Goal: Check status: Check status

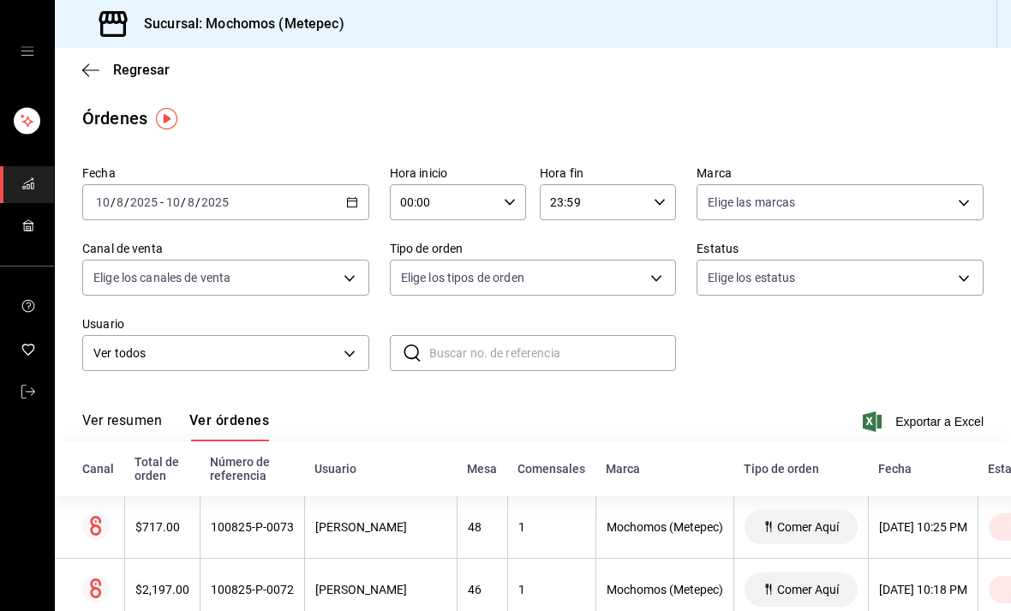
click at [337, 206] on div "[DATE] [DATE] - [DATE] [DATE]" at bounding box center [225, 202] width 287 height 36
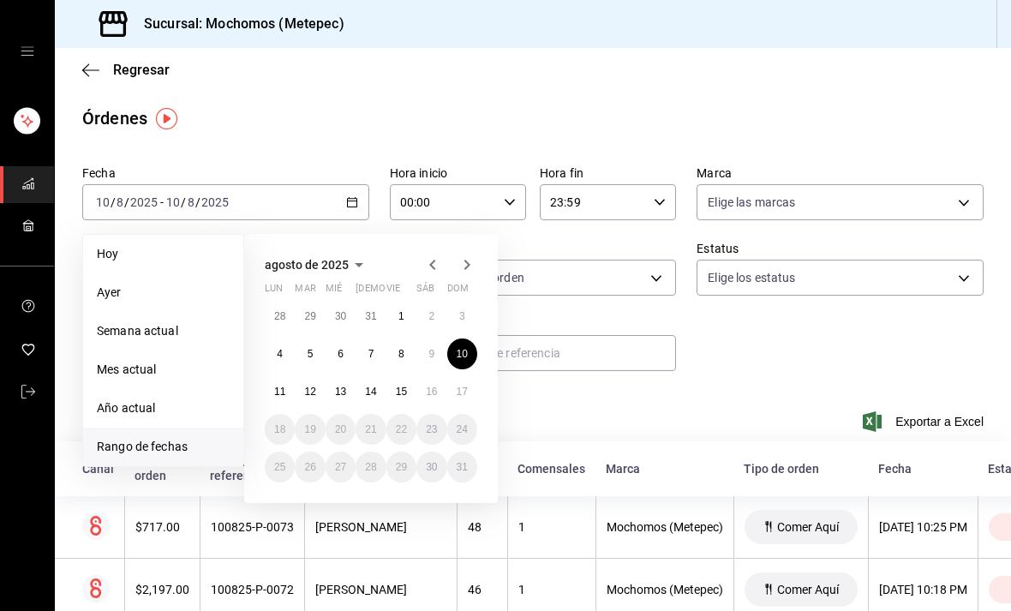
click at [427, 389] on abbr "16" at bounding box center [431, 391] width 11 height 12
click at [429, 391] on abbr "16" at bounding box center [431, 391] width 11 height 12
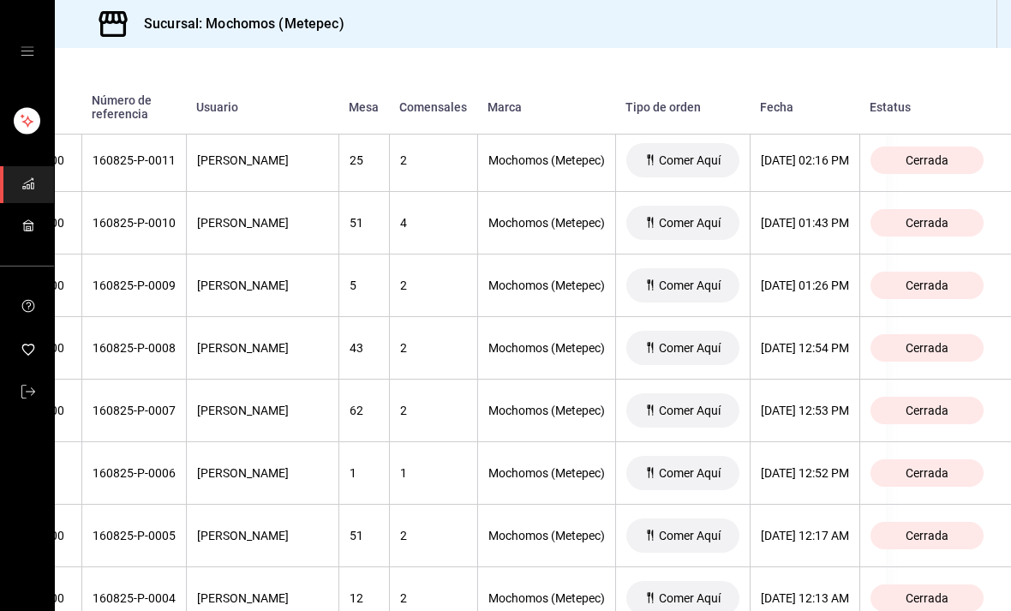
scroll to position [55, 0]
click at [791, 341] on div "[DATE] 12:54 PM" at bounding box center [805, 348] width 88 height 14
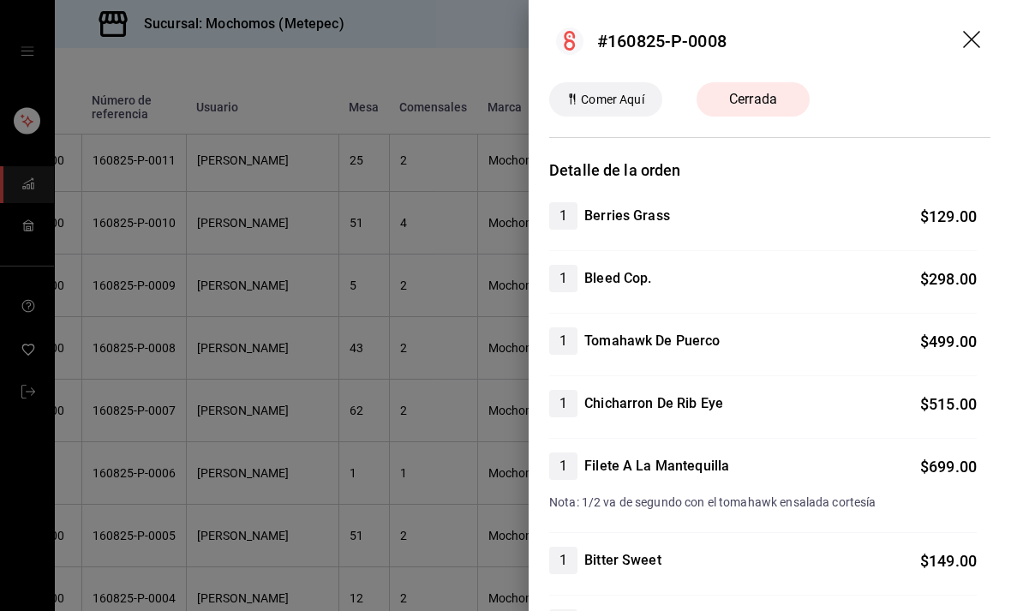
click at [916, 285] on div "1 Bleed Cop. $ 298.00" at bounding box center [762, 278] width 427 height 27
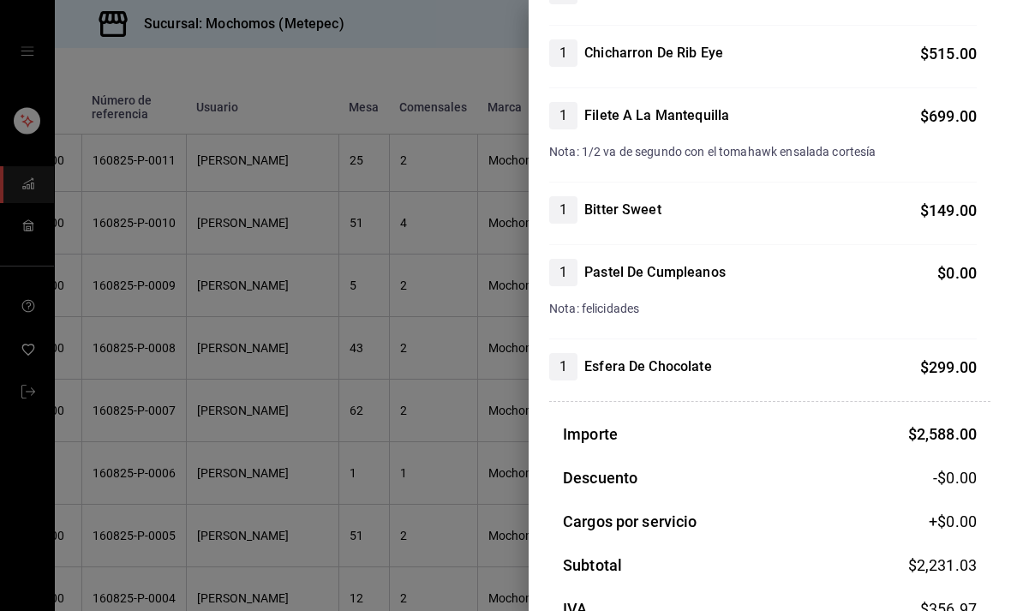
scroll to position [349, 0]
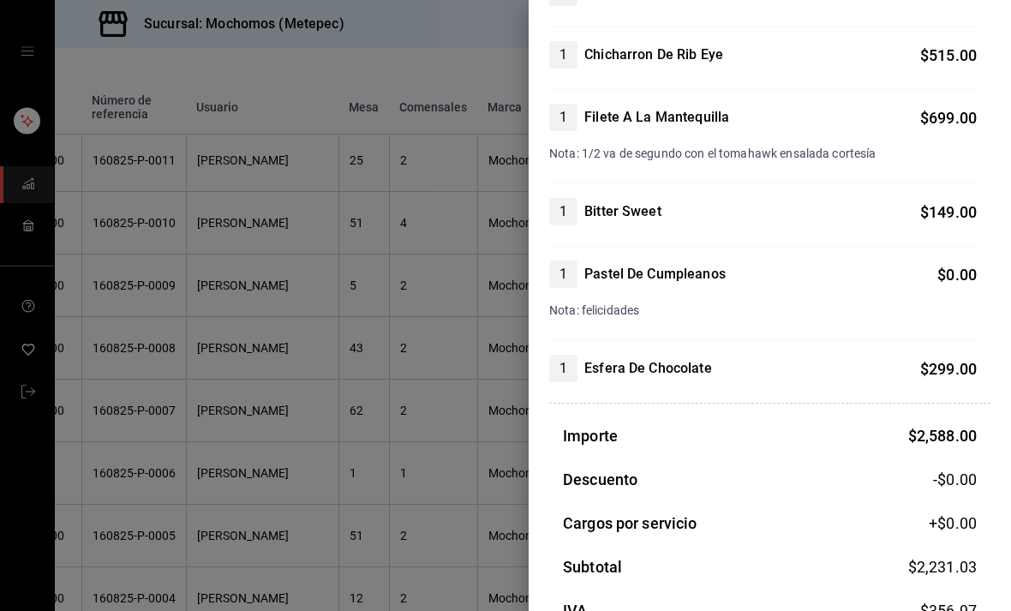
click at [412, 360] on div at bounding box center [505, 305] width 1011 height 611
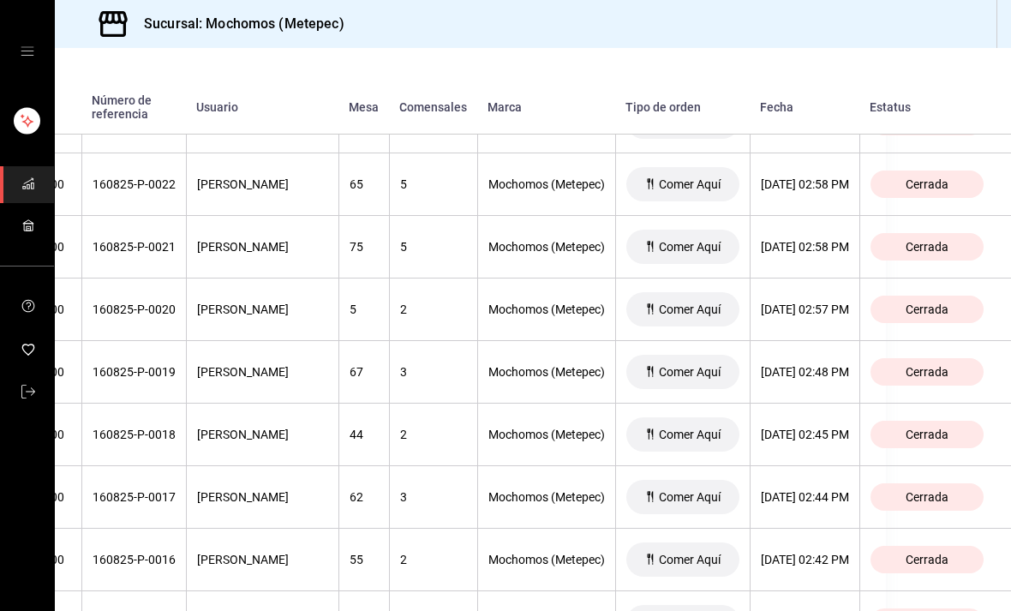
scroll to position [5397, 193]
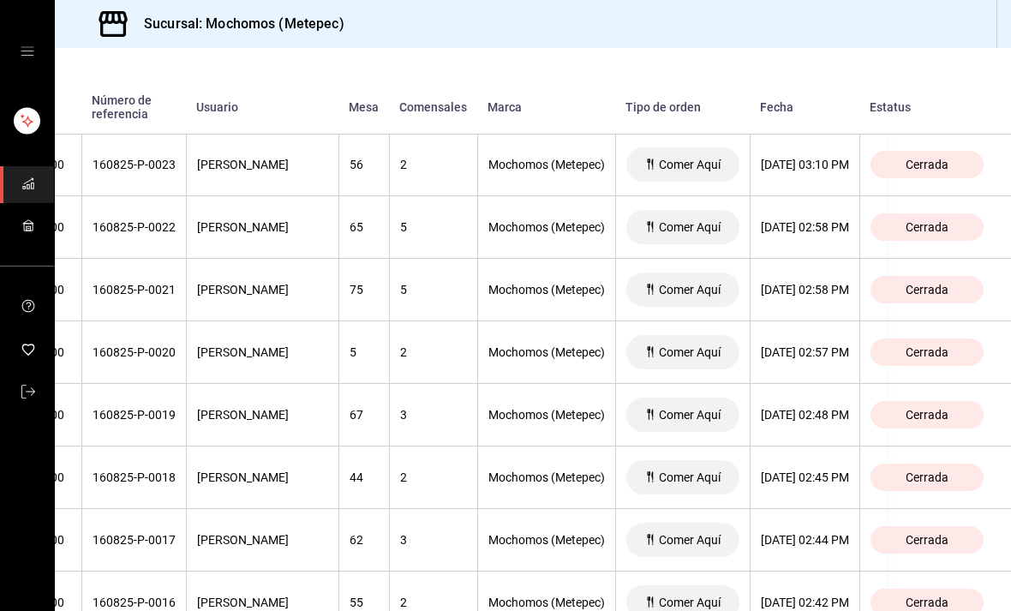
click at [827, 283] on div "[DATE] 02:58 PM" at bounding box center [805, 290] width 88 height 14
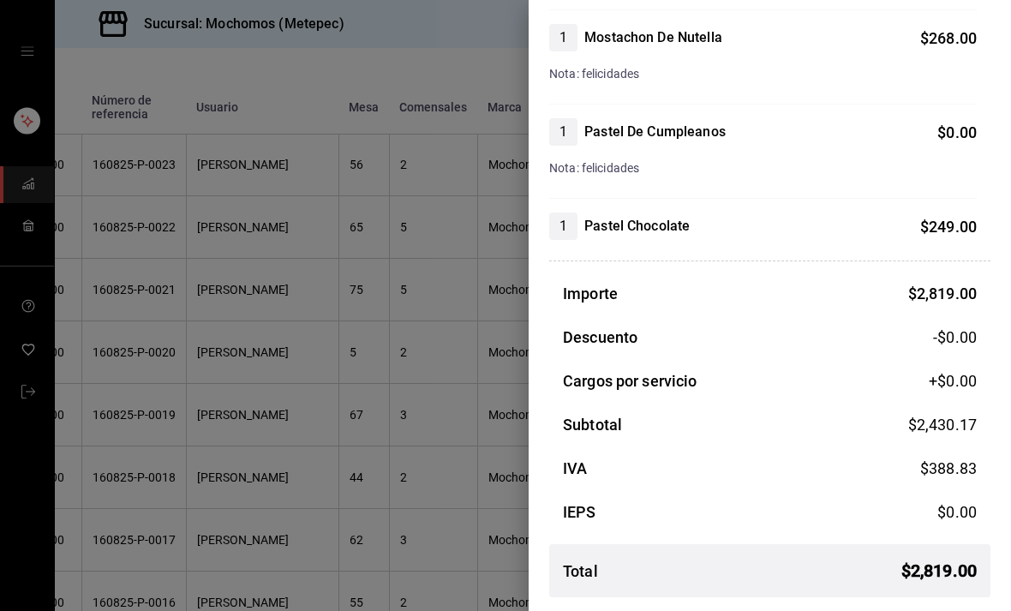
scroll to position [930, 0]
click at [419, 438] on div at bounding box center [505, 305] width 1011 height 611
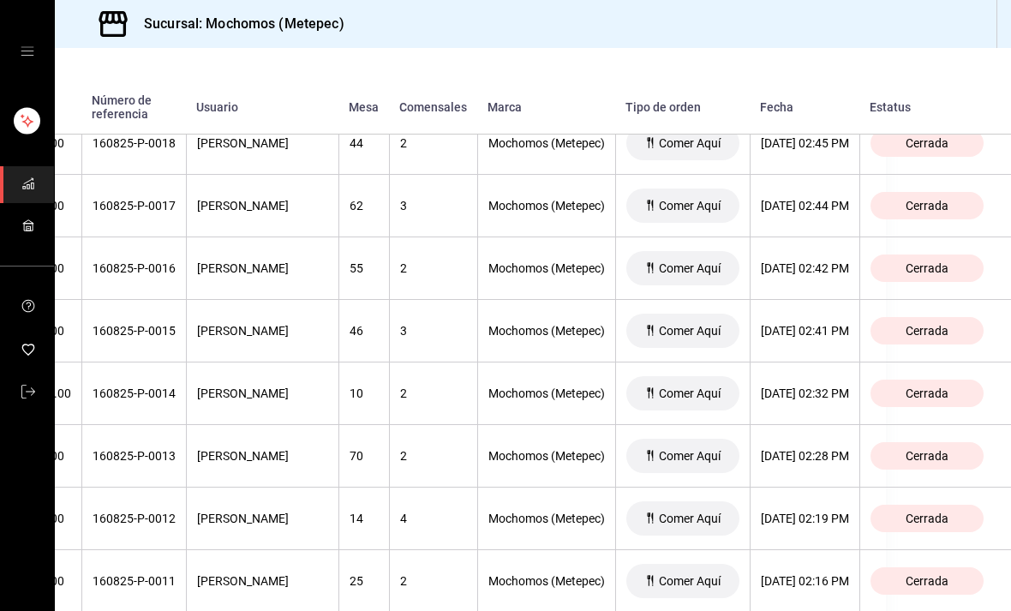
scroll to position [5731, 198]
click at [817, 386] on div "[DATE] 02:32 PM" at bounding box center [805, 393] width 88 height 14
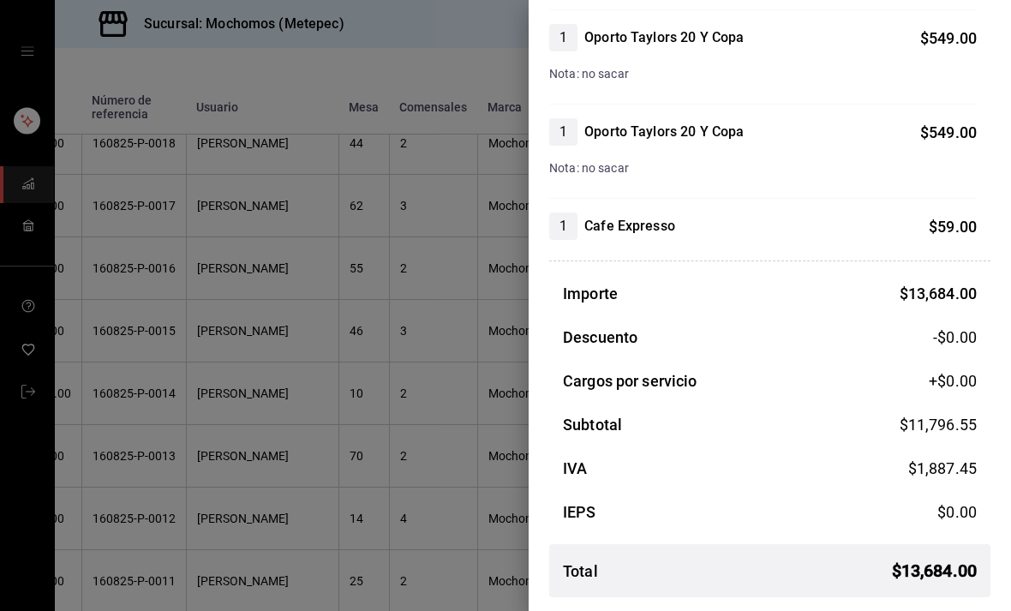
click at [463, 463] on div at bounding box center [505, 305] width 1011 height 611
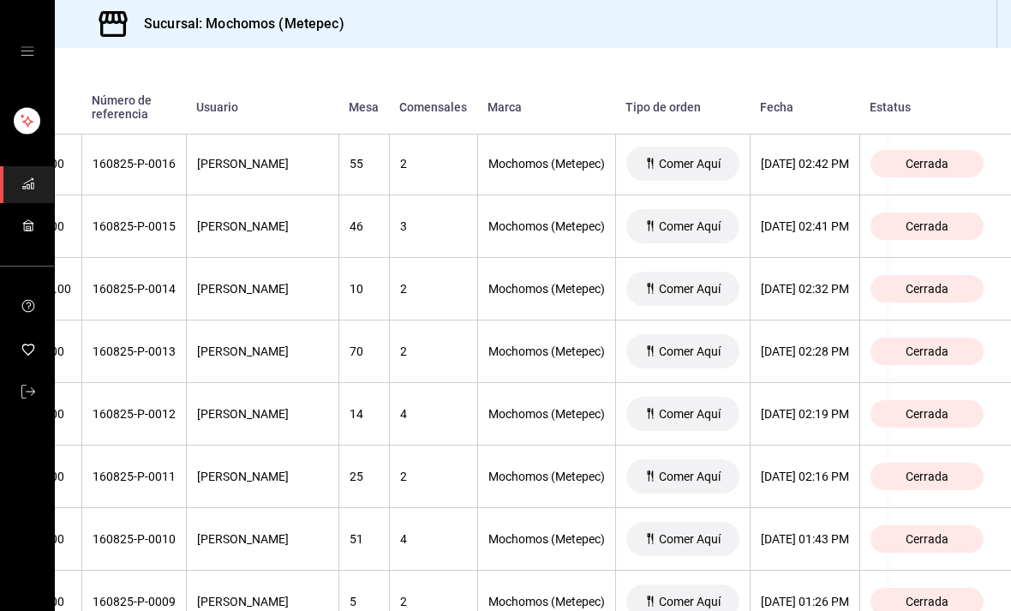
scroll to position [5809, 194]
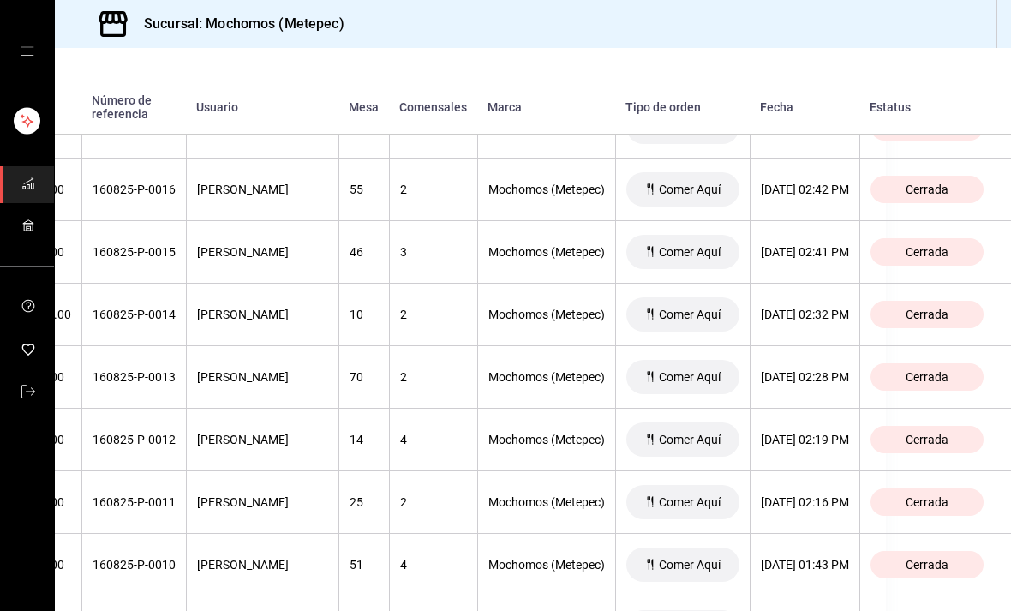
click at [839, 346] on th "[DATE] 02:28 PM" at bounding box center [805, 377] width 110 height 63
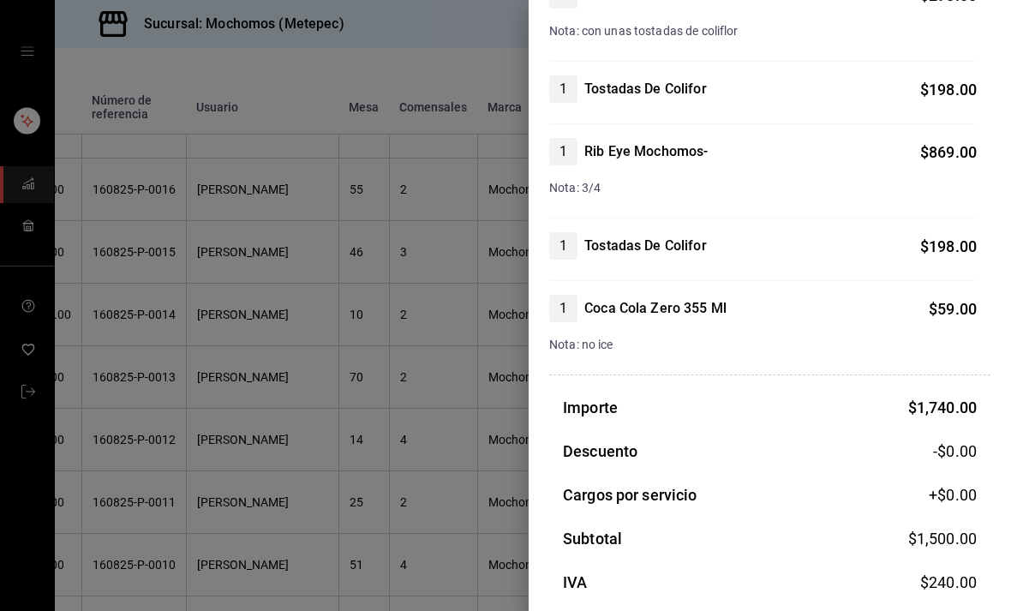
scroll to position [313, 0]
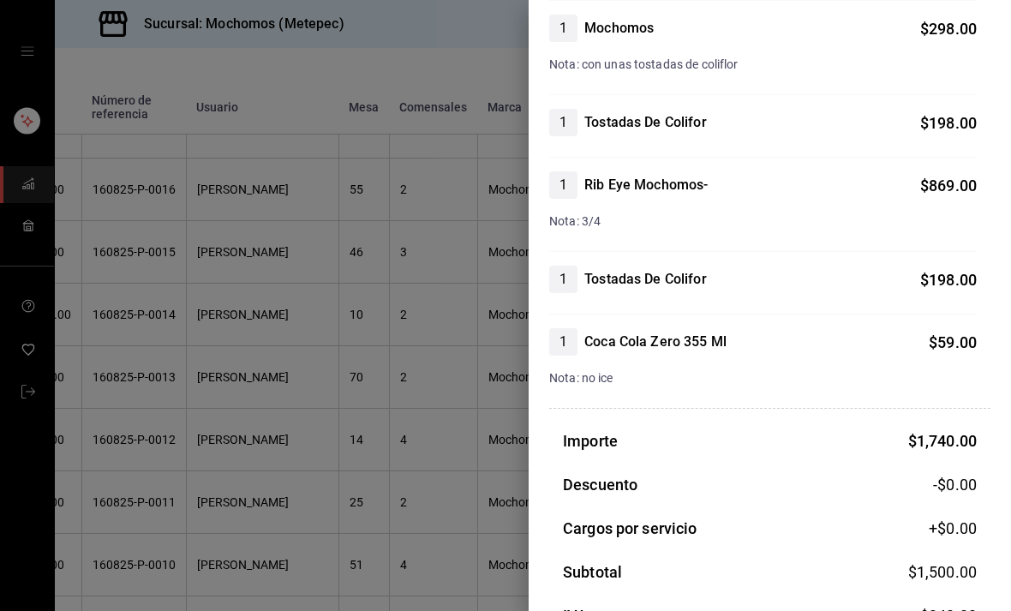
click at [397, 344] on div at bounding box center [505, 305] width 1011 height 611
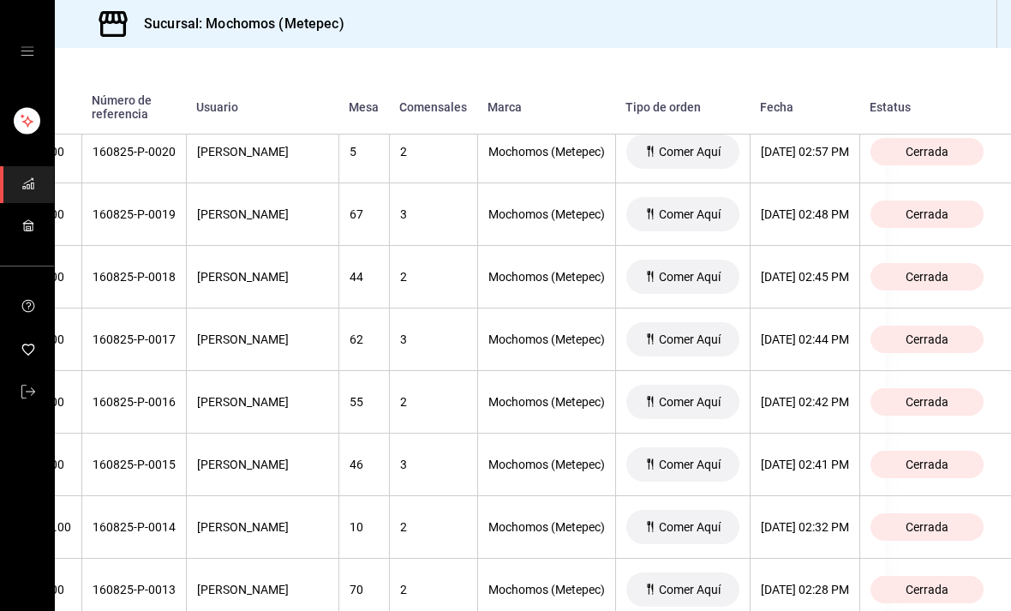
scroll to position [5582, 189]
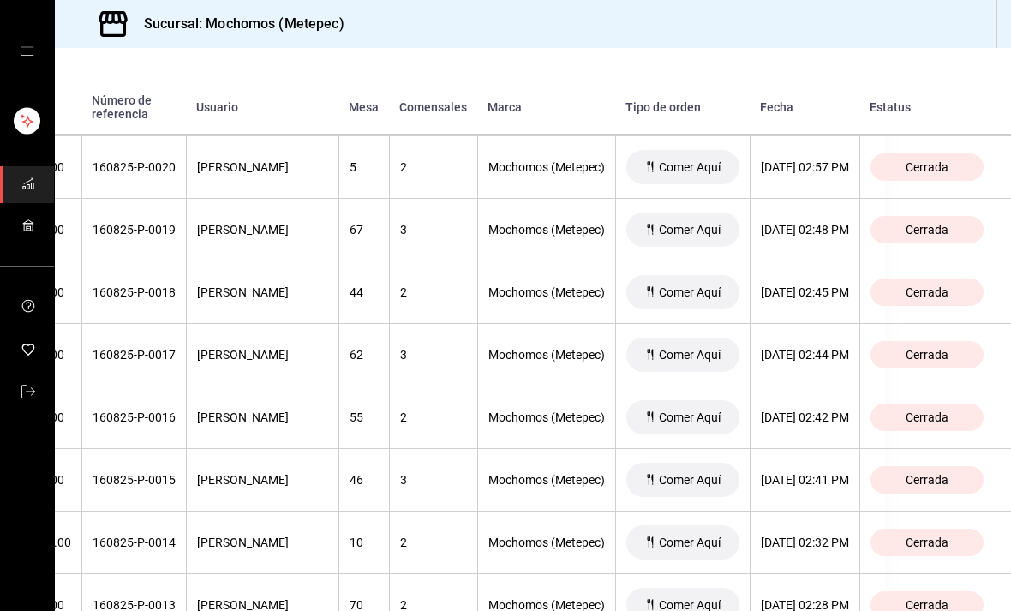
click at [794, 285] on div "[DATE] 02:45 PM" at bounding box center [805, 292] width 88 height 14
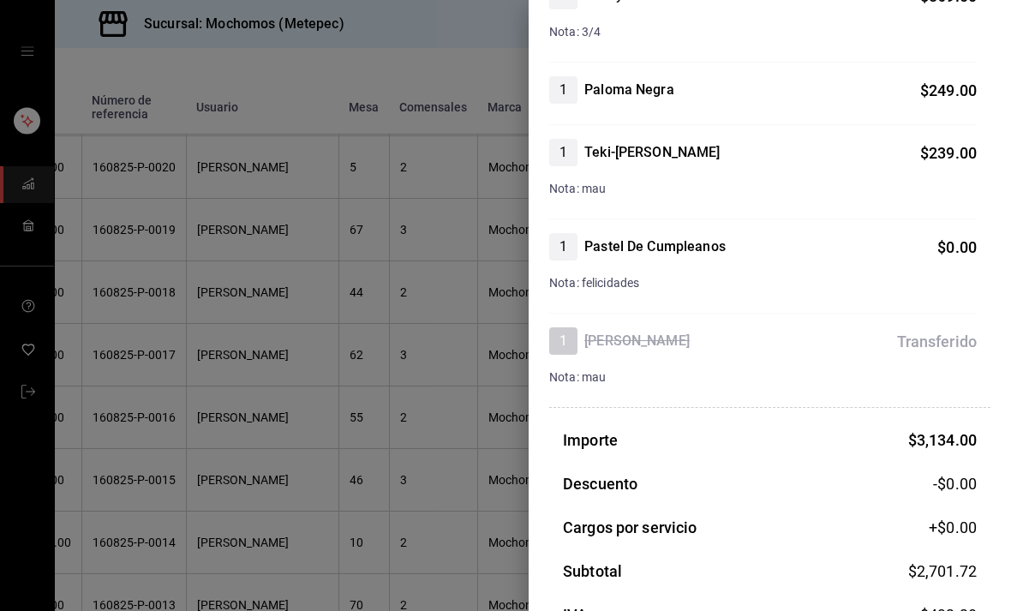
scroll to position [563, 0]
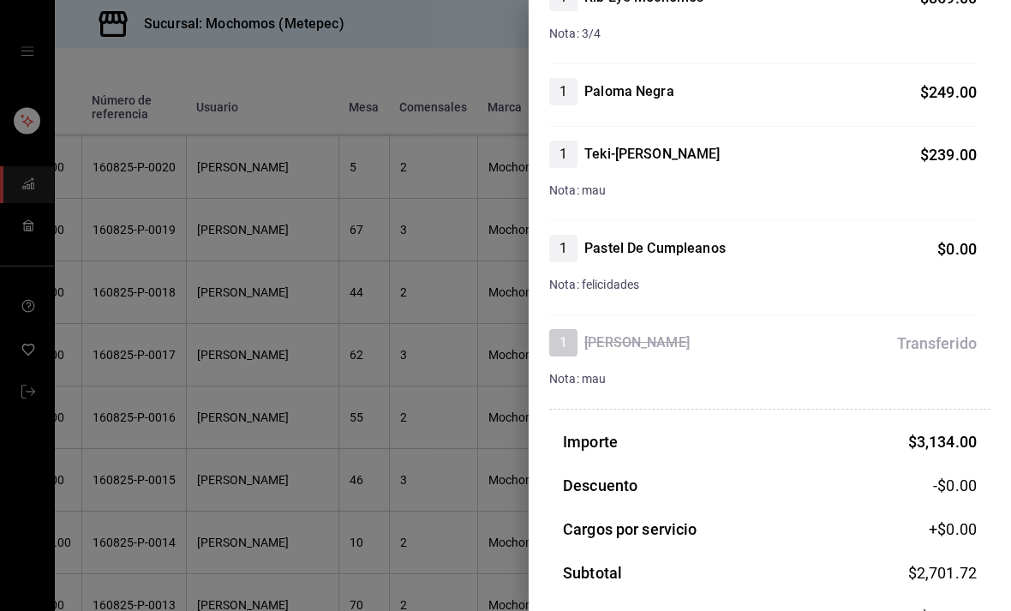
click at [345, 326] on div at bounding box center [505, 305] width 1011 height 611
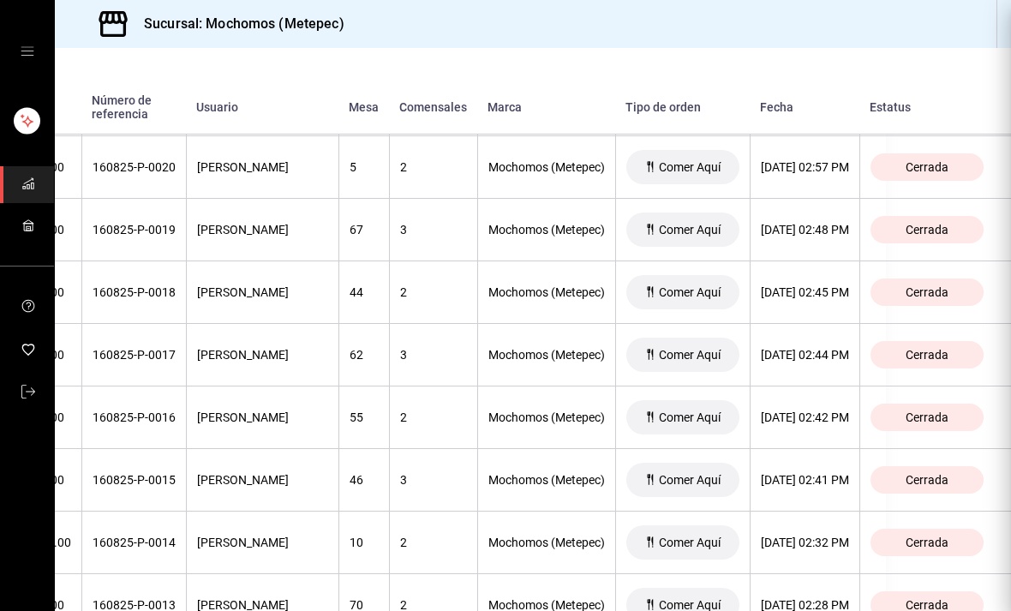
scroll to position [0, 0]
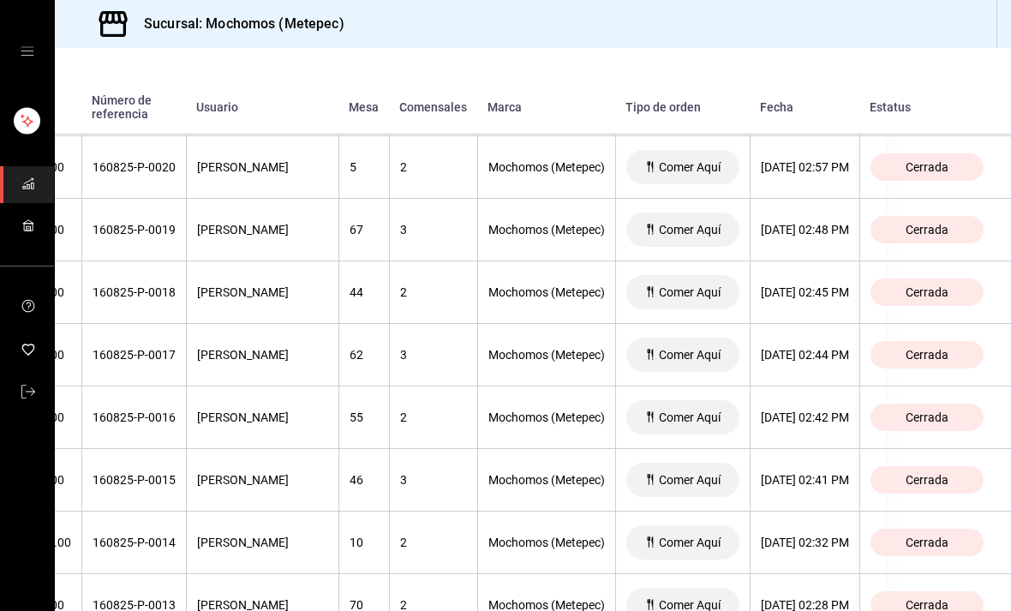
click at [831, 200] on th "[DATE] 02:48 PM" at bounding box center [805, 230] width 110 height 63
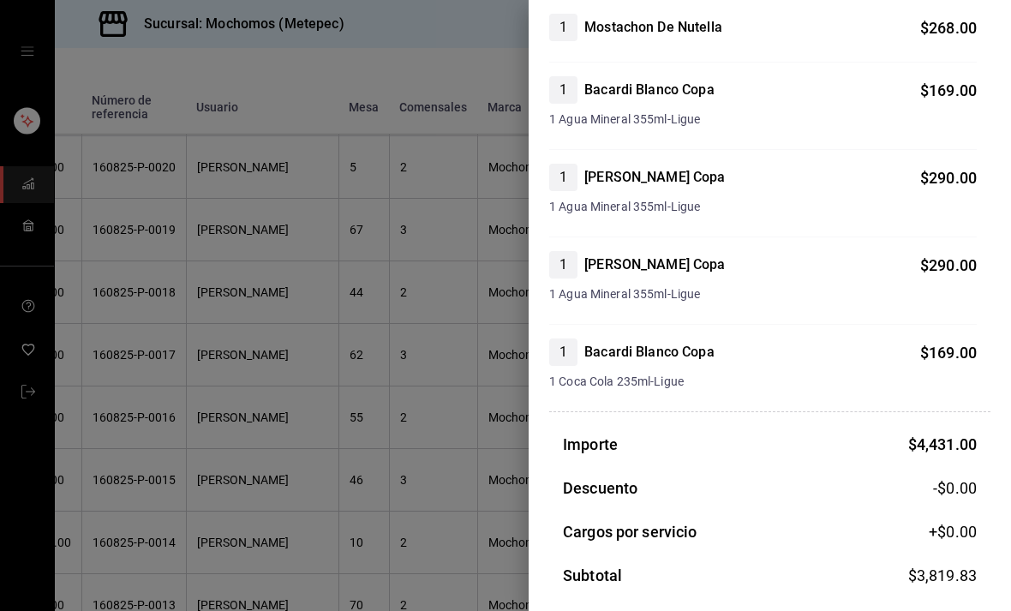
scroll to position [1250, 0]
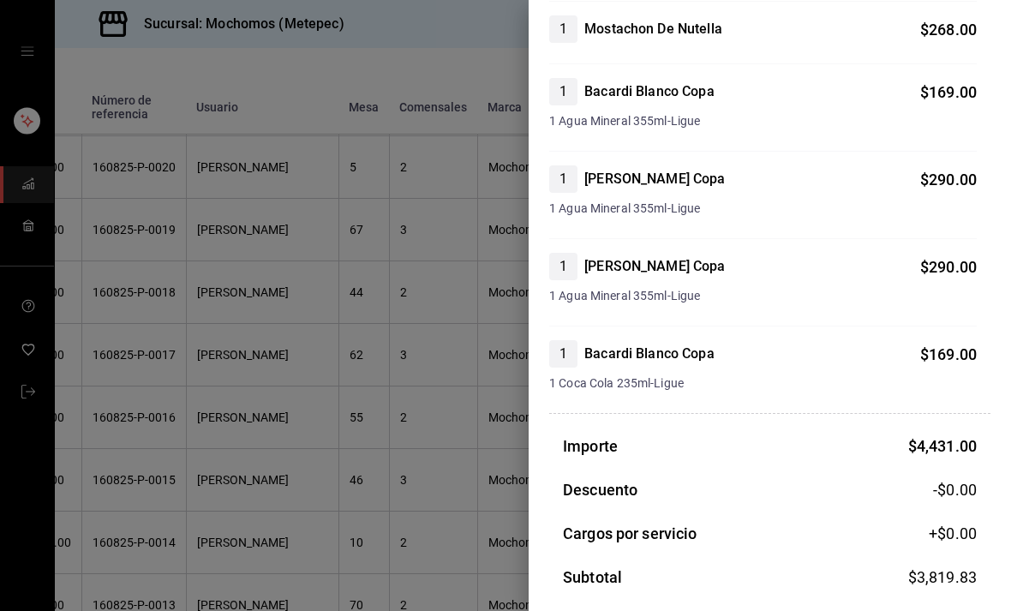
click at [361, 288] on div at bounding box center [505, 305] width 1011 height 611
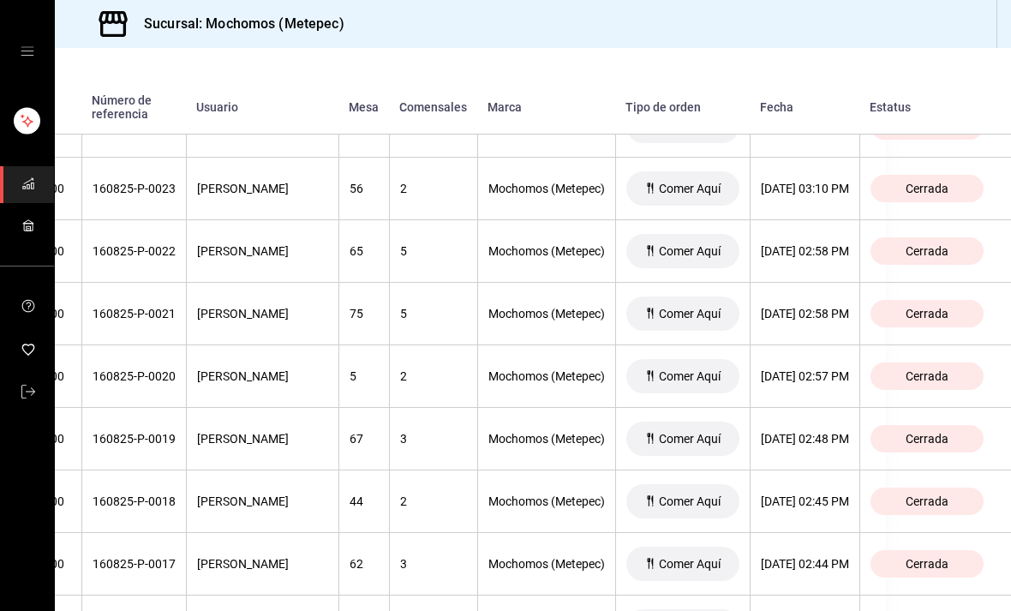
scroll to position [5373, 159]
click at [836, 307] on div "[DATE] 02:58 PM" at bounding box center [805, 314] width 88 height 14
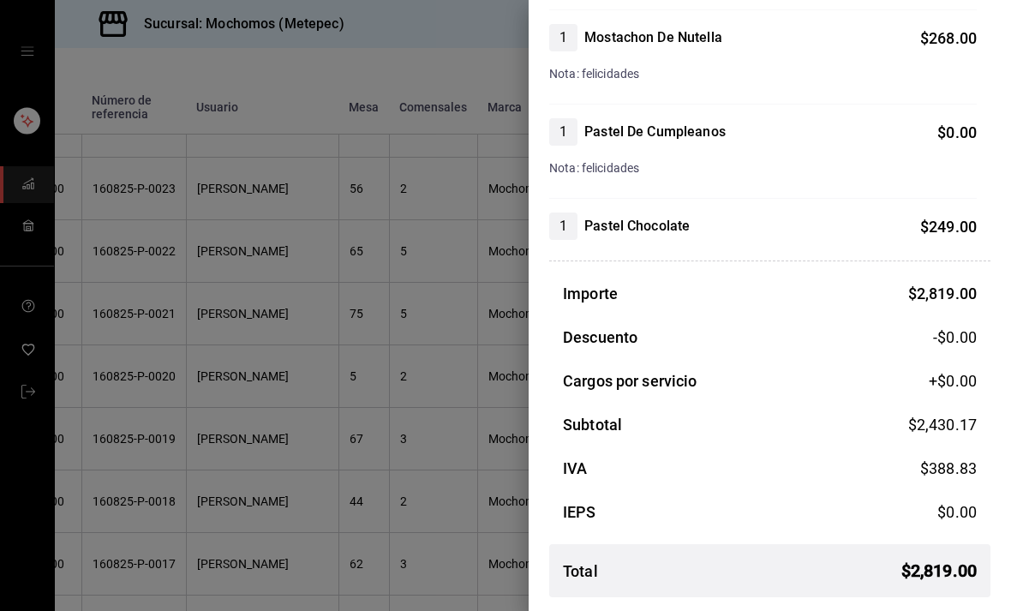
scroll to position [930, 0]
click at [440, 447] on div at bounding box center [505, 305] width 1011 height 611
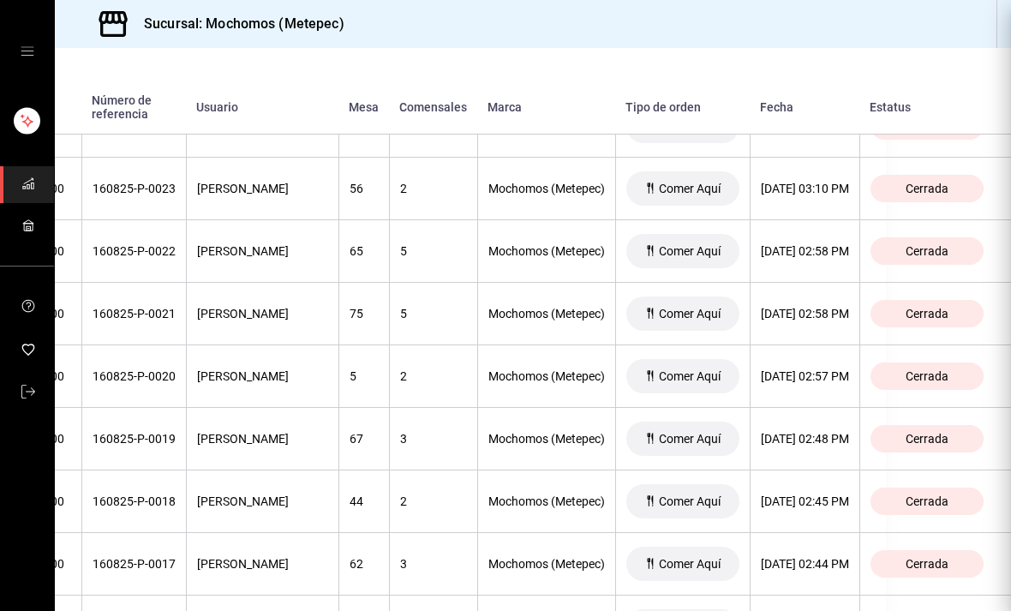
scroll to position [0, 0]
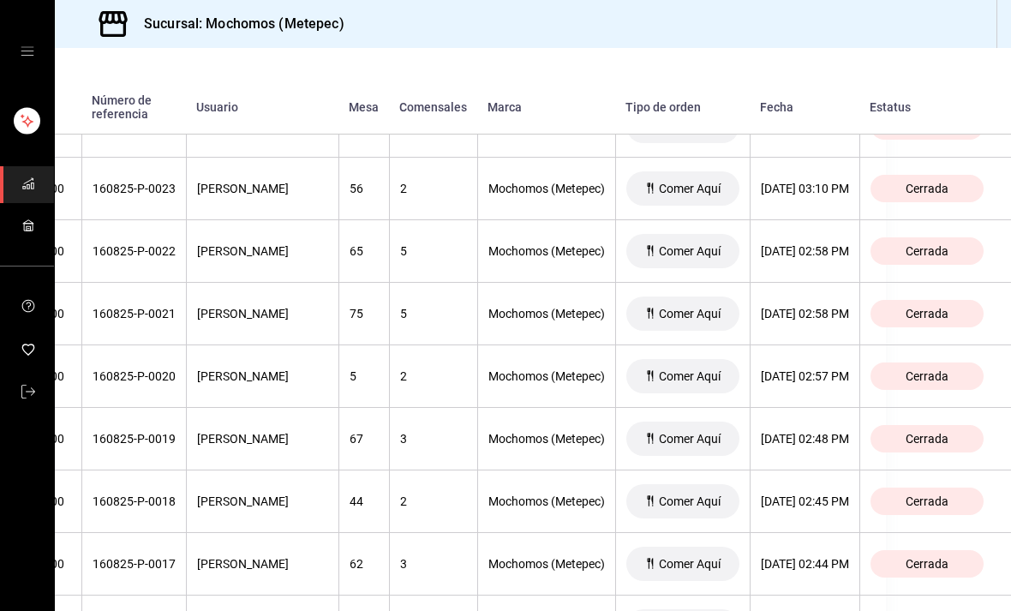
click at [814, 283] on th "[DATE] 02:58 PM" at bounding box center [805, 314] width 110 height 63
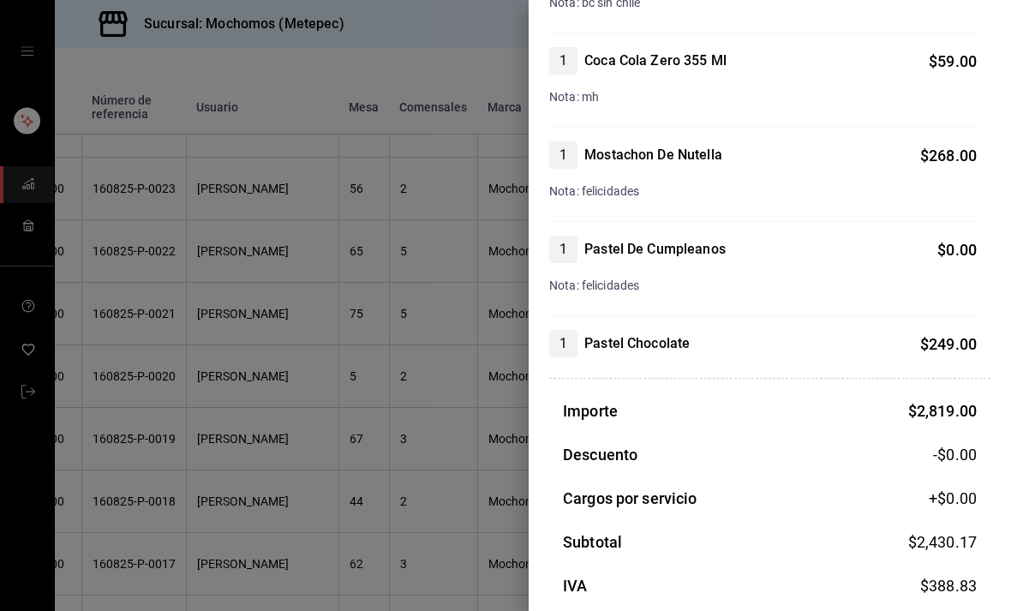
scroll to position [812, 0]
click at [483, 439] on div at bounding box center [505, 305] width 1011 height 611
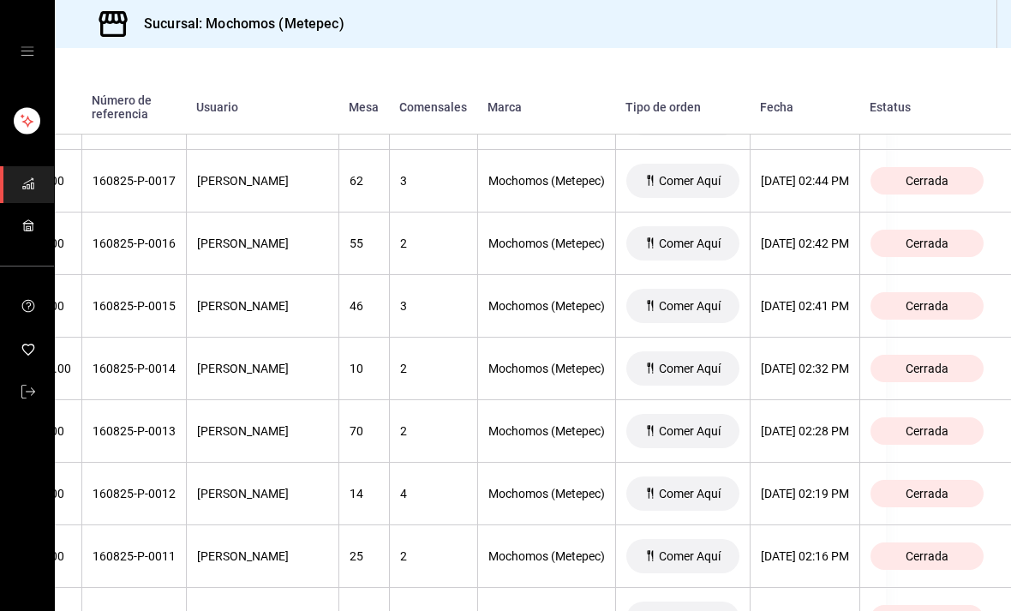
scroll to position [5761, 194]
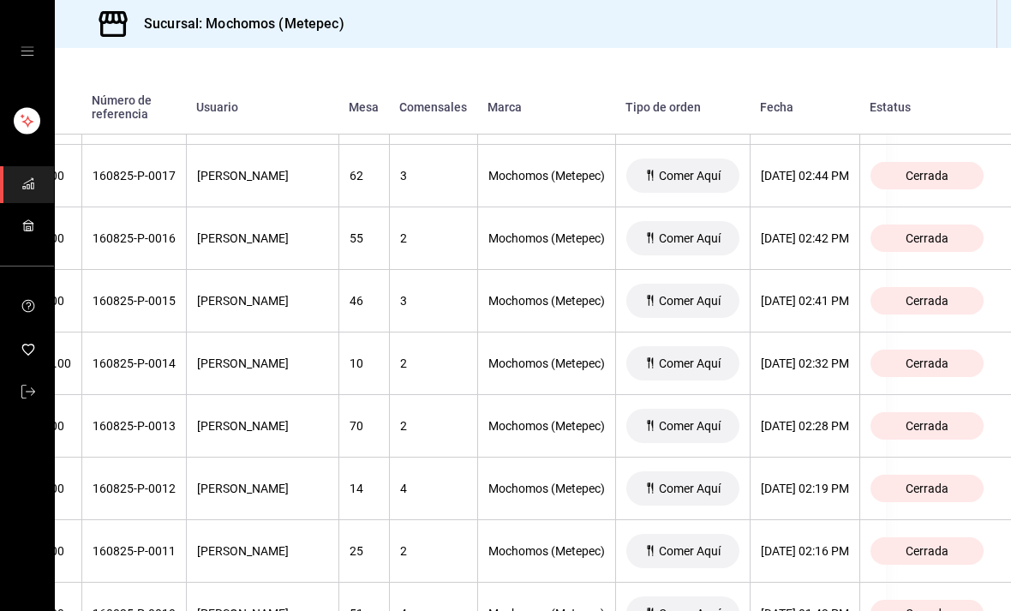
click at [814, 419] on div "[DATE] 02:28 PM" at bounding box center [805, 426] width 88 height 14
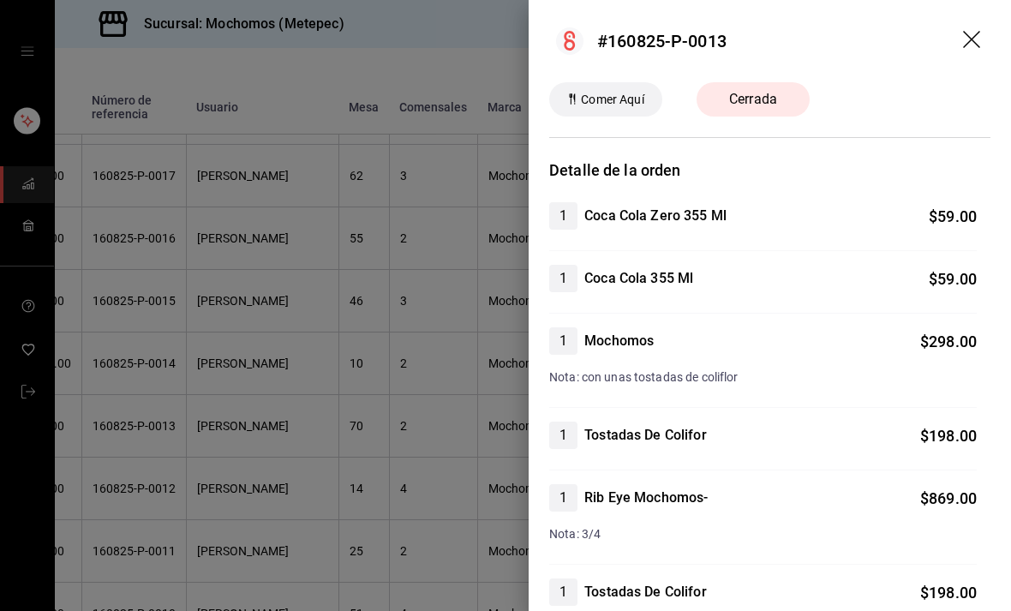
click at [385, 455] on div at bounding box center [505, 305] width 1011 height 611
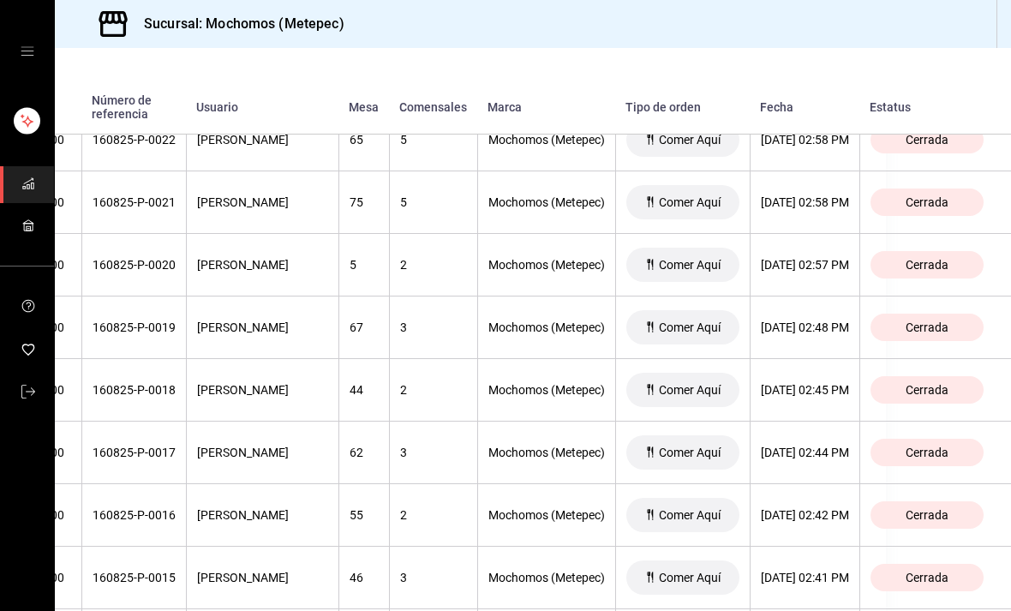
scroll to position [5476, 182]
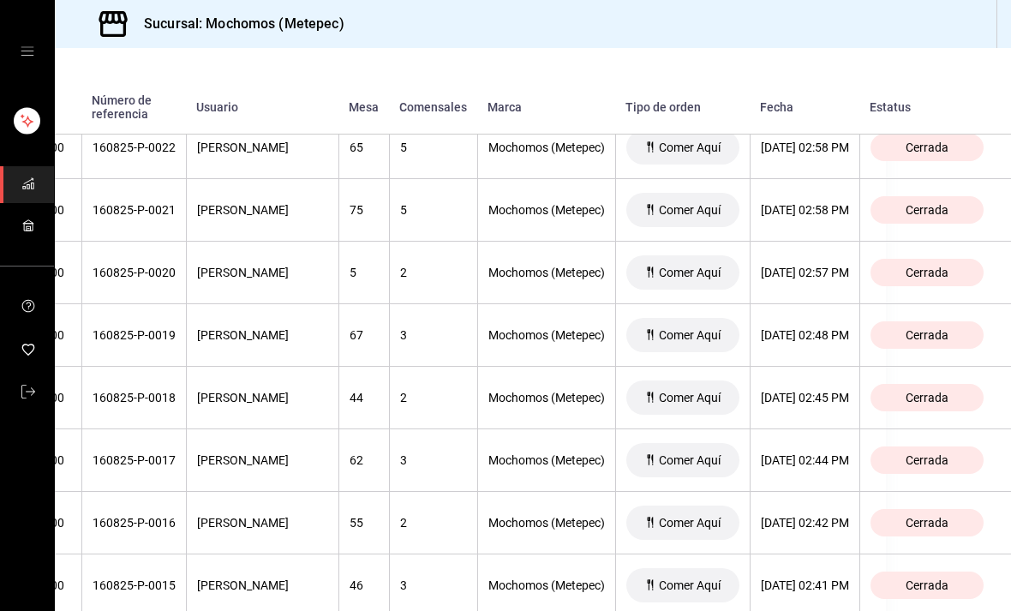
click at [832, 203] on div "[DATE] 02:58 PM" at bounding box center [805, 210] width 88 height 14
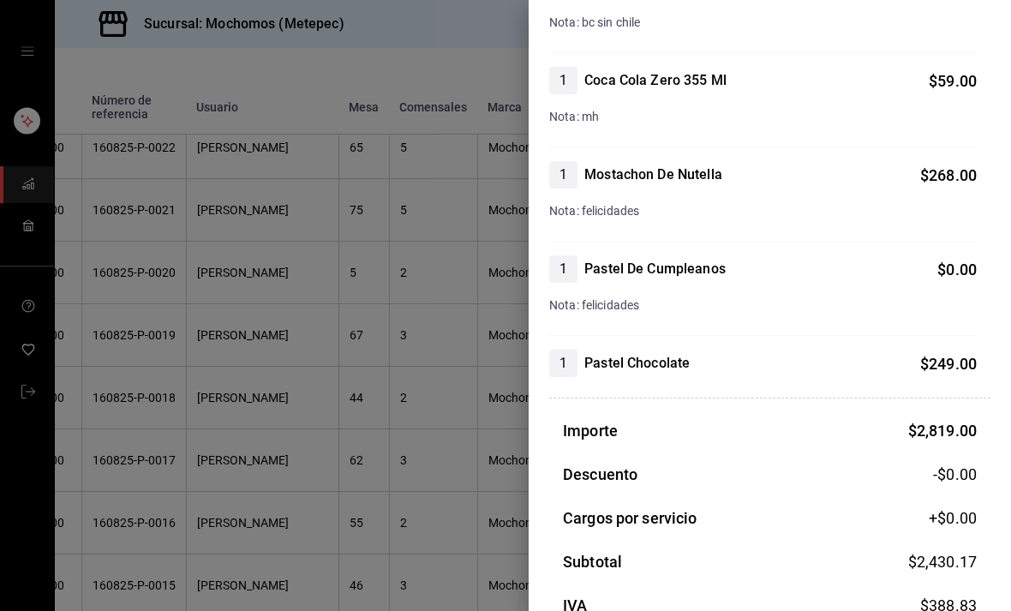
scroll to position [792, 0]
click at [329, 299] on div at bounding box center [505, 305] width 1011 height 611
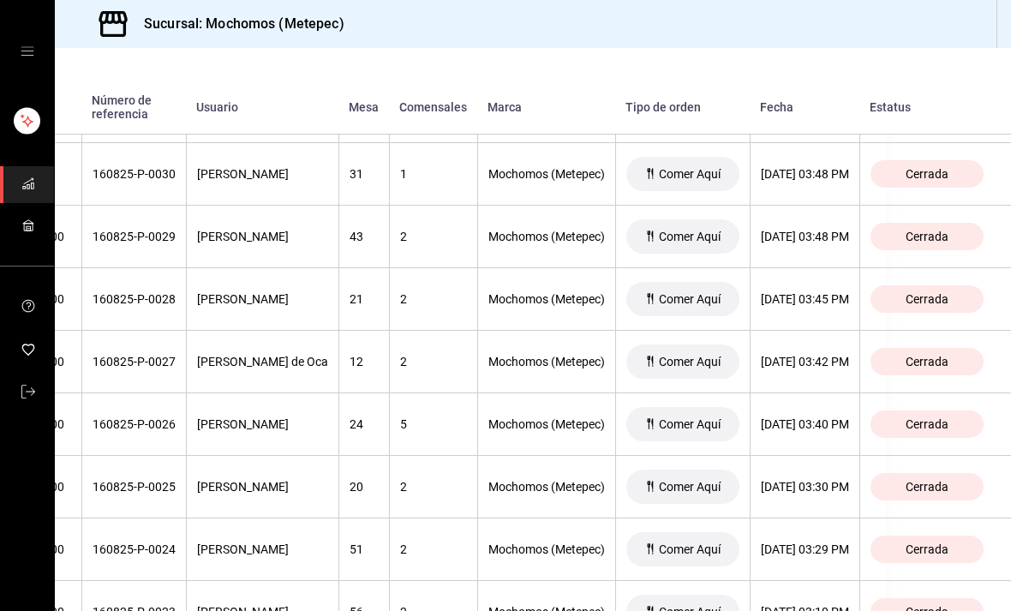
scroll to position [4948, 174]
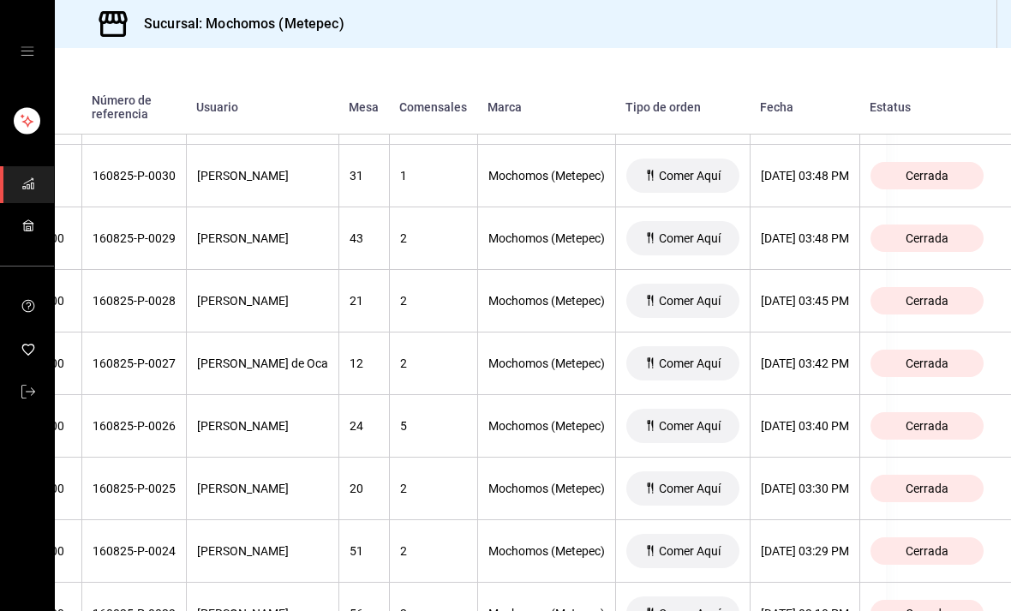
click at [833, 231] on div "[DATE] 03:48 PM" at bounding box center [805, 238] width 88 height 14
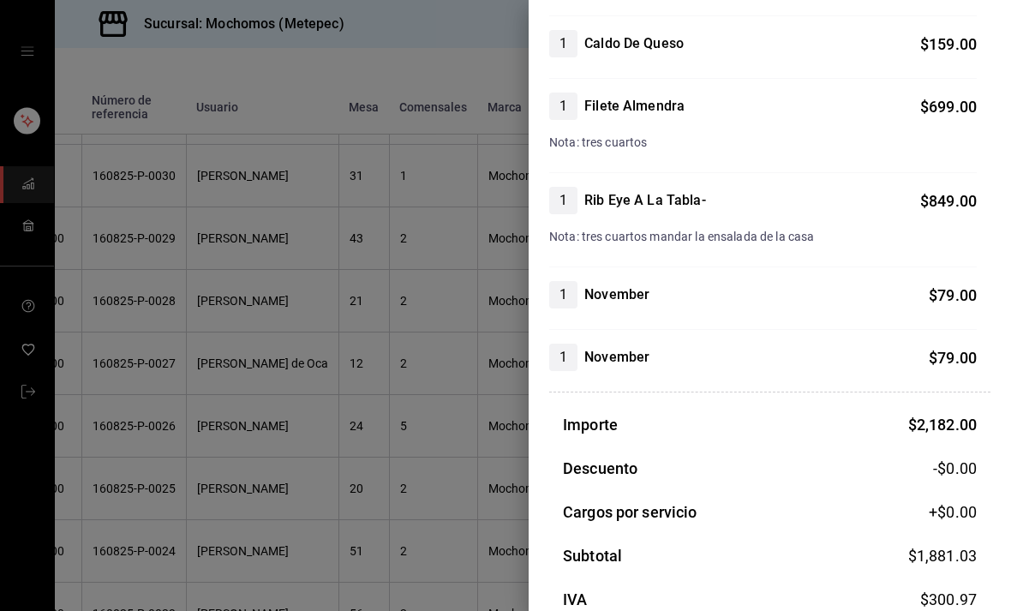
scroll to position [355, 0]
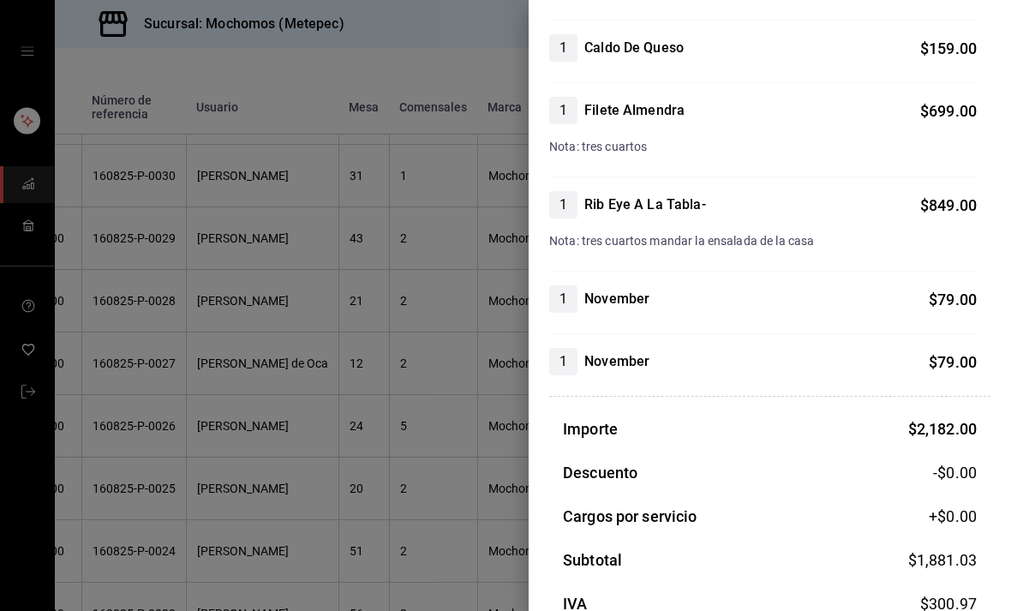
click at [399, 366] on div at bounding box center [505, 305] width 1011 height 611
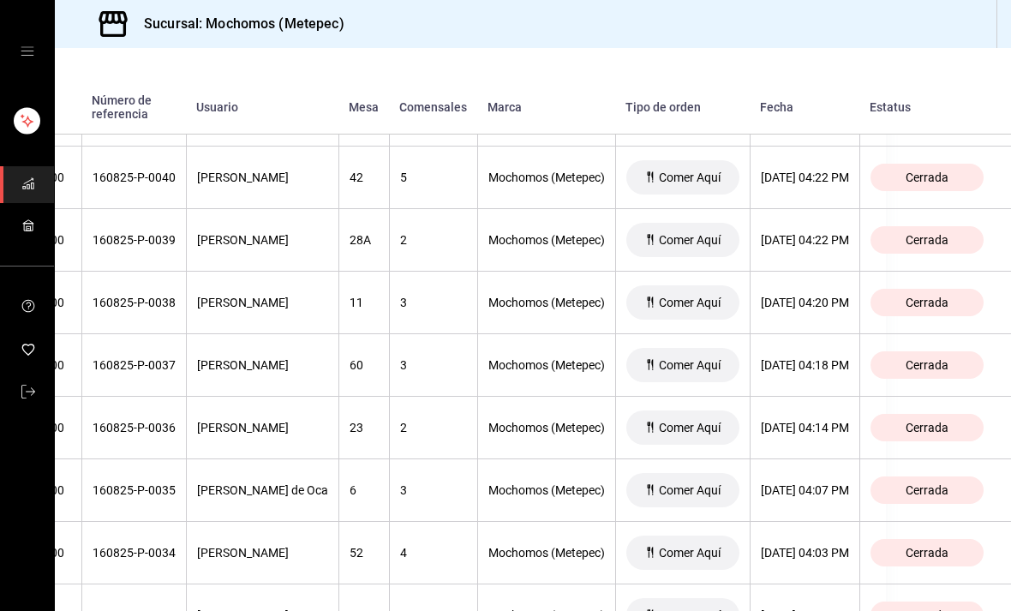
scroll to position [4287, 171]
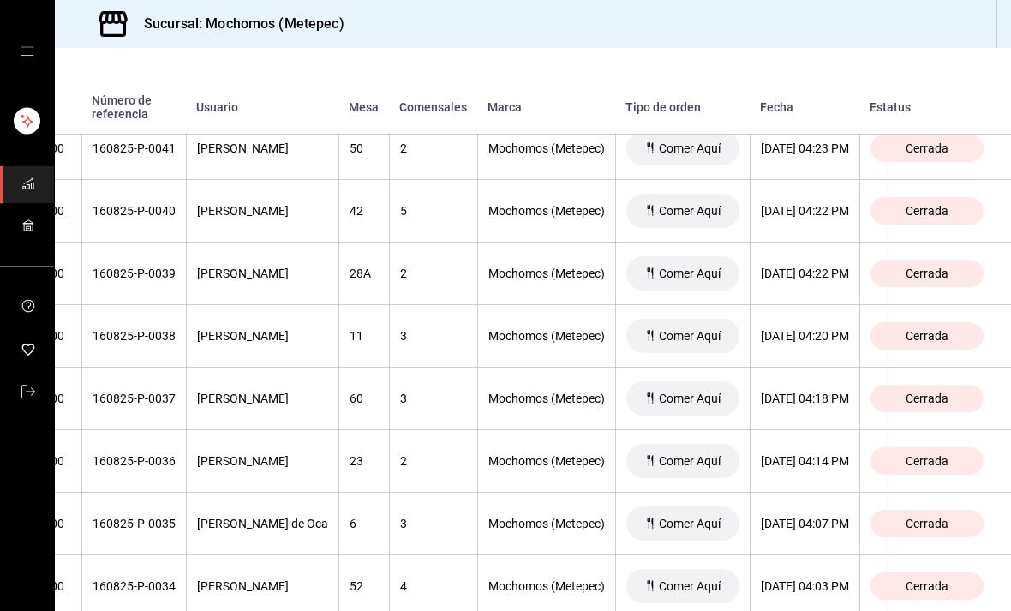
click at [846, 180] on th "[DATE] 04:22 PM" at bounding box center [805, 211] width 110 height 63
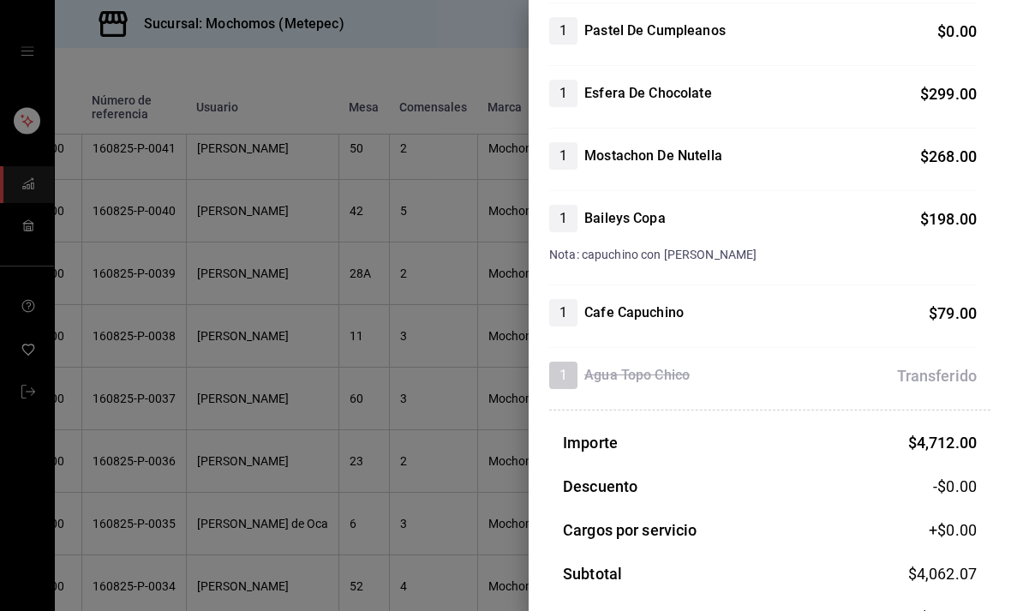
scroll to position [1151, 0]
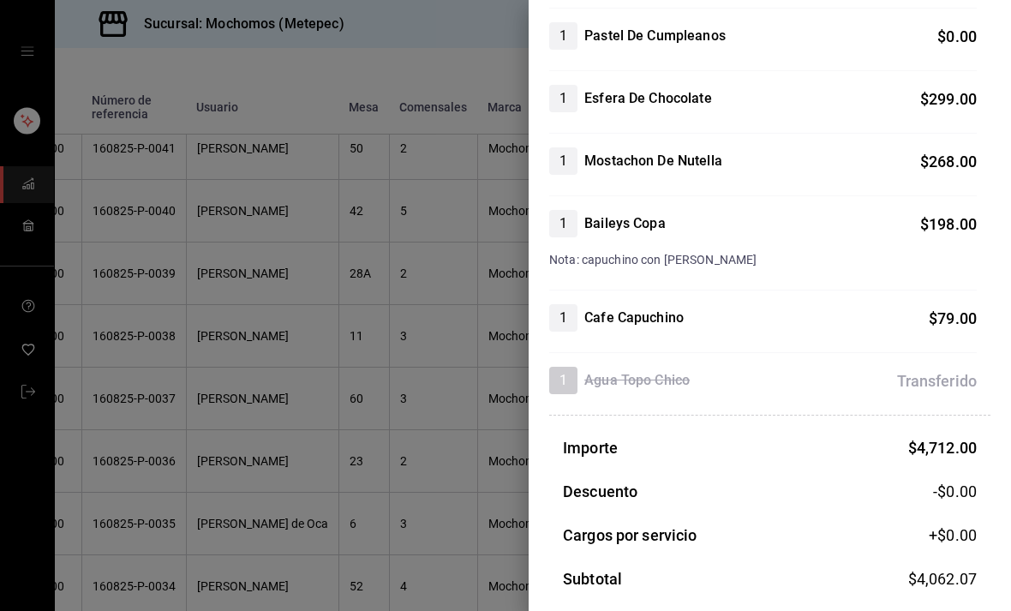
click at [344, 322] on div at bounding box center [505, 305] width 1011 height 611
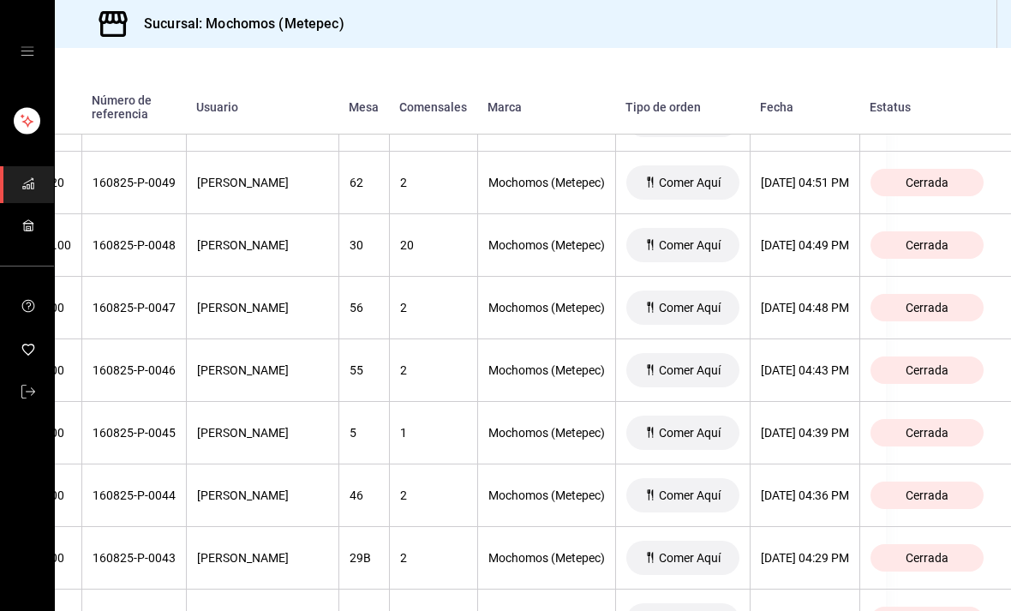
scroll to position [3755, 167]
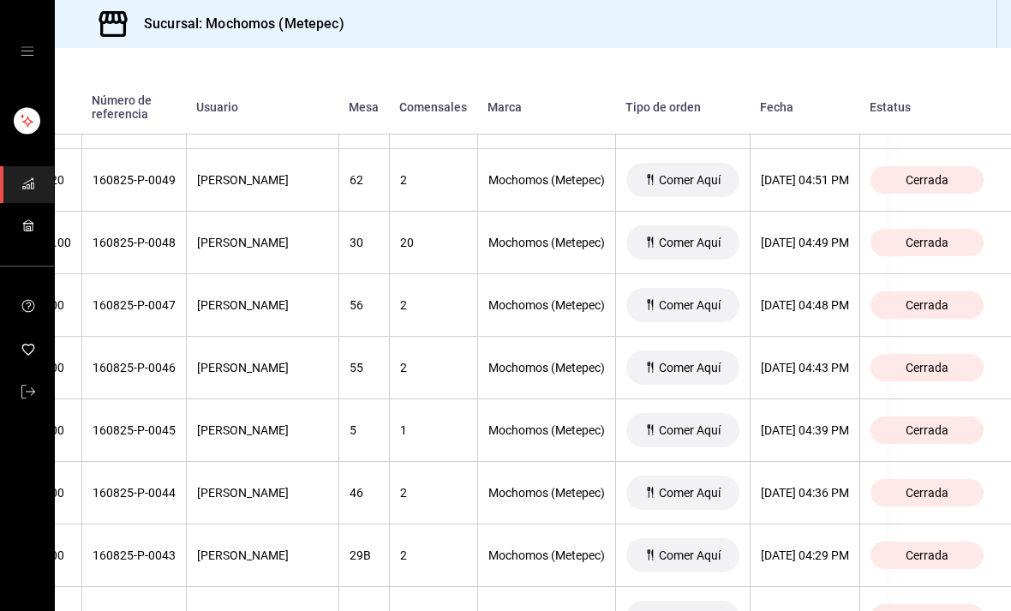
click at [833, 486] on div "[DATE] 04:36 PM" at bounding box center [805, 493] width 88 height 14
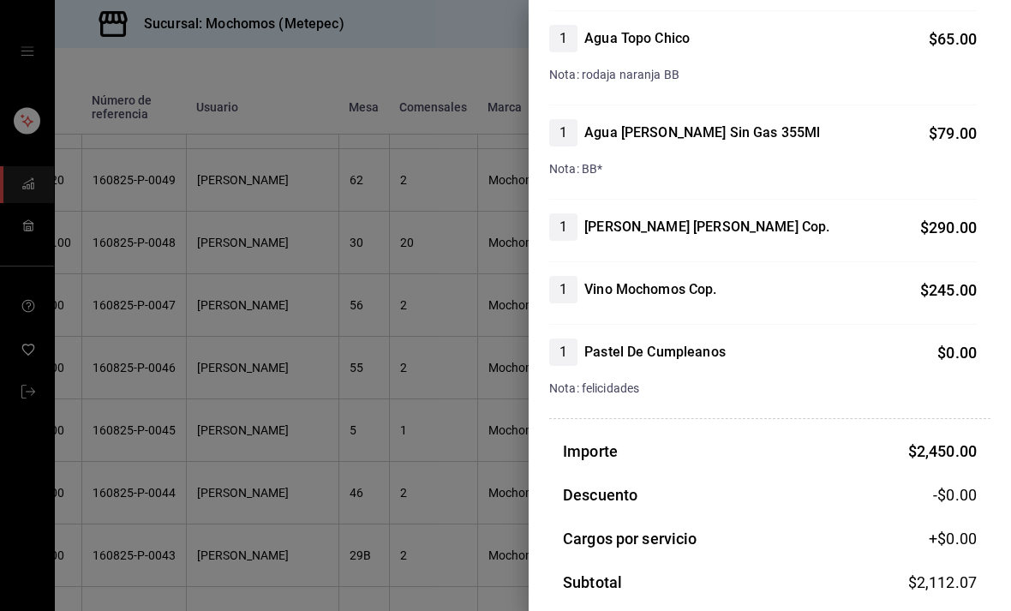
scroll to position [553, 0]
click at [356, 324] on div at bounding box center [505, 305] width 1011 height 611
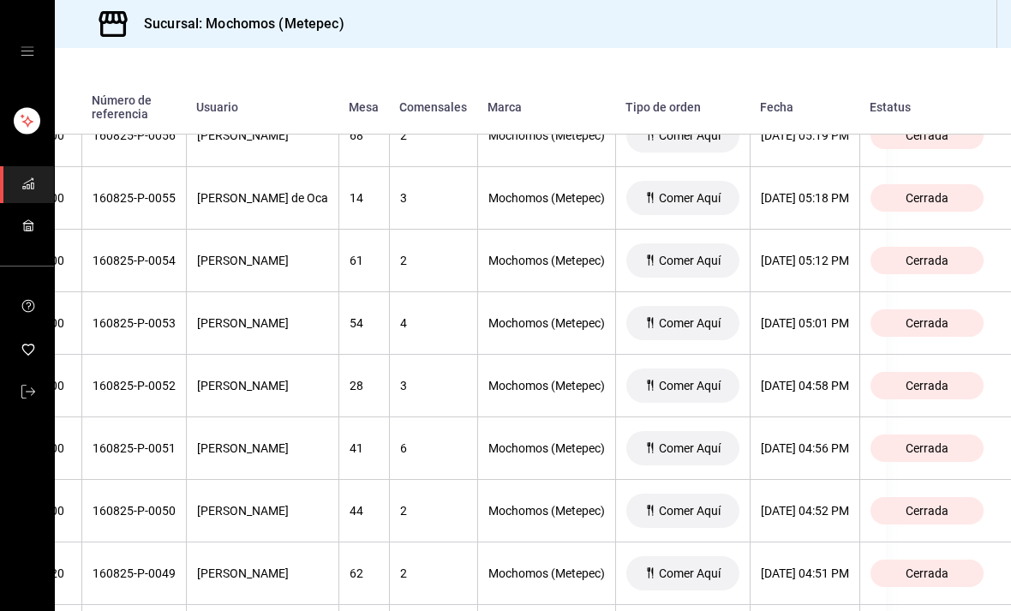
scroll to position [3361, 198]
click at [816, 293] on th "[DATE] 05:01 PM" at bounding box center [805, 324] width 110 height 63
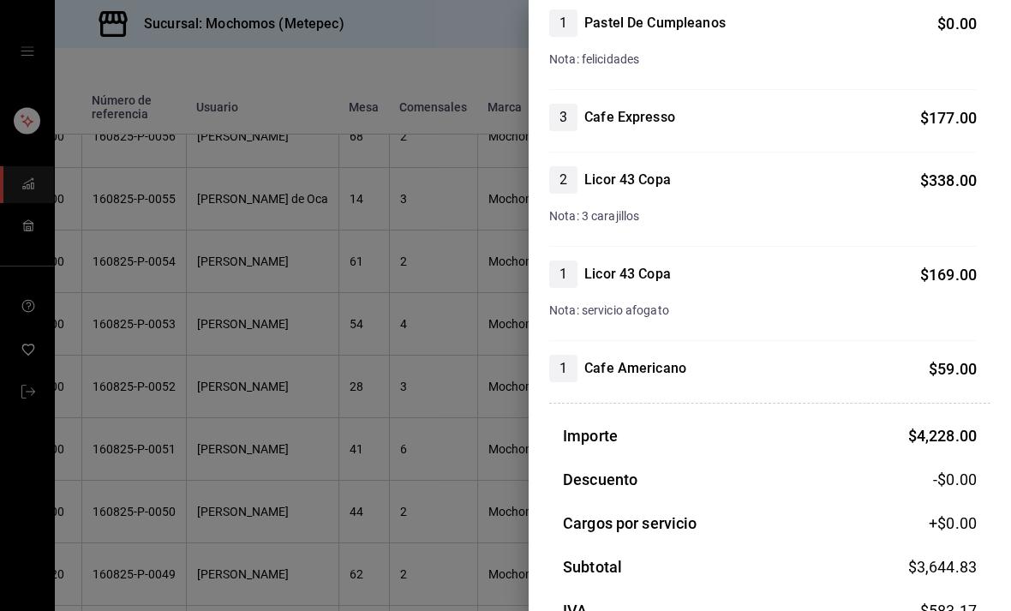
scroll to position [1442, 0]
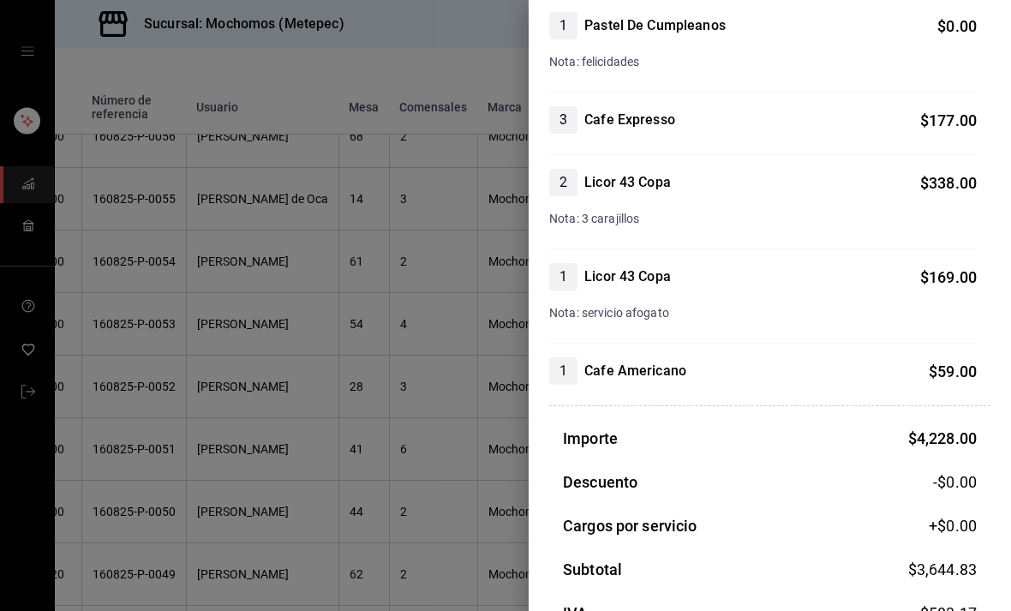
click at [349, 332] on div at bounding box center [505, 305] width 1011 height 611
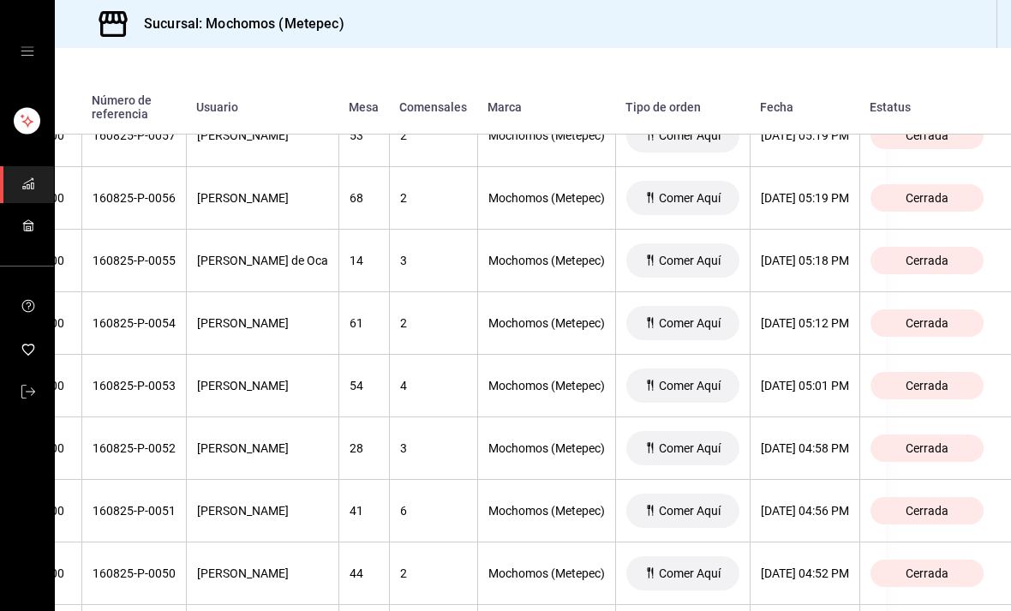
scroll to position [3298, 194]
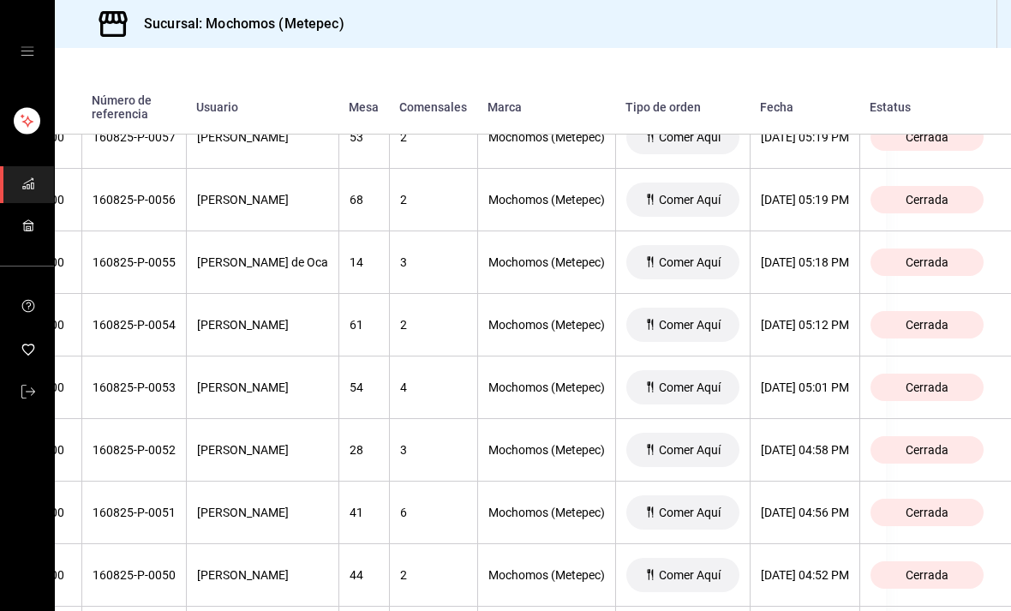
click at [804, 318] on div "[DATE] 05:12 PM" at bounding box center [805, 325] width 88 height 14
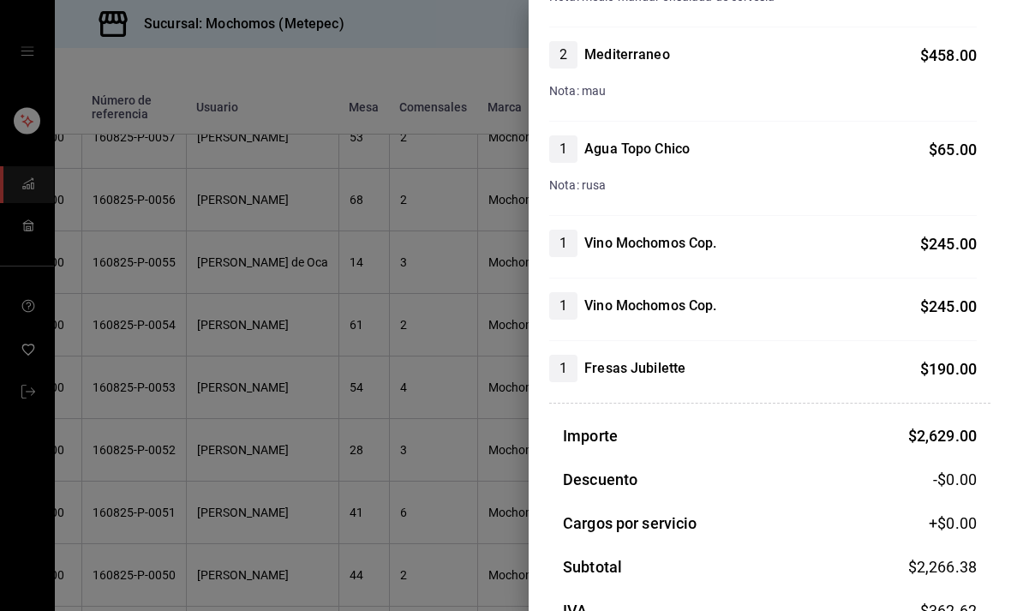
scroll to position [441, 0]
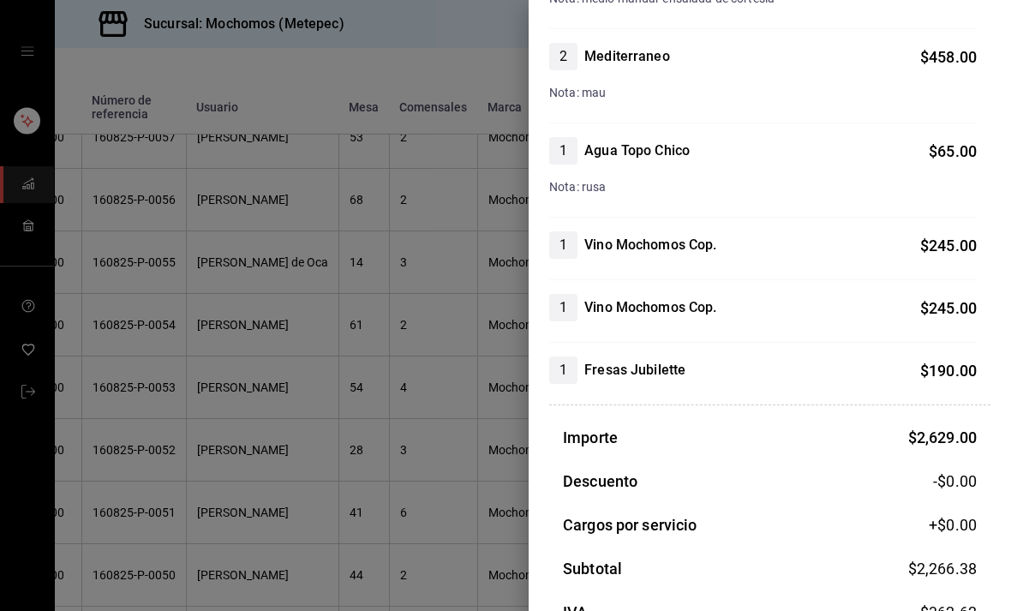
click at [373, 345] on div at bounding box center [505, 305] width 1011 height 611
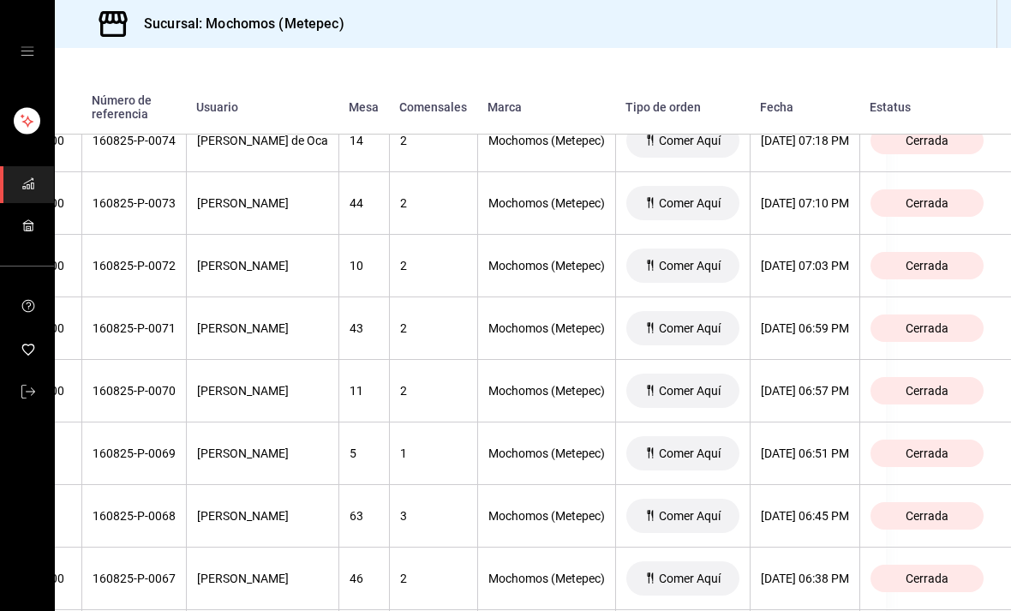
scroll to position [2231, 175]
click at [828, 447] on div "[DATE] 06:51 PM" at bounding box center [805, 454] width 88 height 14
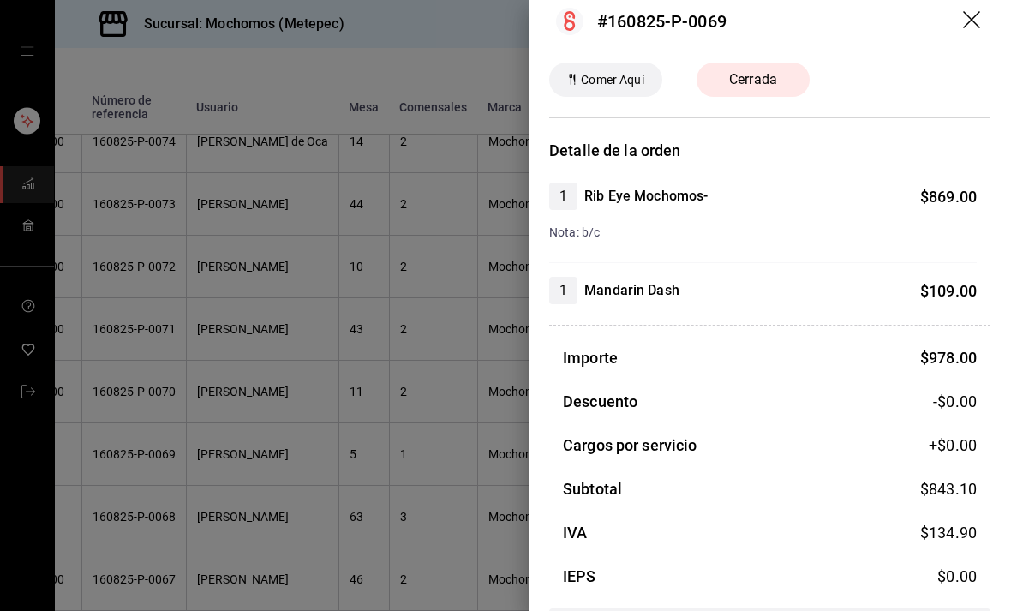
scroll to position [21, 0]
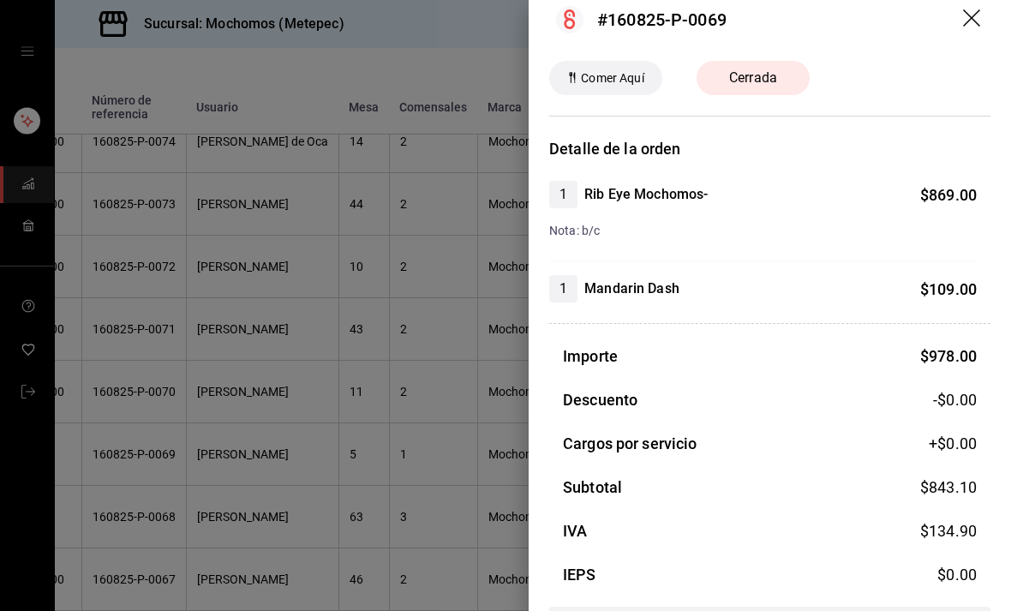
click at [138, 475] on div at bounding box center [505, 305] width 1011 height 611
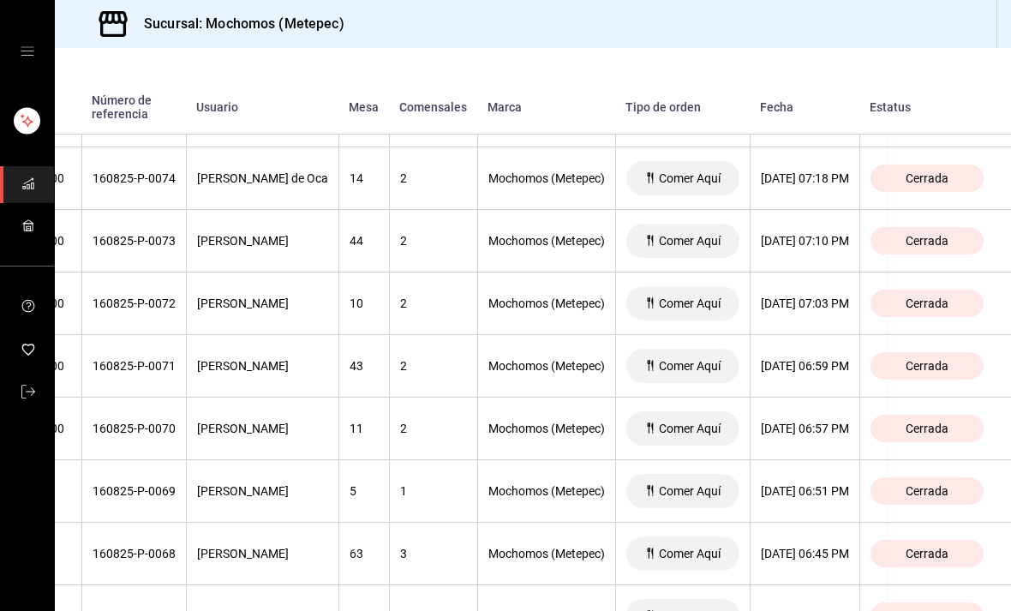
scroll to position [2194, 198]
click at [809, 272] on th "[DATE] 07:03 PM" at bounding box center [805, 303] width 110 height 63
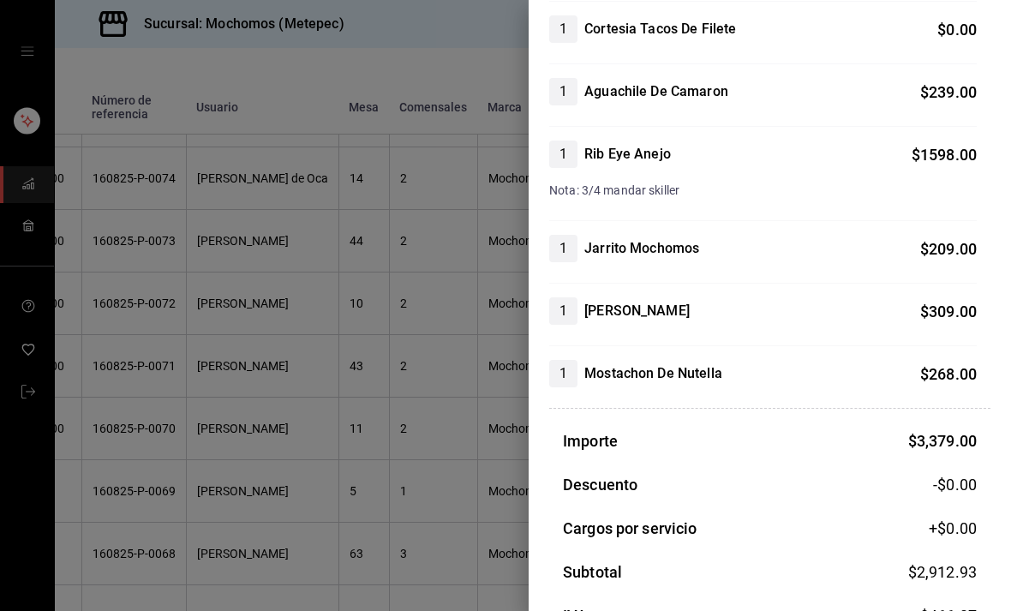
scroll to position [527, 0]
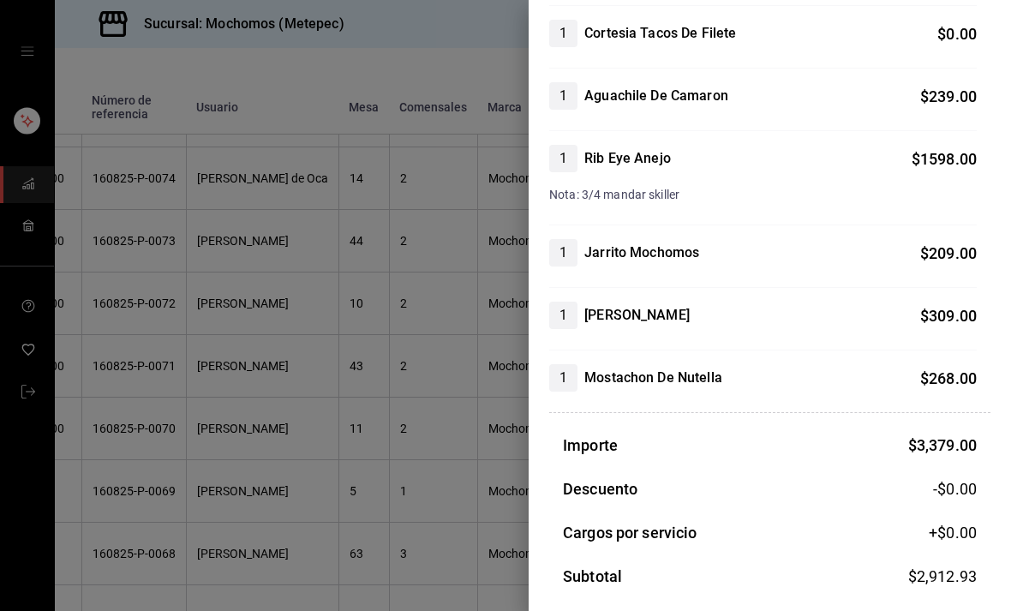
click at [166, 434] on div at bounding box center [505, 305] width 1011 height 611
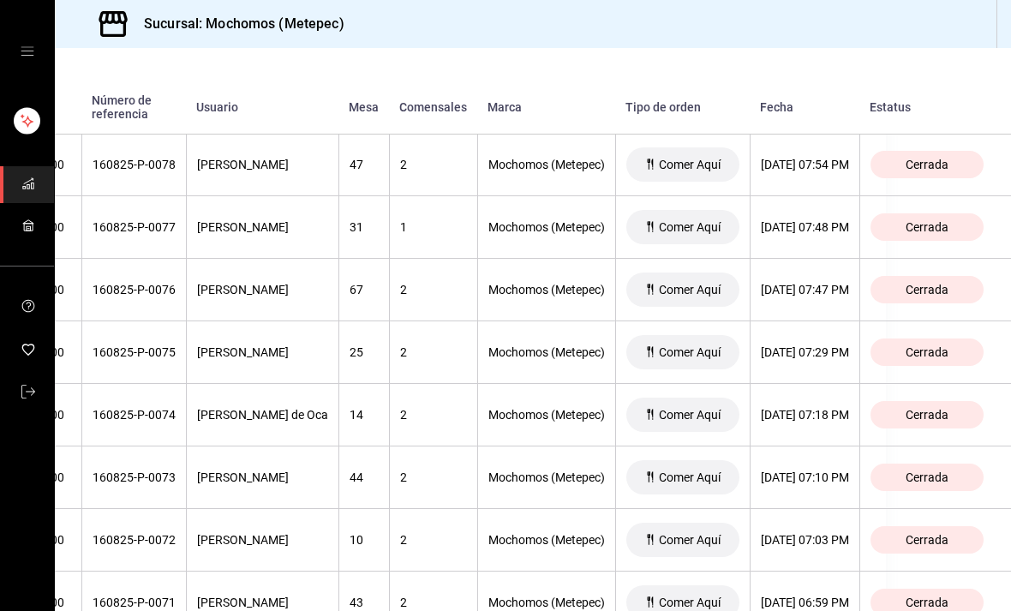
scroll to position [1960, 198]
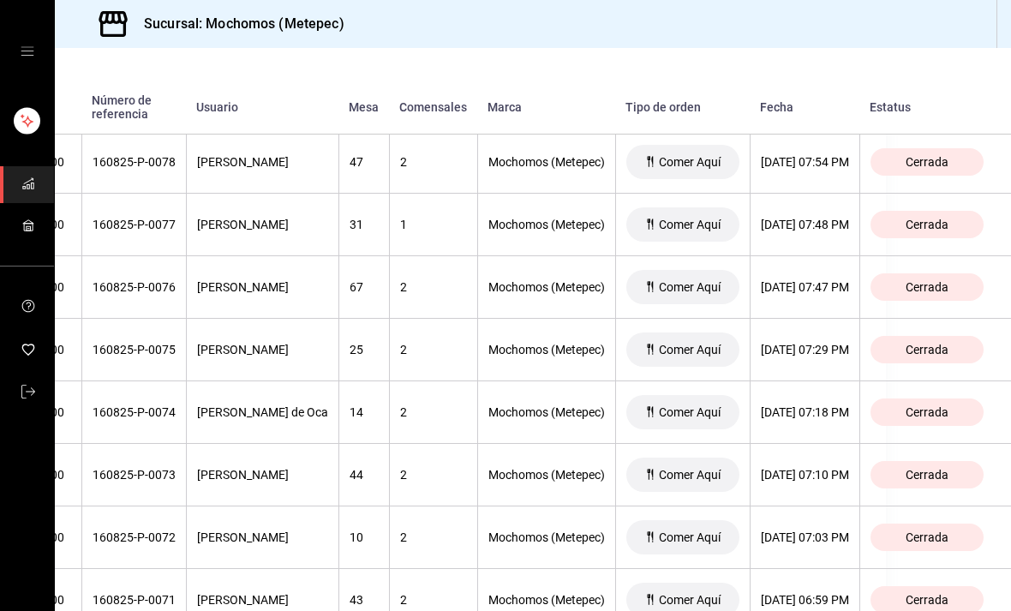
click at [797, 468] on div "[DATE] 07:10 PM" at bounding box center [805, 475] width 88 height 14
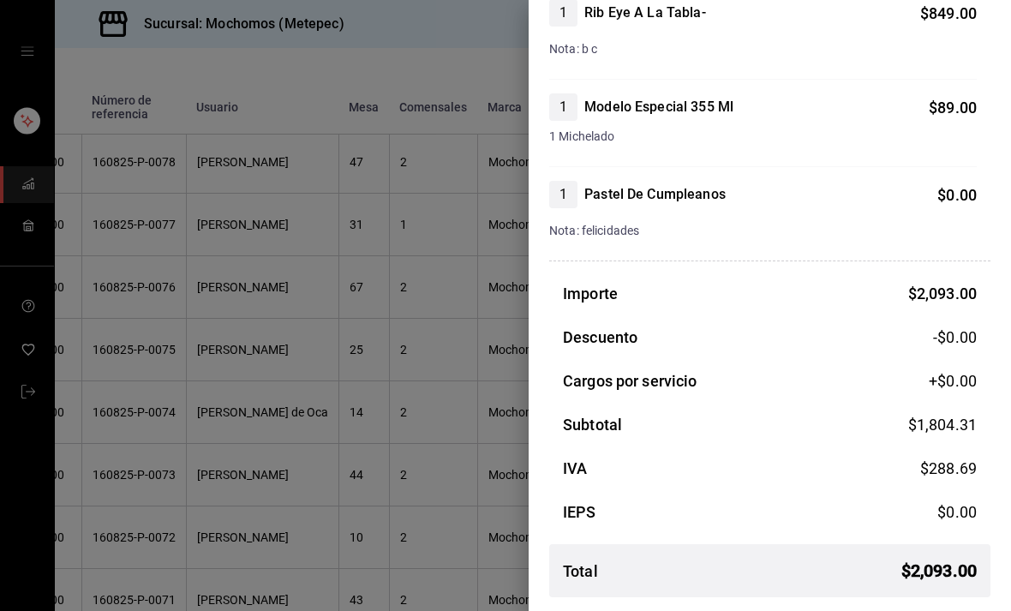
scroll to position [516, 0]
click at [106, 415] on div at bounding box center [505, 305] width 1011 height 611
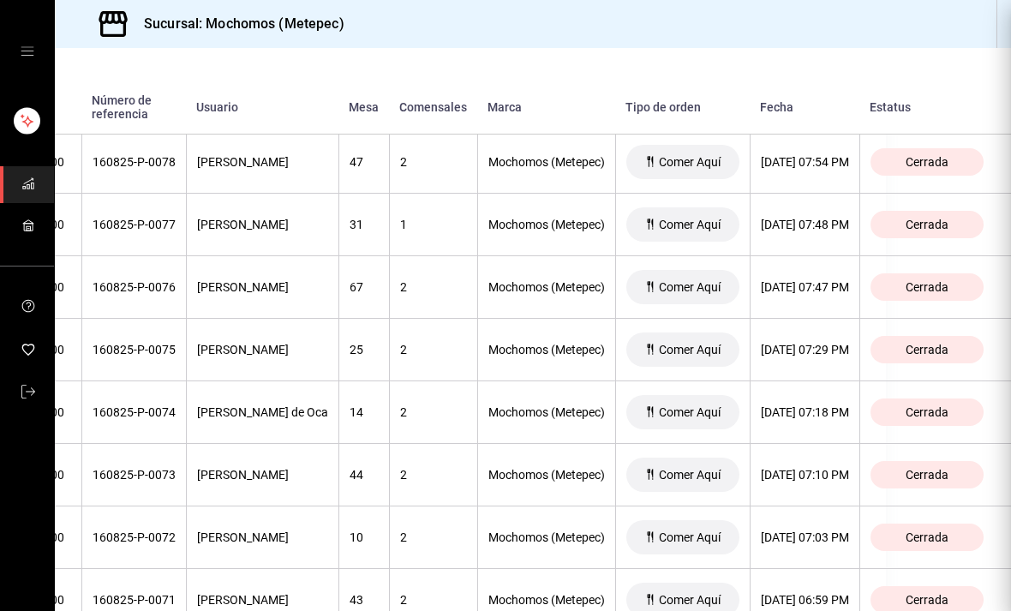
scroll to position [0, 0]
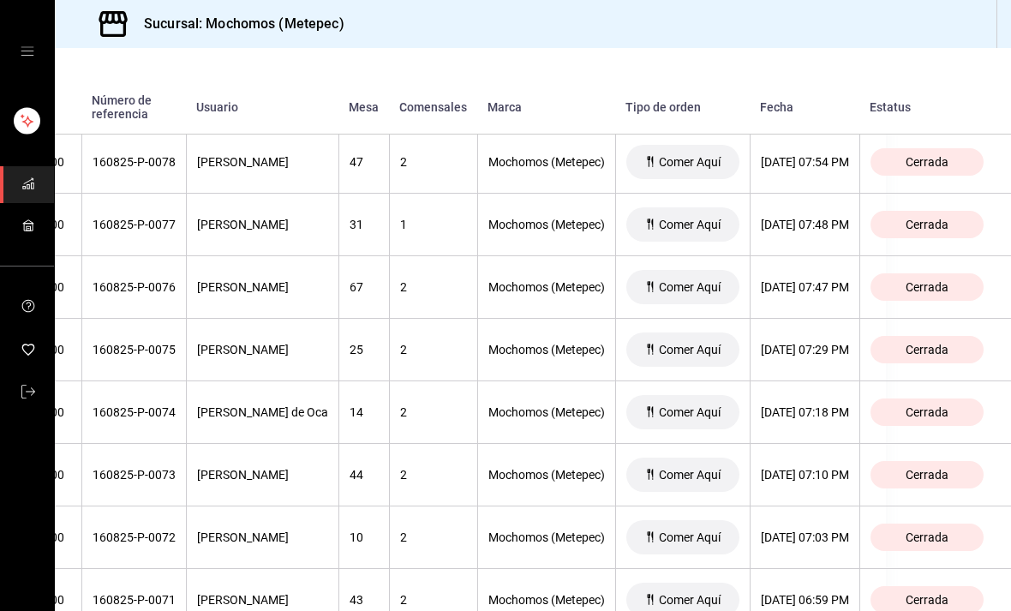
click at [187, 388] on th "[PERSON_NAME] de Oca" at bounding box center [262, 412] width 152 height 63
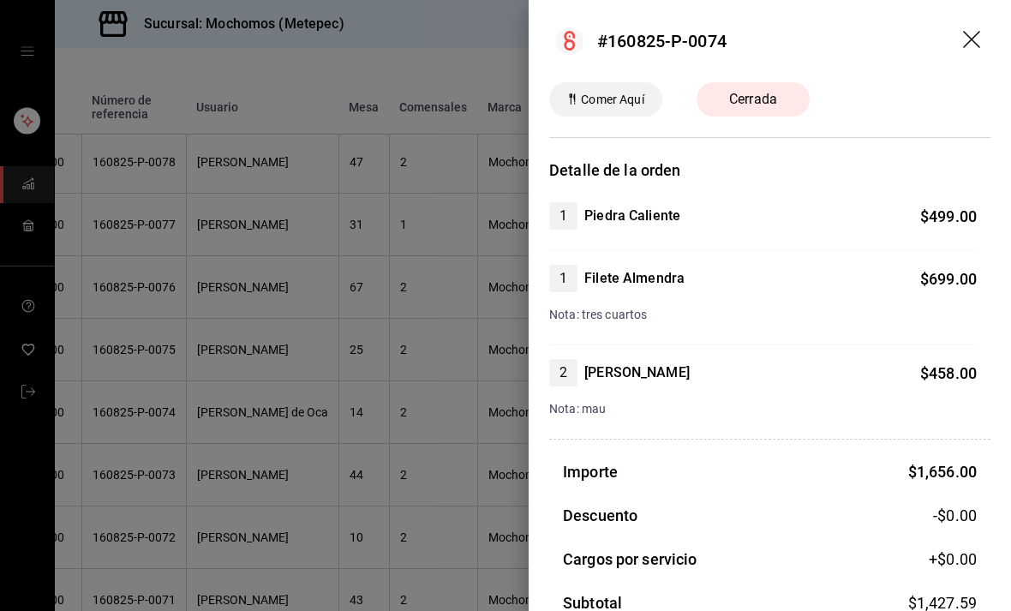
click at [188, 356] on div at bounding box center [505, 305] width 1011 height 611
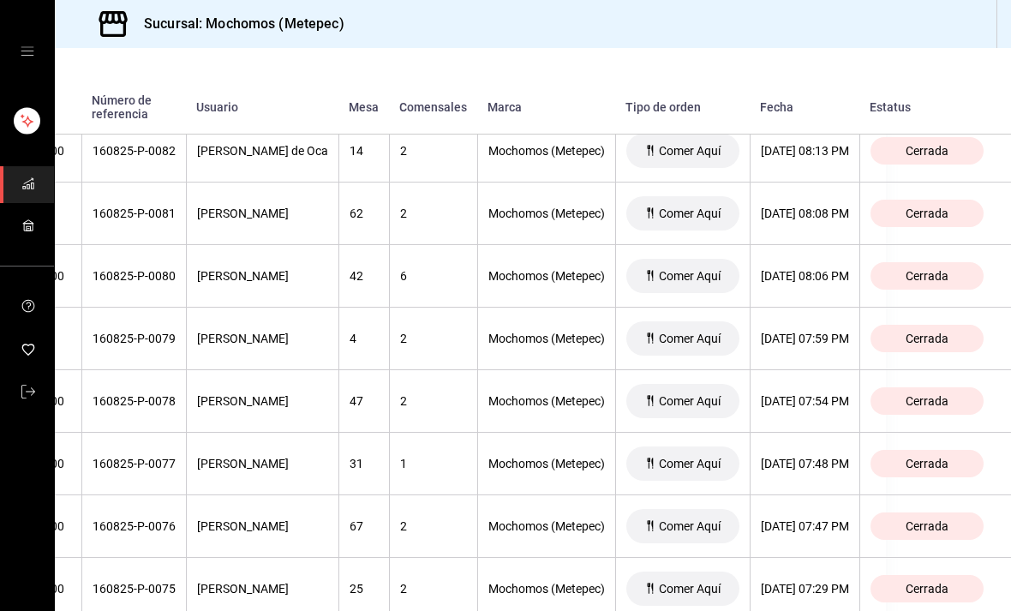
scroll to position [1721, 198]
click at [797, 308] on th "[DATE] 07:59 PM" at bounding box center [805, 339] width 110 height 63
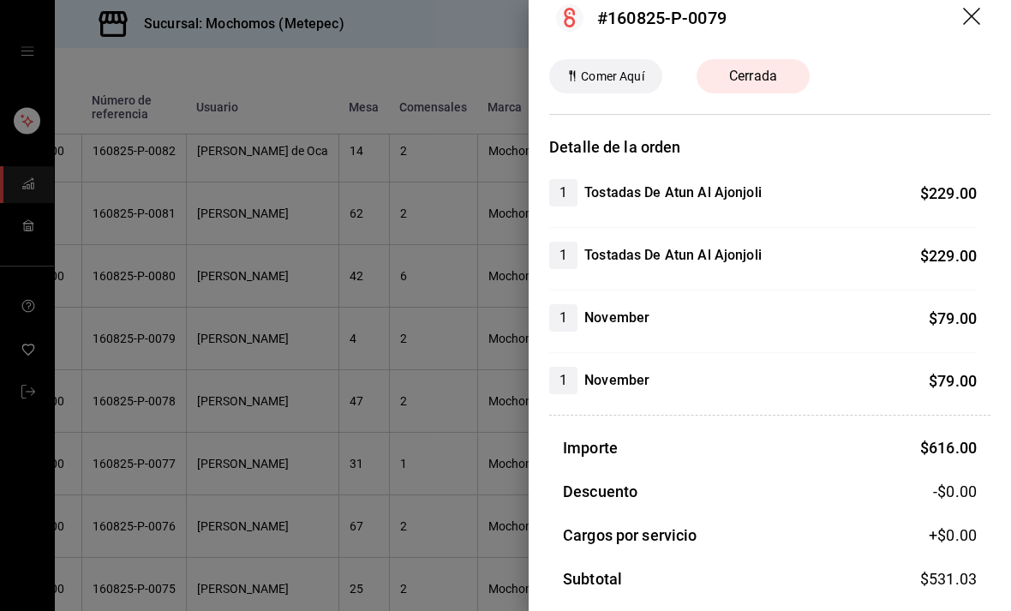
scroll to position [18, 0]
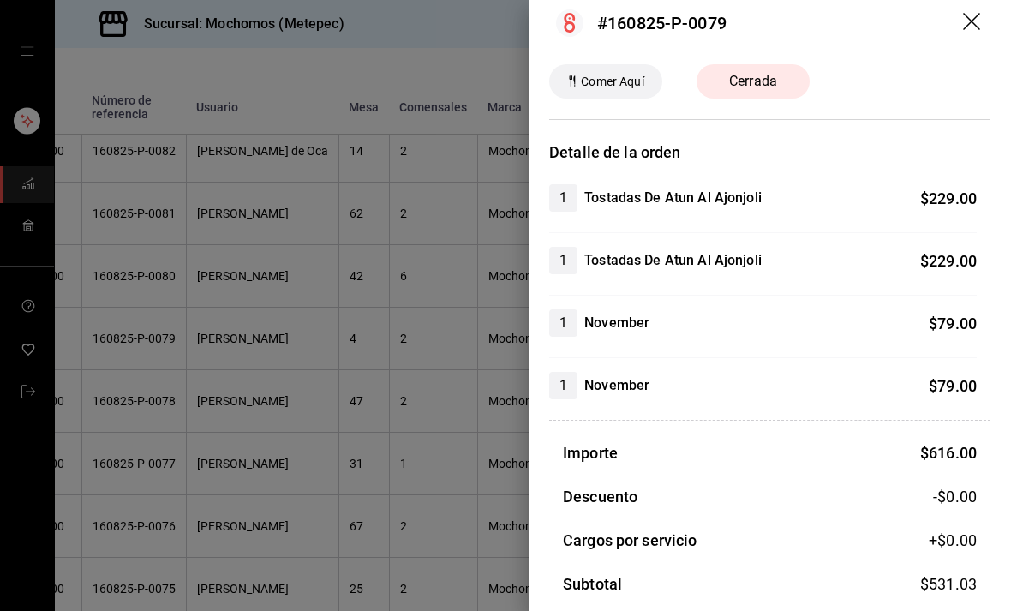
click at [149, 476] on div at bounding box center [505, 305] width 1011 height 611
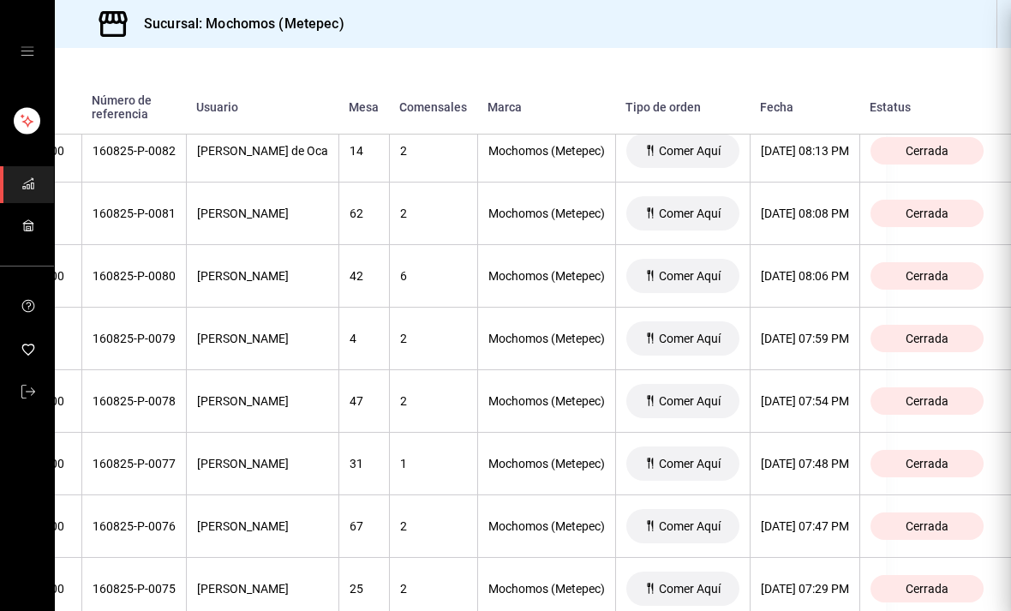
scroll to position [0, 0]
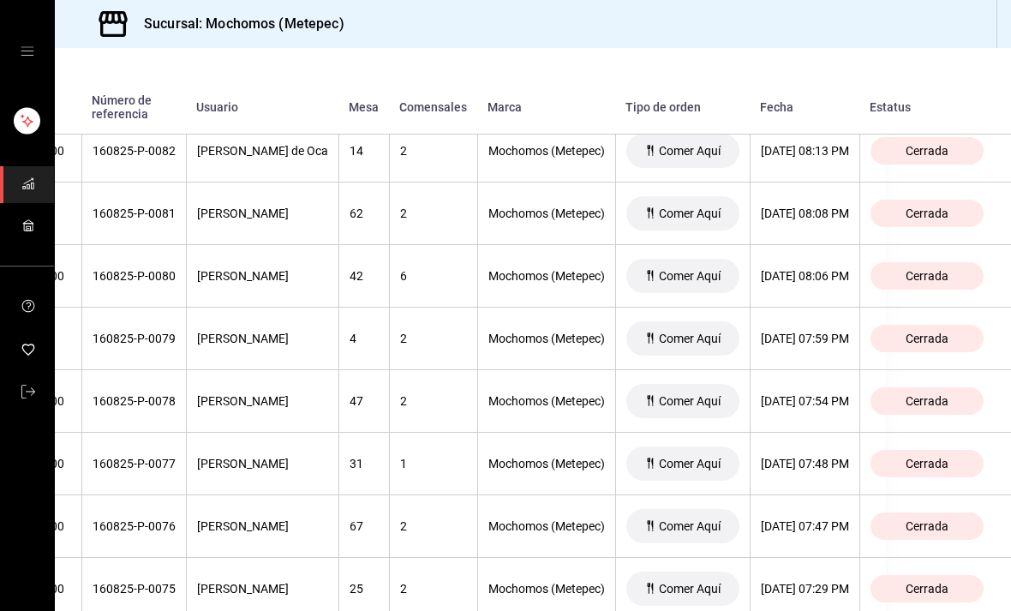
click at [806, 182] on th "[DATE] 08:08 PM" at bounding box center [805, 213] width 110 height 63
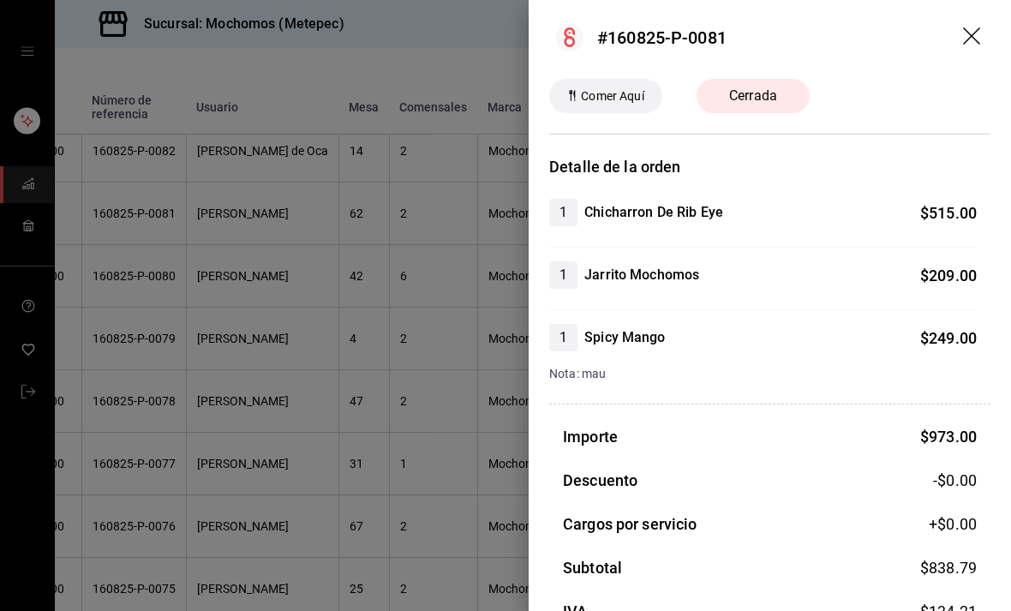
scroll to position [4, 0]
click at [142, 430] on div at bounding box center [505, 305] width 1011 height 611
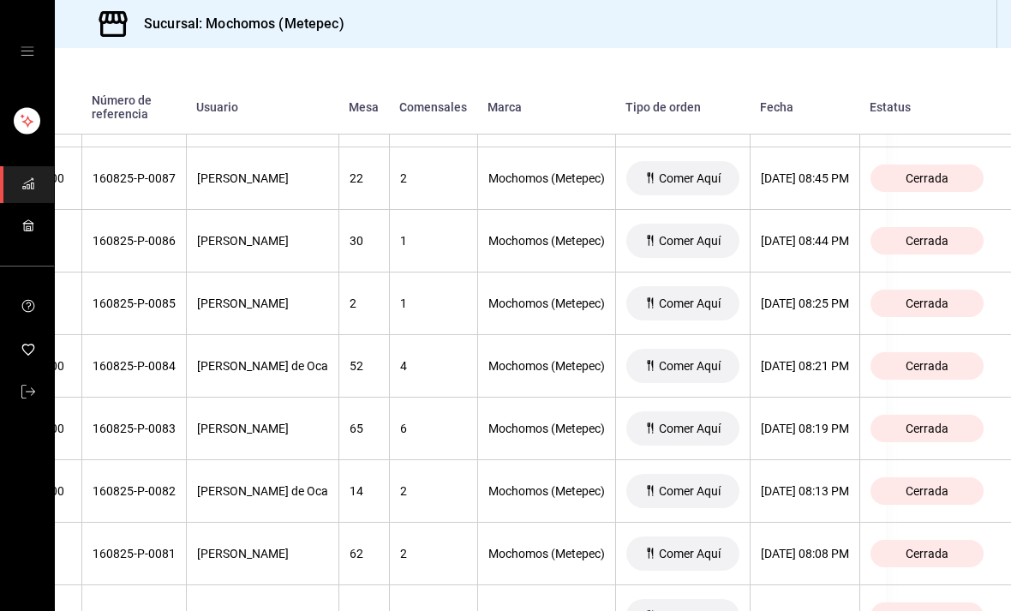
scroll to position [1381, 198]
click at [800, 484] on div "[DATE] 08:13 PM" at bounding box center [805, 491] width 88 height 14
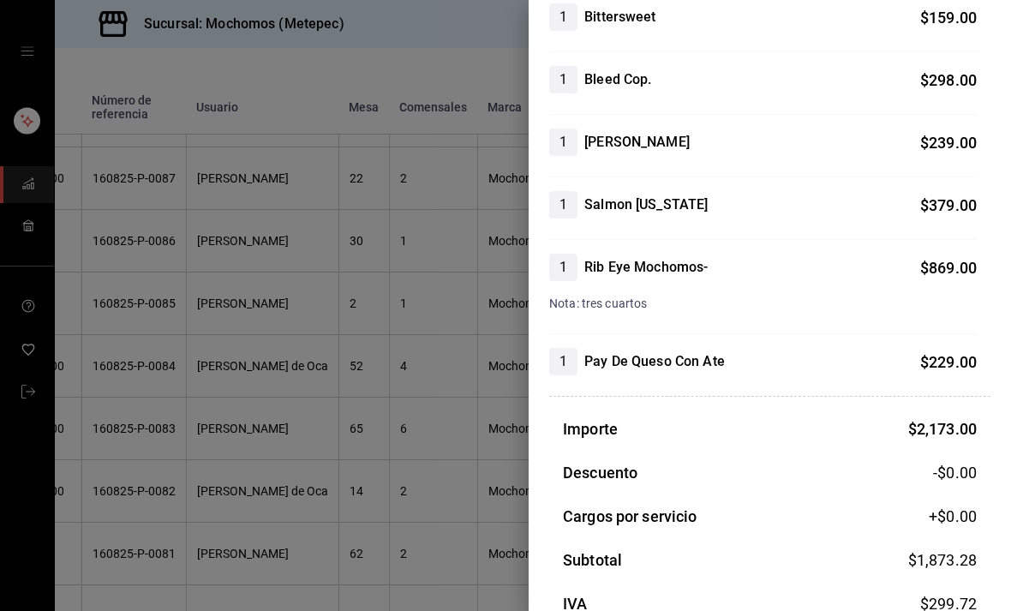
scroll to position [198, 0]
click at [194, 411] on div at bounding box center [505, 305] width 1011 height 611
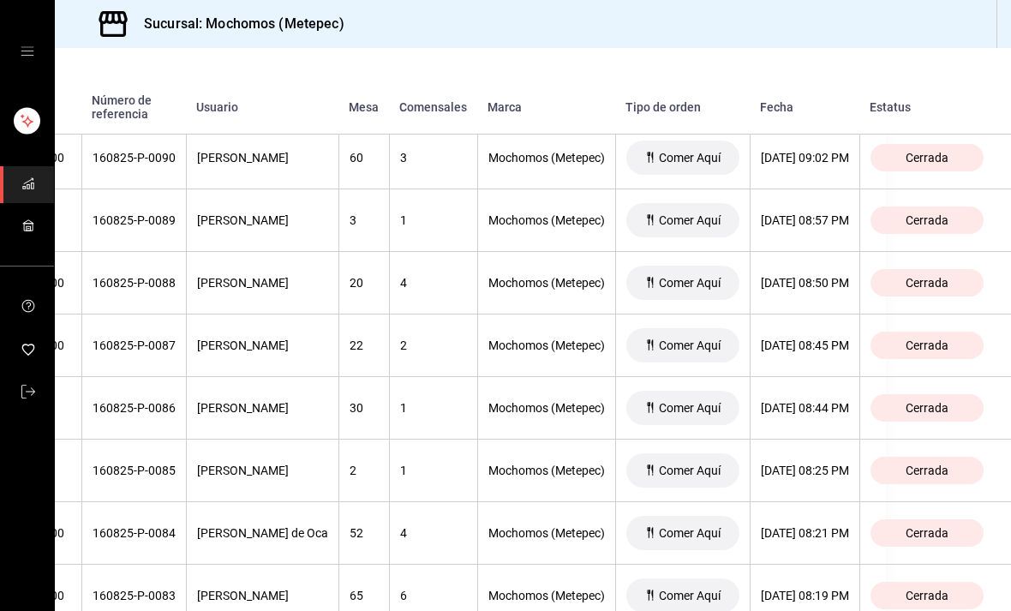
scroll to position [1211, 198]
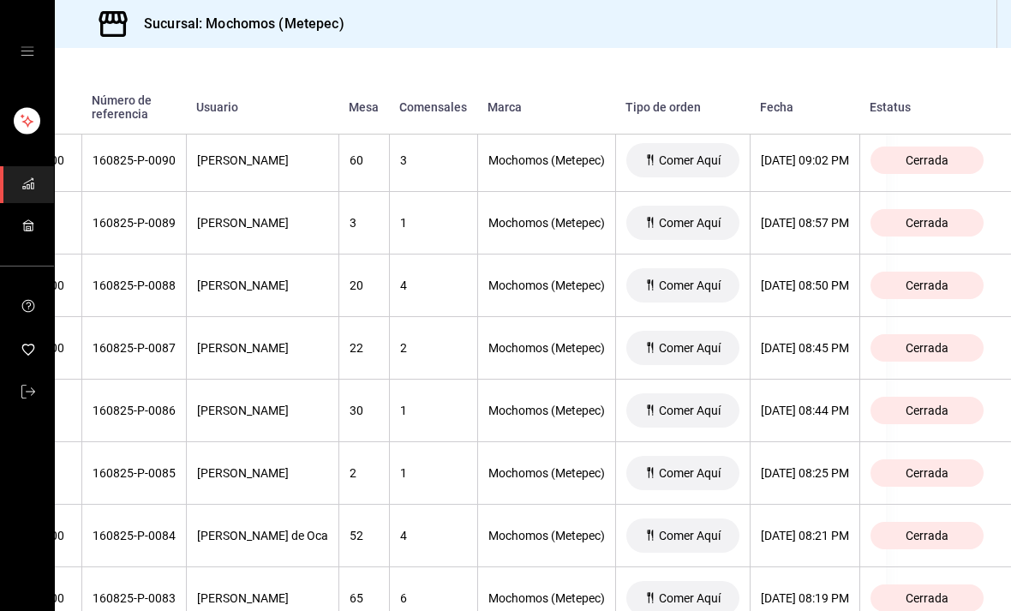
click at [828, 341] on div "[DATE] 08:45 PM" at bounding box center [805, 348] width 88 height 14
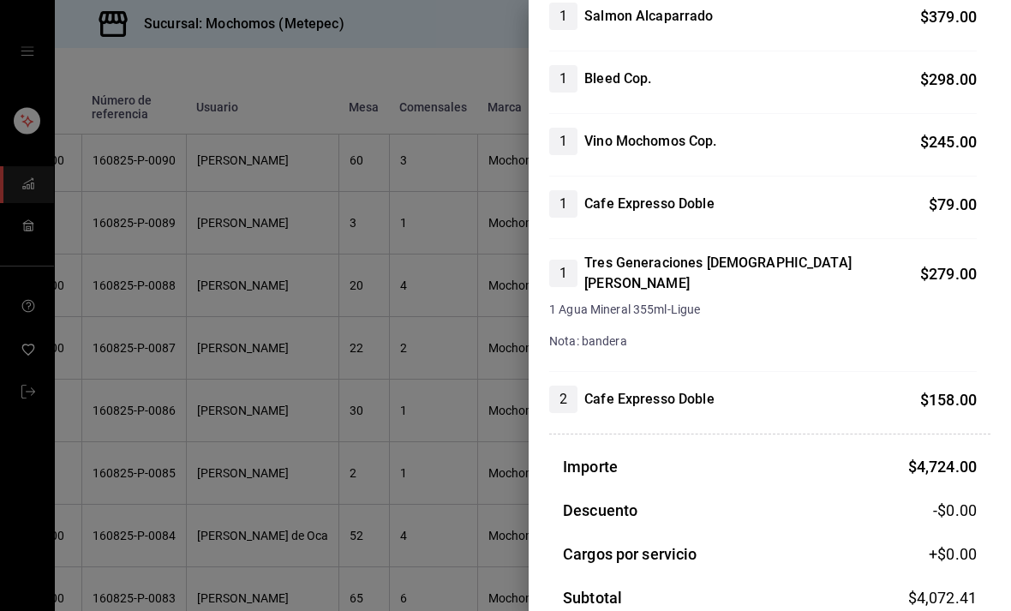
scroll to position [637, 0]
click at [191, 406] on div at bounding box center [505, 305] width 1011 height 611
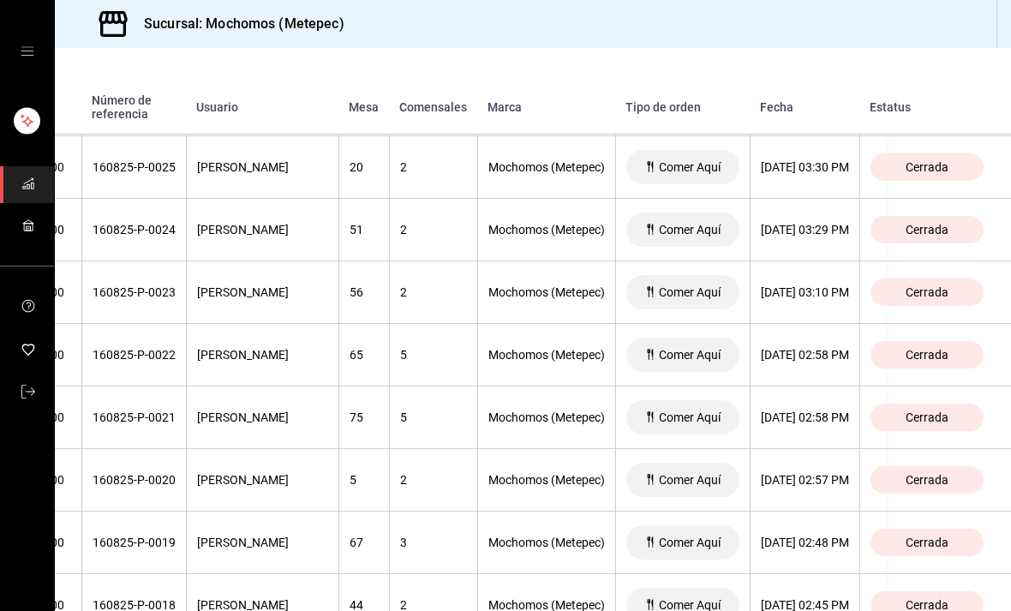
scroll to position [5269, 198]
click at [814, 324] on th "[DATE] 02:58 PM" at bounding box center [805, 355] width 110 height 63
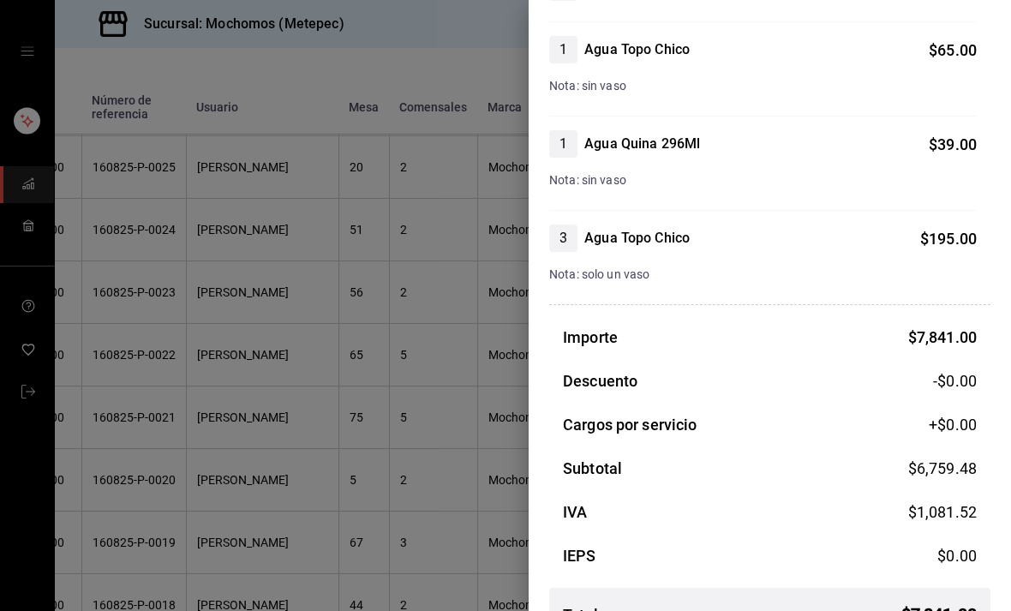
scroll to position [3394, 0]
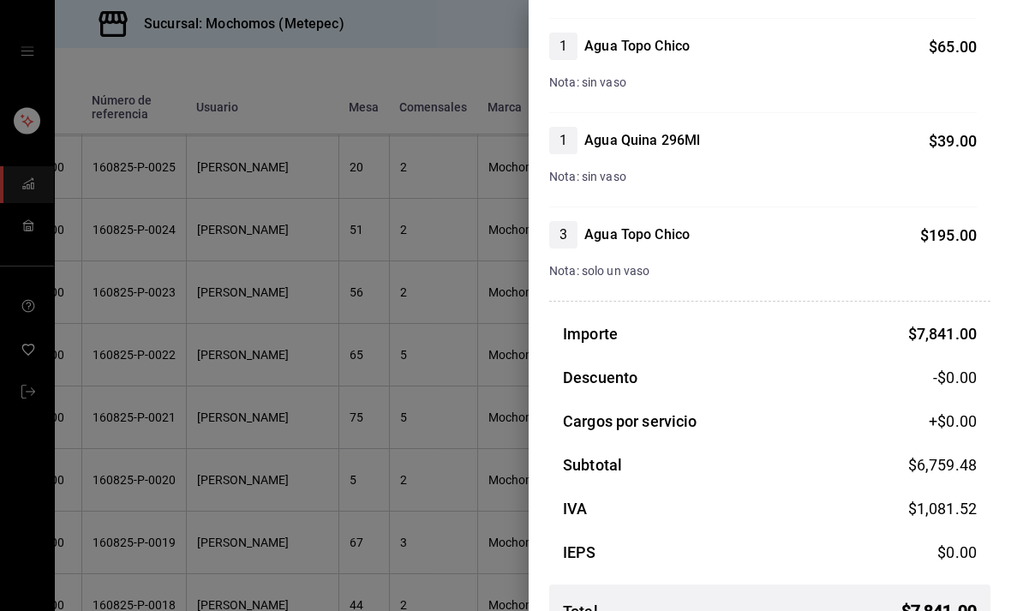
click at [128, 483] on div at bounding box center [505, 305] width 1011 height 611
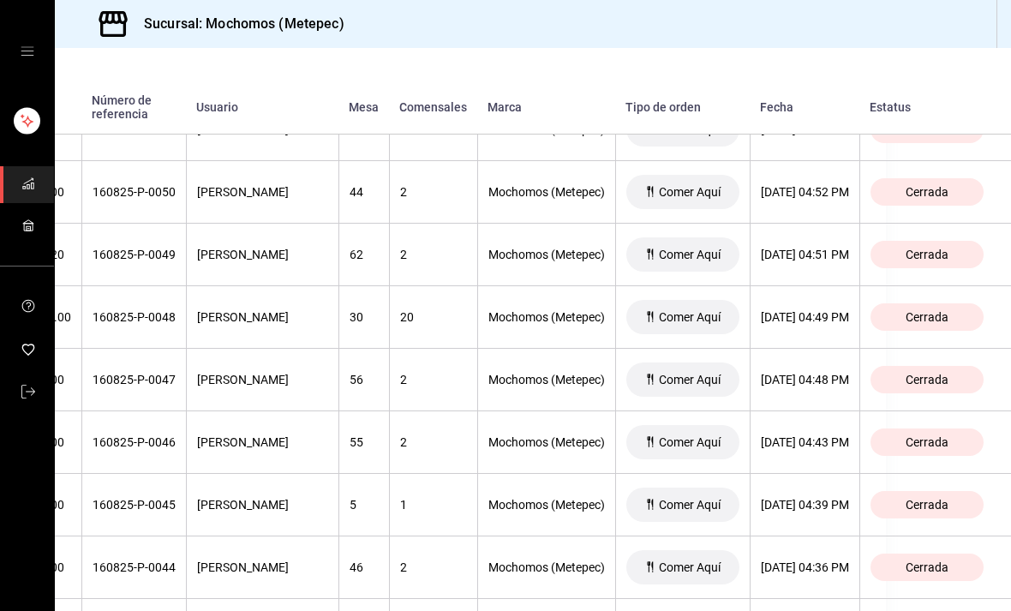
scroll to position [3682, 194]
click at [809, 247] on div "[DATE] 04:51 PM" at bounding box center [805, 254] width 88 height 14
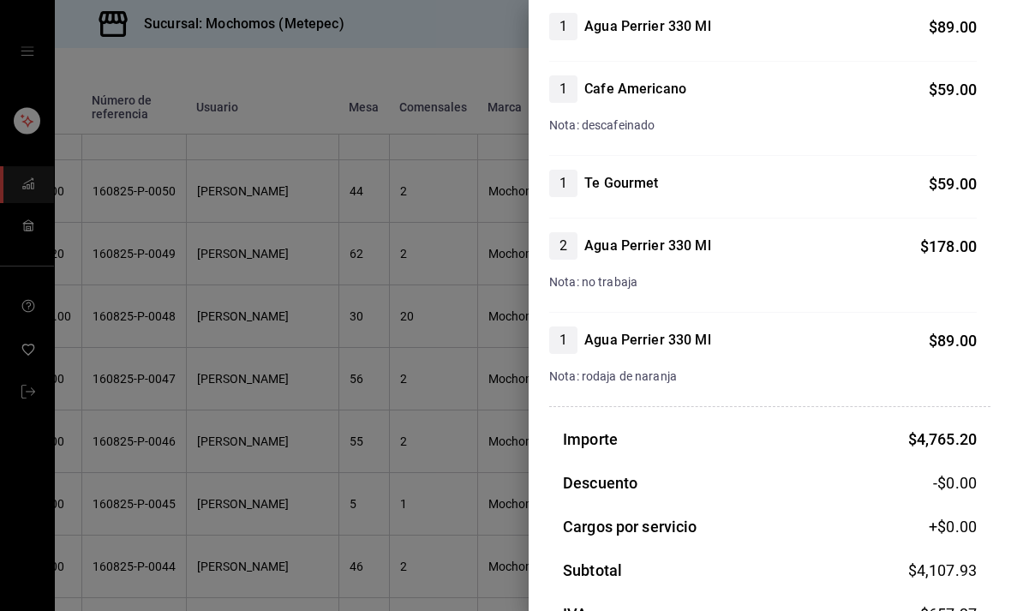
scroll to position [533, 0]
click at [159, 459] on div at bounding box center [505, 305] width 1011 height 611
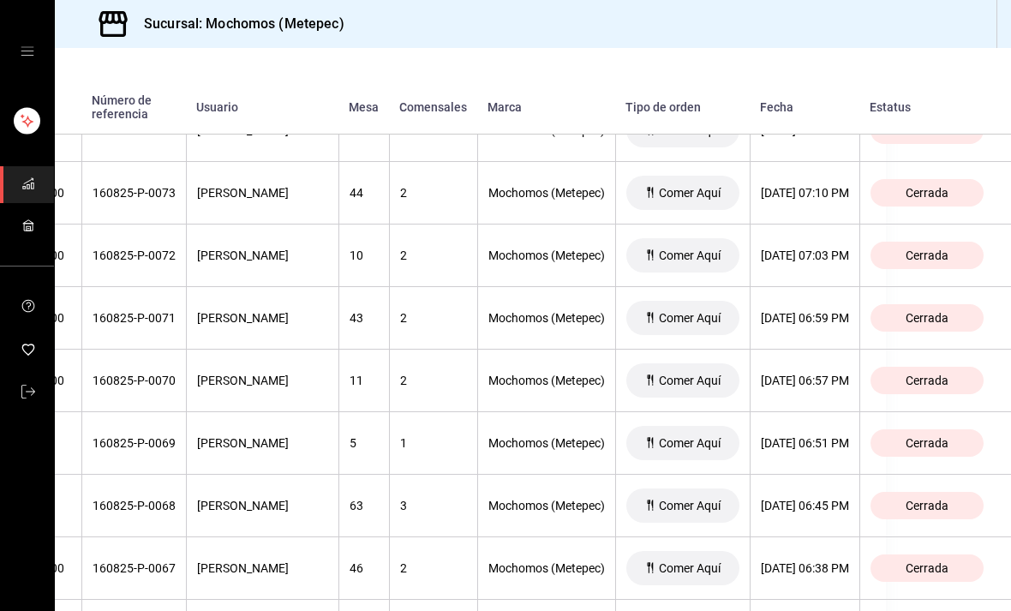
scroll to position [2241, 198]
click at [826, 312] on div "[DATE] 06:59 PM" at bounding box center [805, 319] width 88 height 14
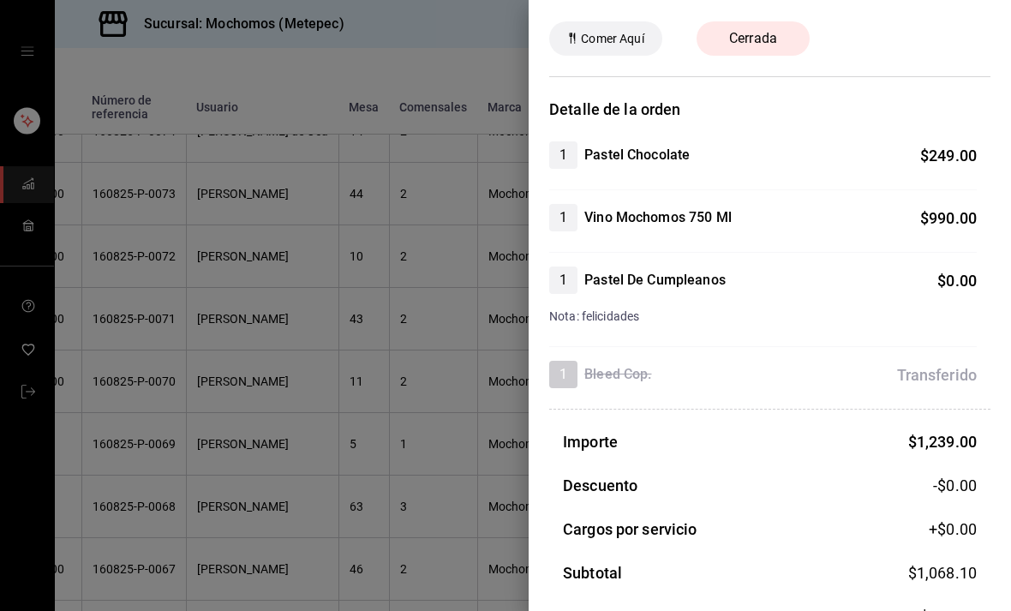
scroll to position [60, 0]
click at [161, 485] on div at bounding box center [505, 305] width 1011 height 611
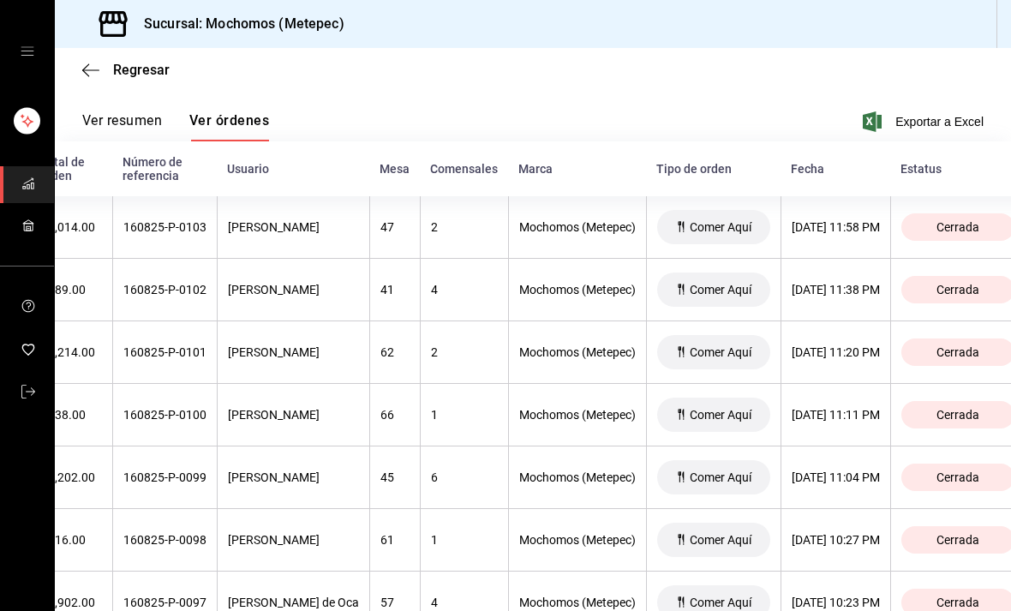
scroll to position [0, 95]
click at [879, 220] on div "[DATE] 11:58 PM" at bounding box center [835, 227] width 88 height 14
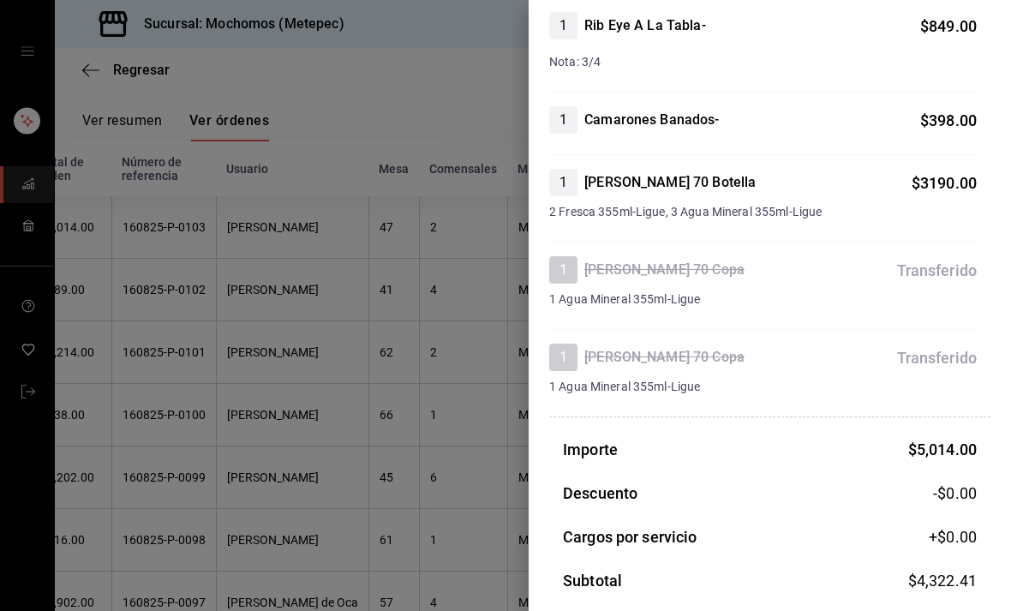
scroll to position [379, 0]
click at [156, 478] on div at bounding box center [505, 305] width 1011 height 611
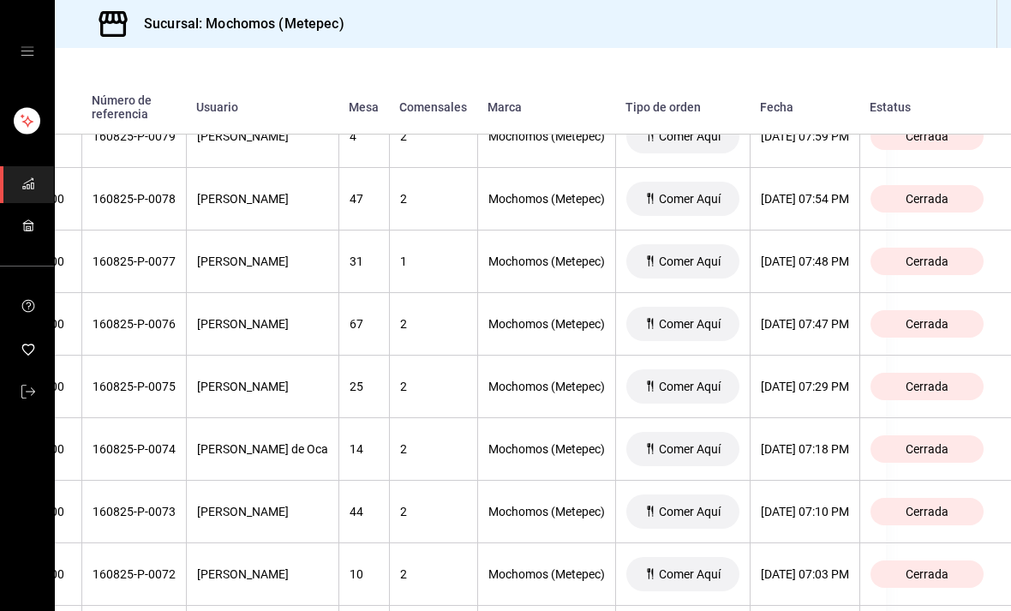
scroll to position [1922, 189]
click at [822, 356] on th "[DATE] 07:29 PM" at bounding box center [805, 387] width 110 height 63
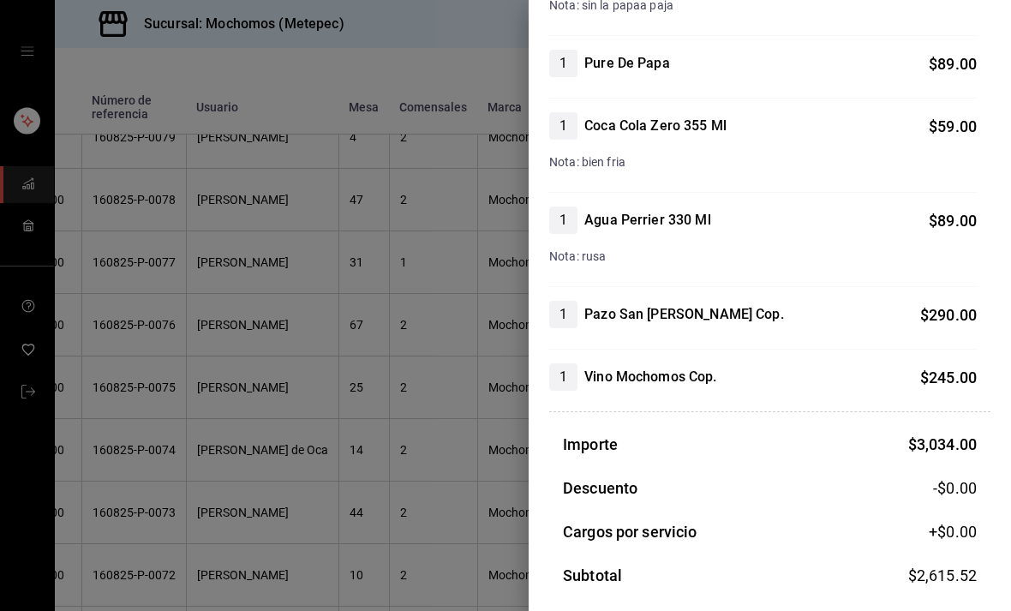
scroll to position [653, 0]
click at [190, 480] on div at bounding box center [505, 305] width 1011 height 611
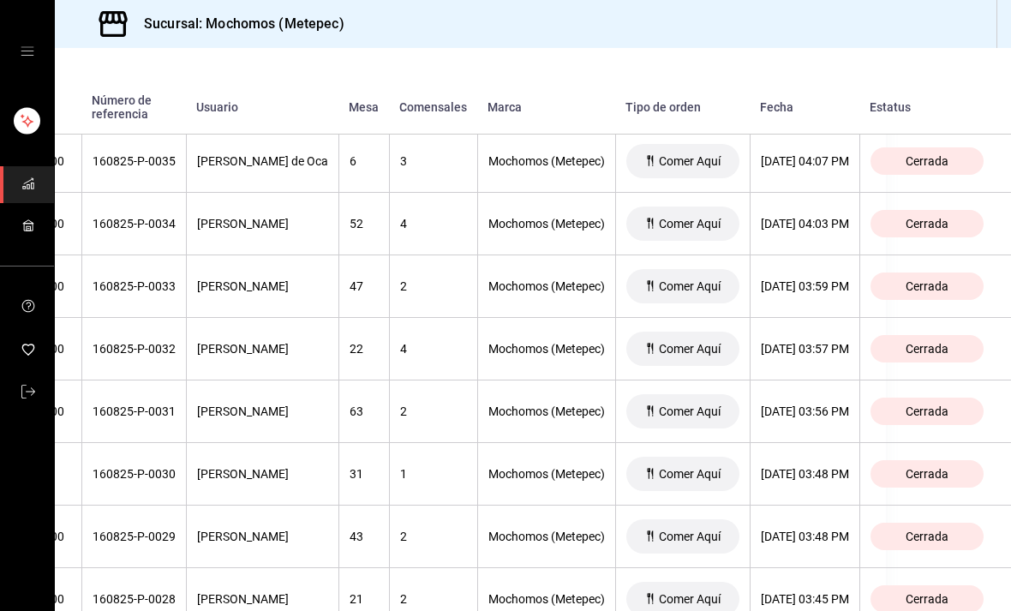
scroll to position [4603, 184]
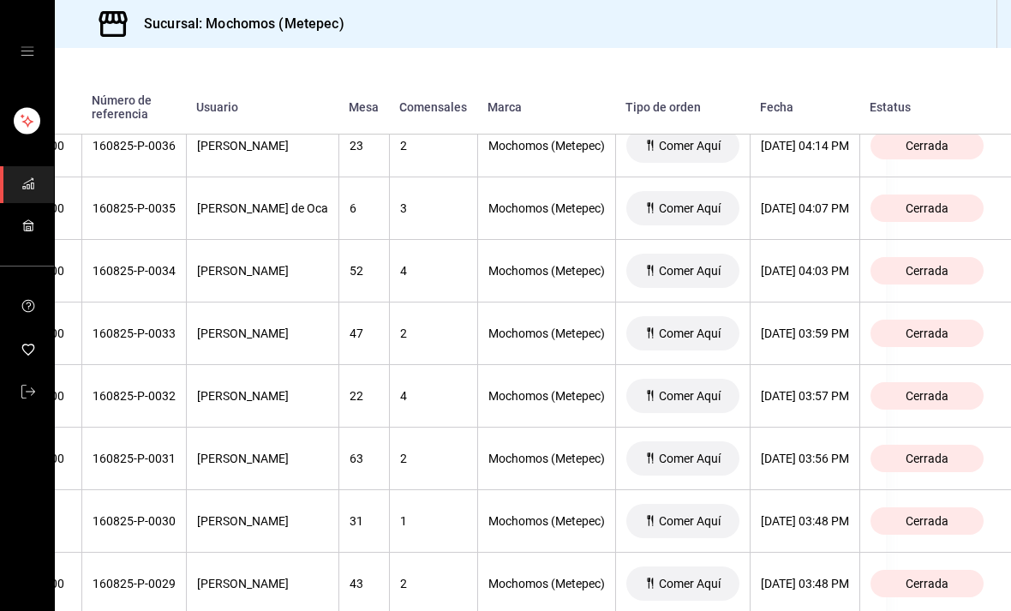
click at [839, 240] on th "[DATE] 04:03 PM" at bounding box center [805, 271] width 110 height 63
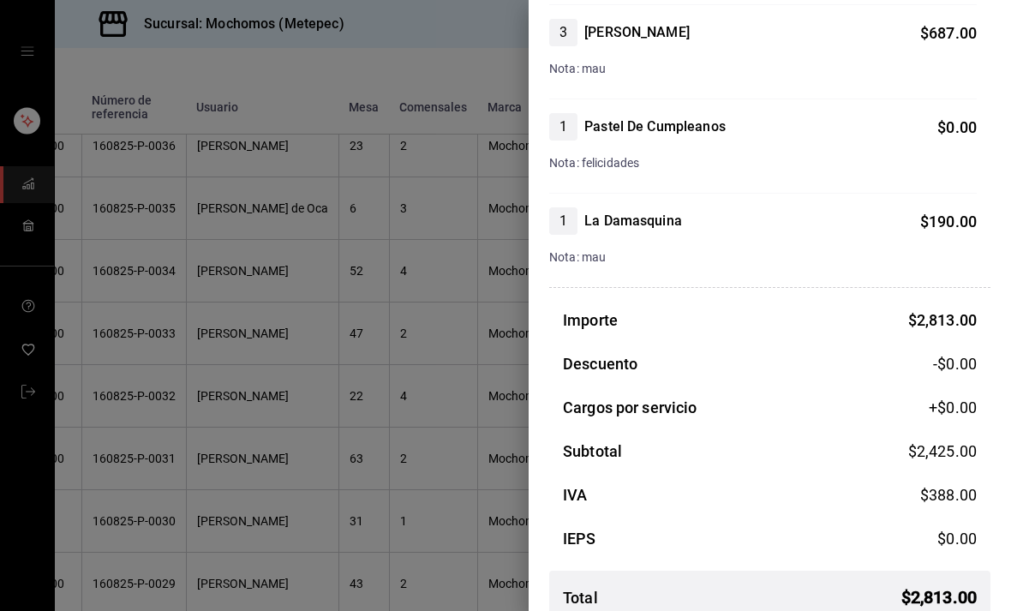
scroll to position [554, 0]
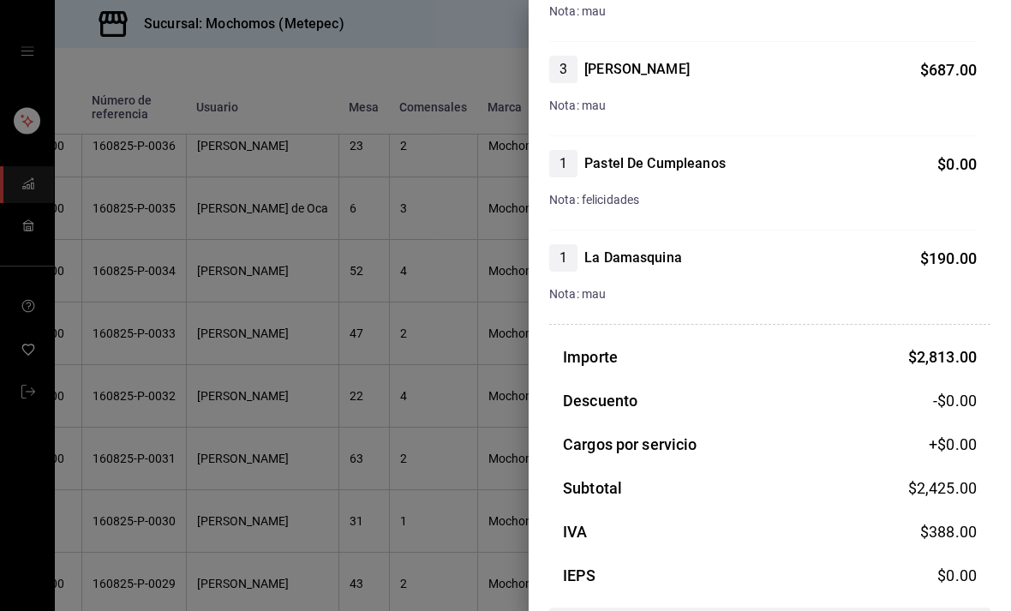
click at [150, 443] on div at bounding box center [505, 305] width 1011 height 611
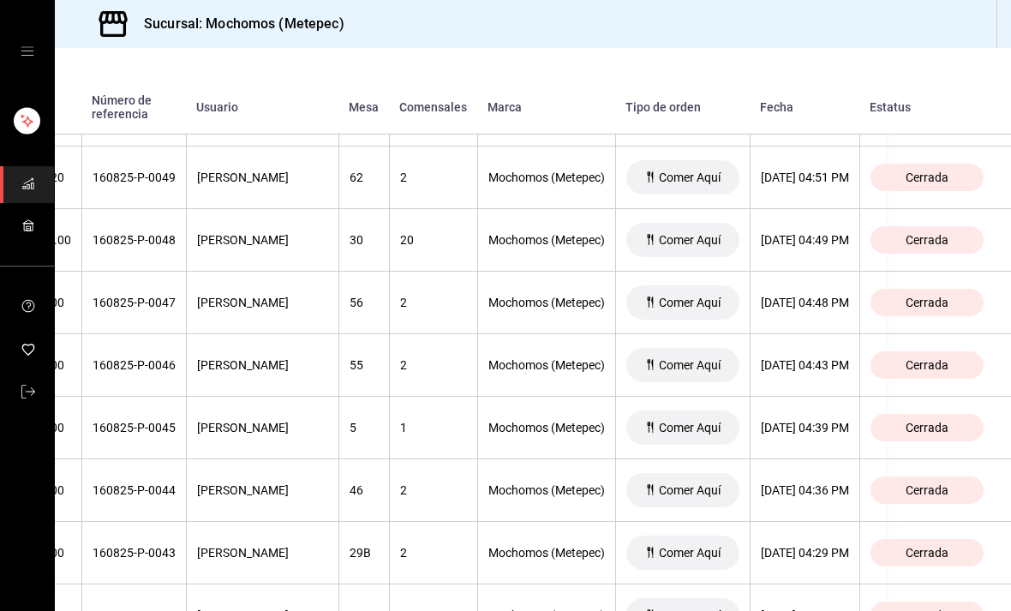
scroll to position [3755, 183]
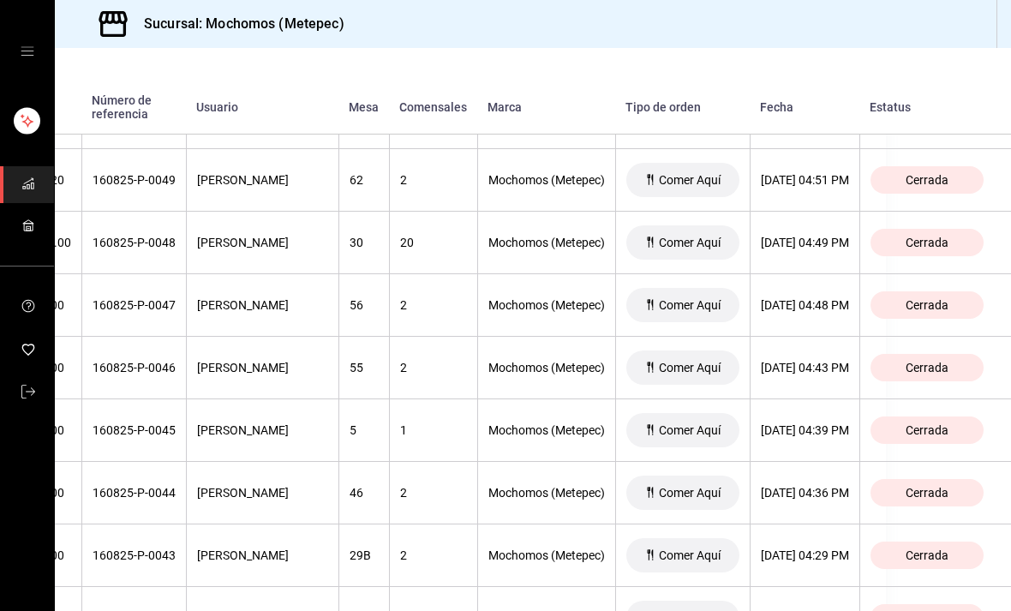
click at [826, 274] on th "[DATE] 04:48 PM" at bounding box center [805, 305] width 110 height 63
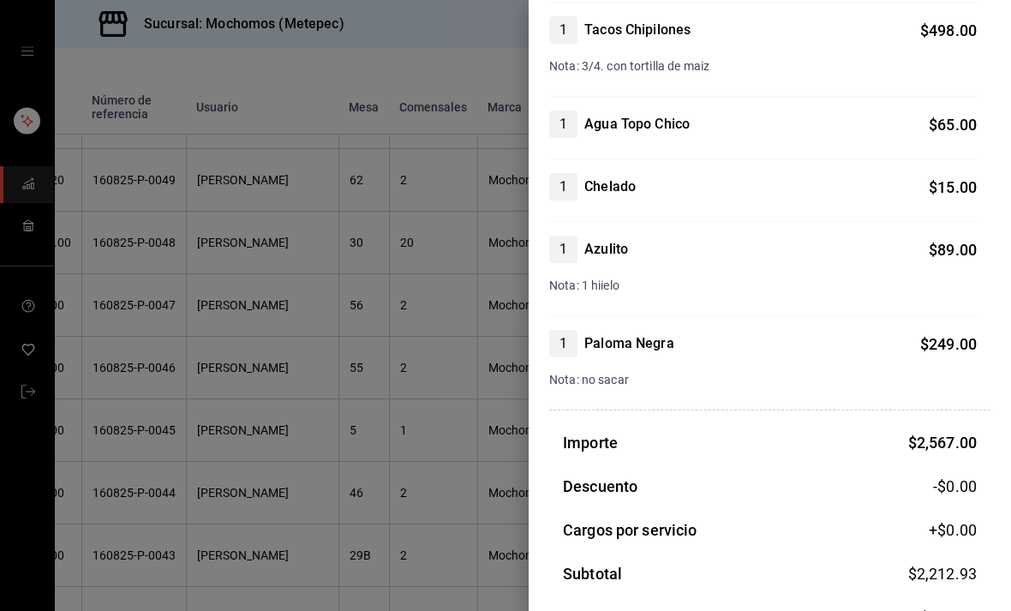
scroll to position [937, 0]
click at [122, 488] on div at bounding box center [505, 305] width 1011 height 611
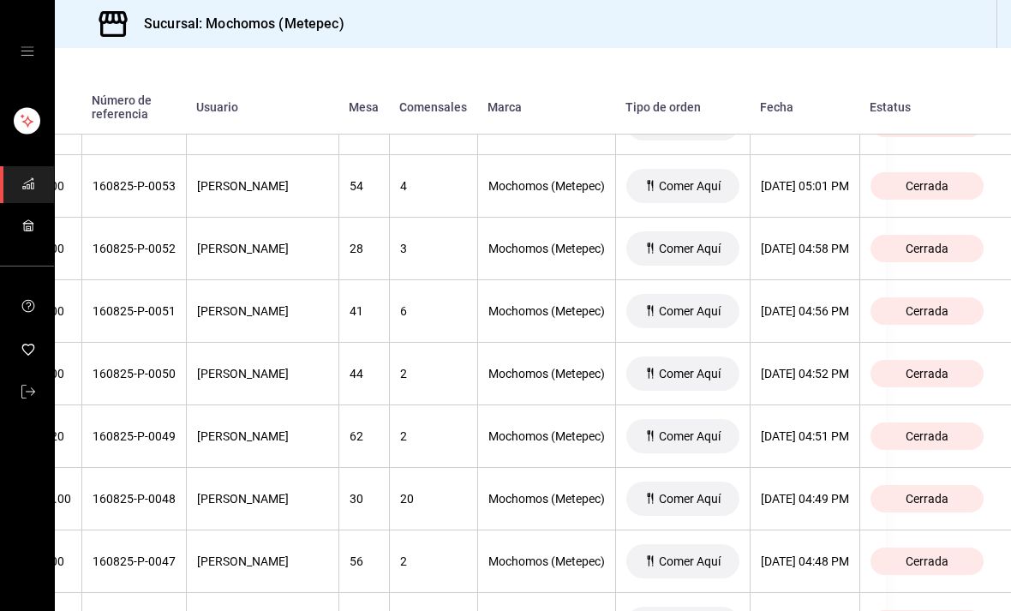
scroll to position [3498, 171]
click at [844, 156] on th "[DATE] 05:01 PM" at bounding box center [805, 187] width 110 height 63
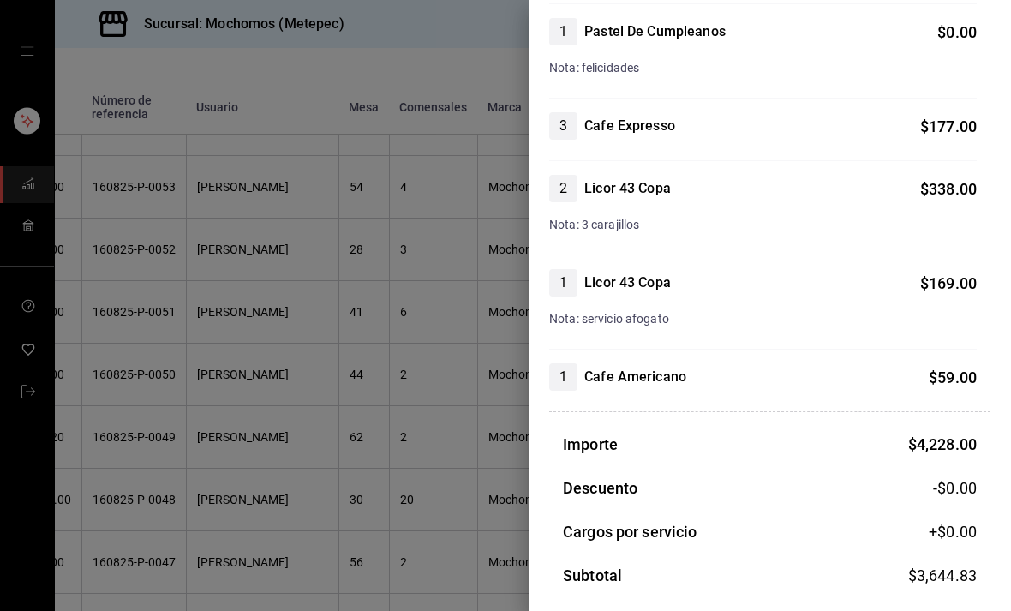
scroll to position [1437, 0]
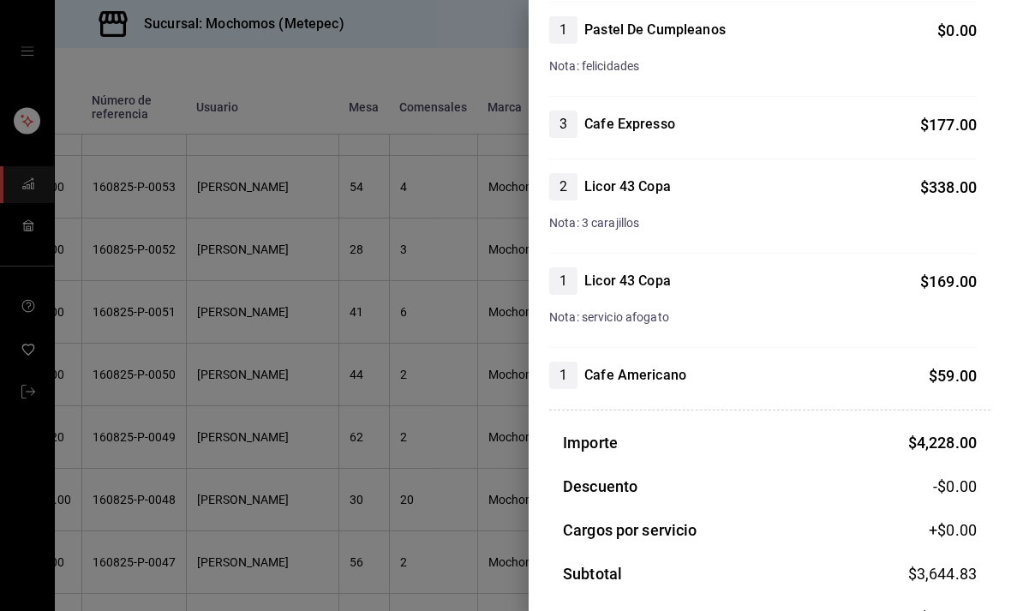
click at [130, 447] on div at bounding box center [505, 305] width 1011 height 611
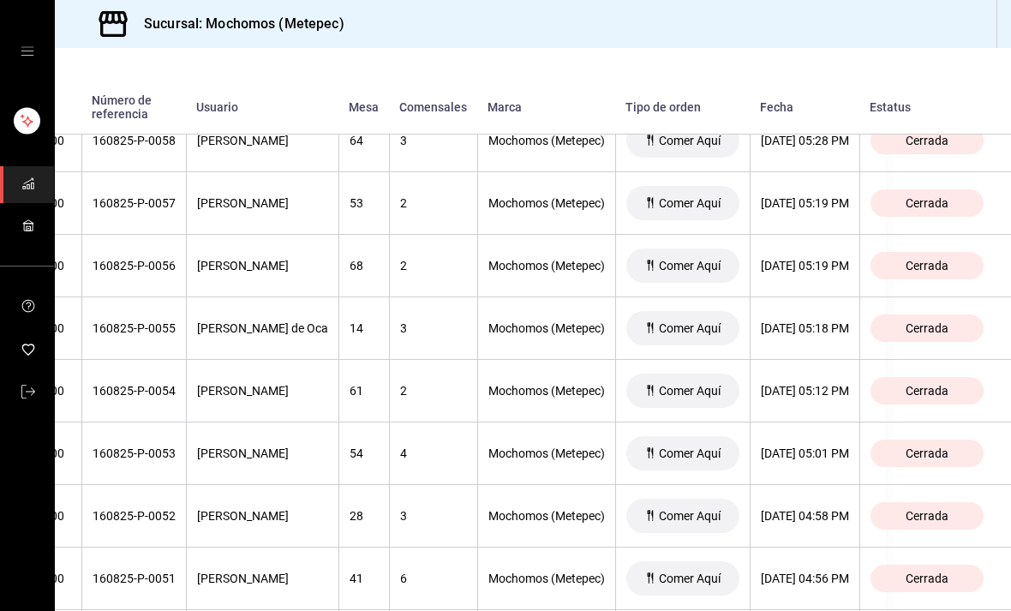
scroll to position [3230, 188]
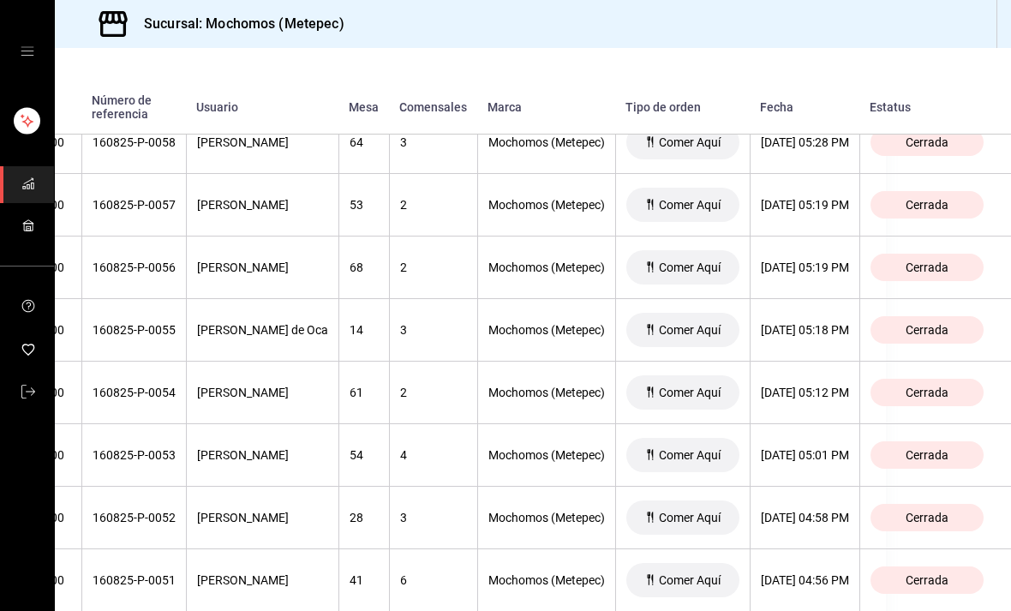
click at [821, 323] on div "[DATE] 05:18 PM" at bounding box center [805, 330] width 88 height 14
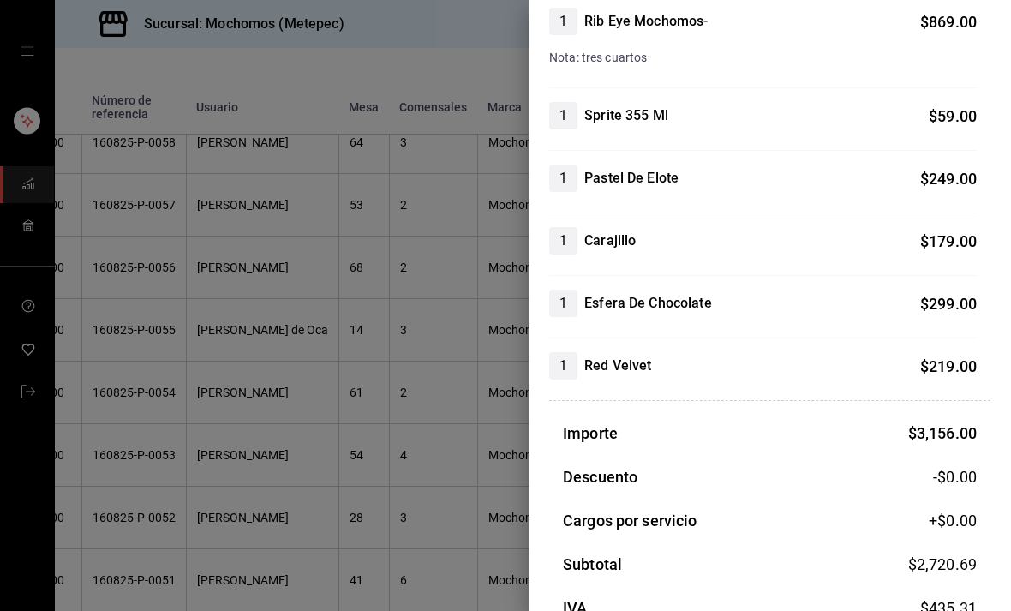
scroll to position [788, 0]
click at [162, 557] on div at bounding box center [505, 305] width 1011 height 611
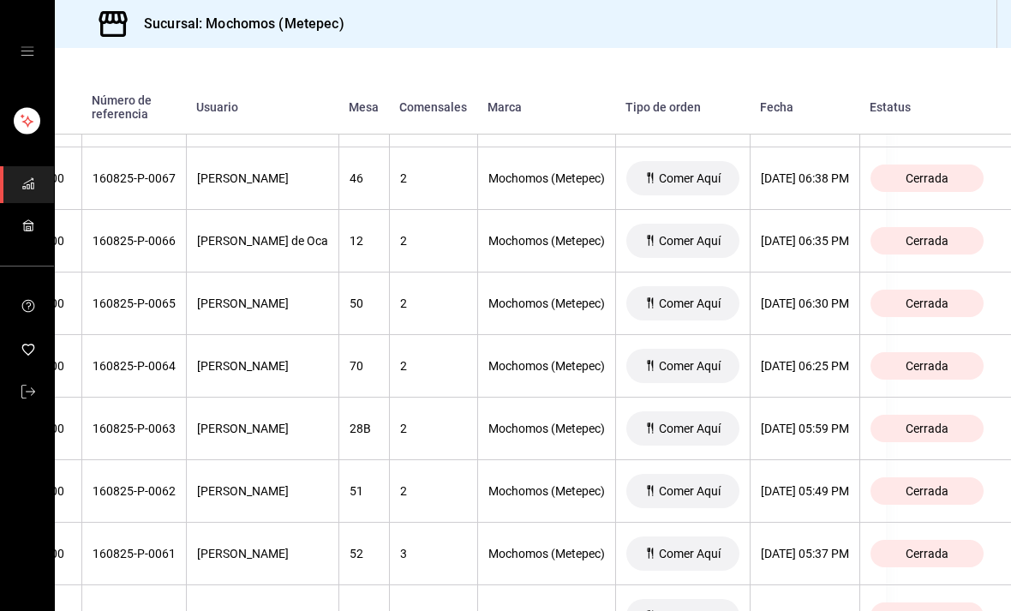
scroll to position [2629, 181]
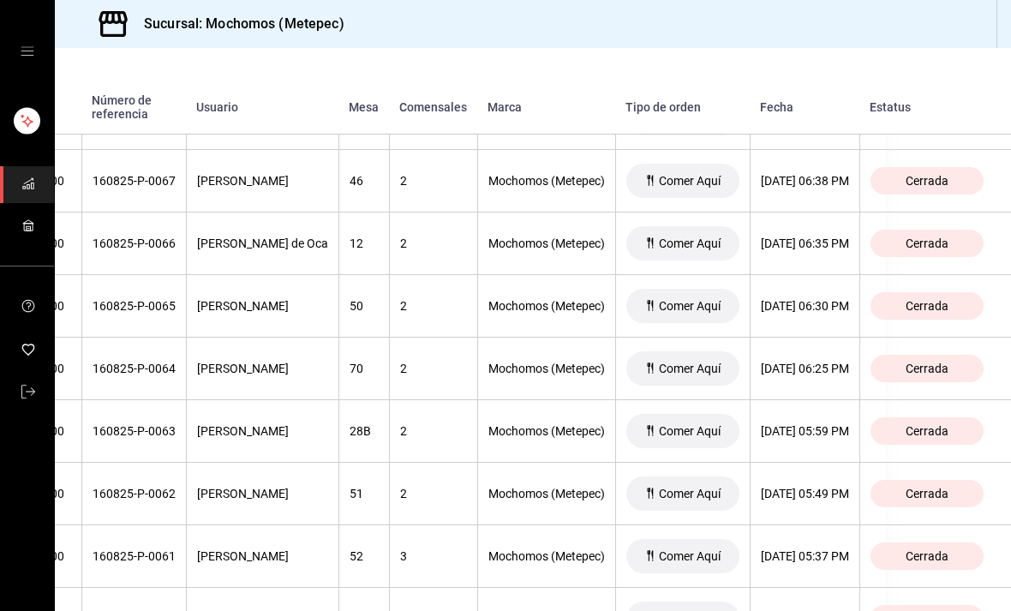
click at [826, 487] on div "[DATE] 05:49 PM" at bounding box center [805, 494] width 88 height 14
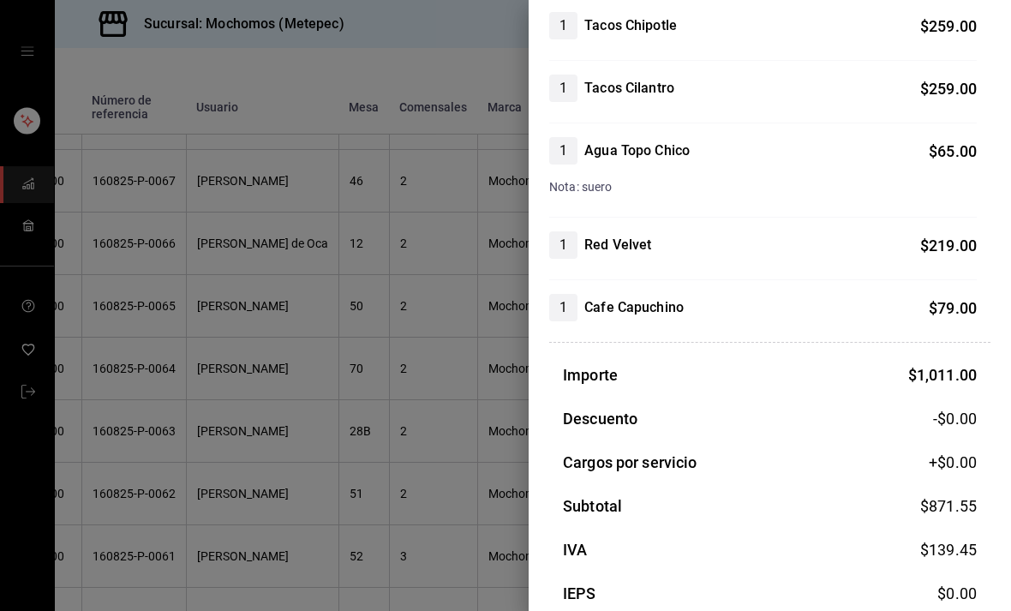
scroll to position [209, 0]
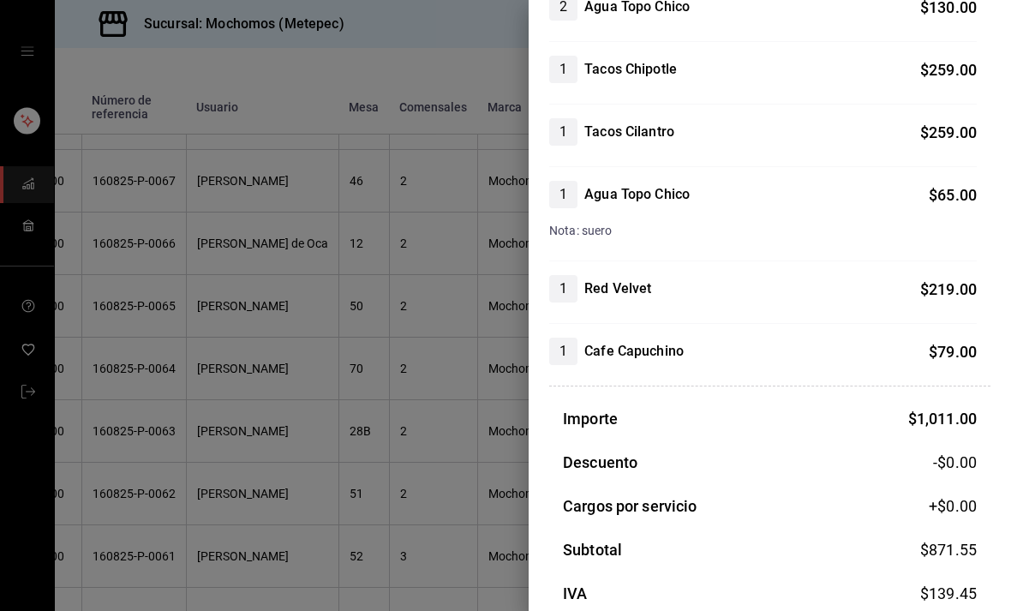
click at [170, 452] on div at bounding box center [505, 305] width 1011 height 611
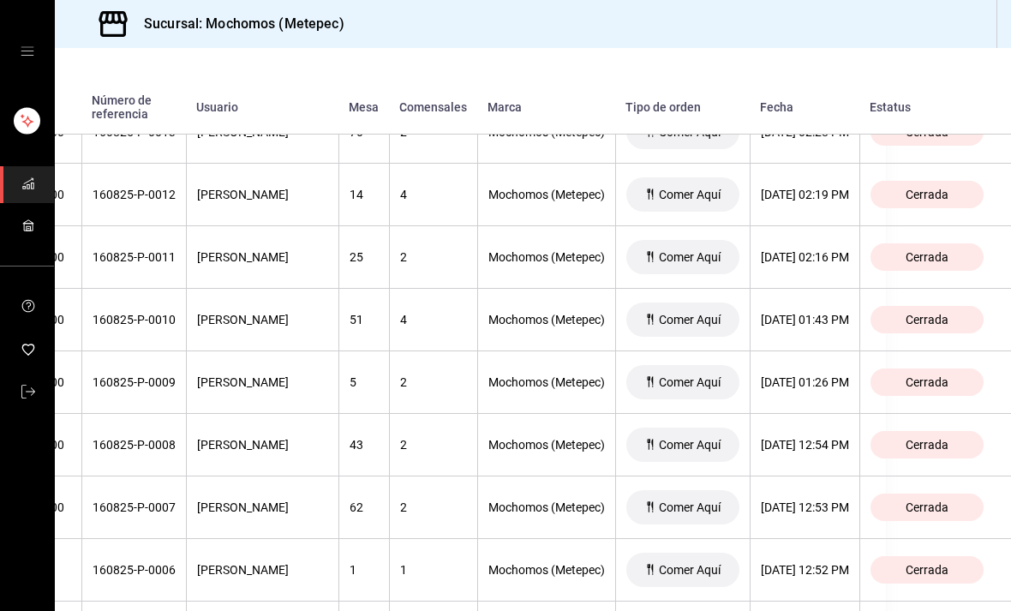
scroll to position [6046, 194]
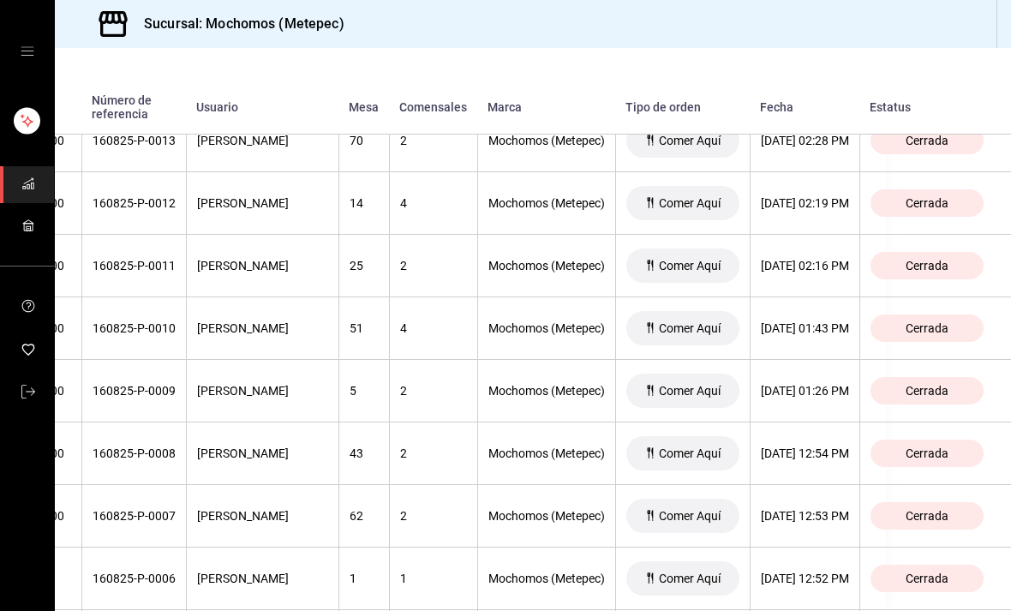
click at [791, 446] on div "[DATE] 12:54 PM" at bounding box center [805, 453] width 88 height 14
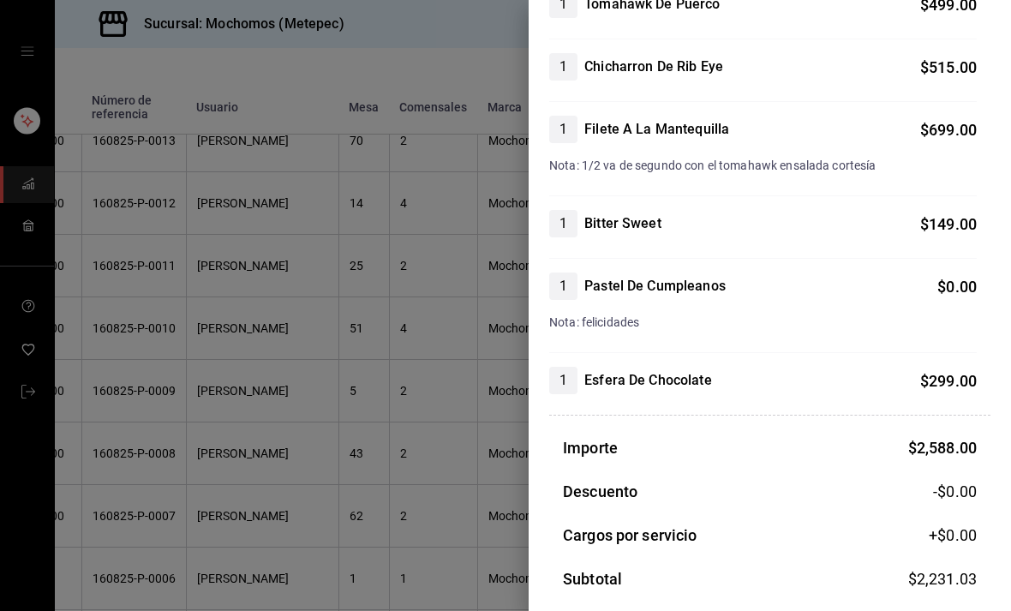
scroll to position [334, 0]
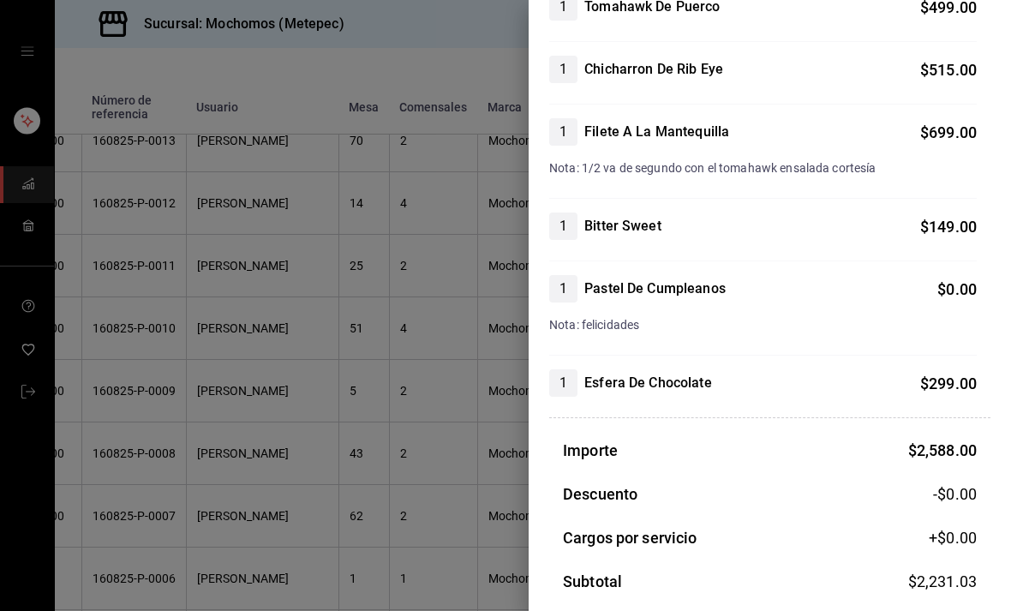
click at [165, 471] on div at bounding box center [505, 305] width 1011 height 611
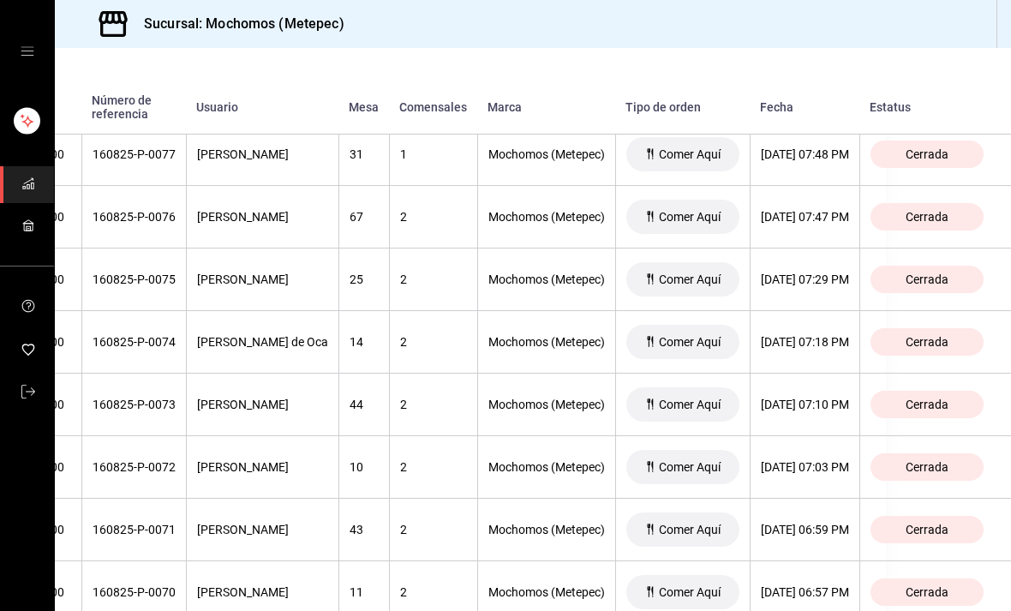
scroll to position [2027, 169]
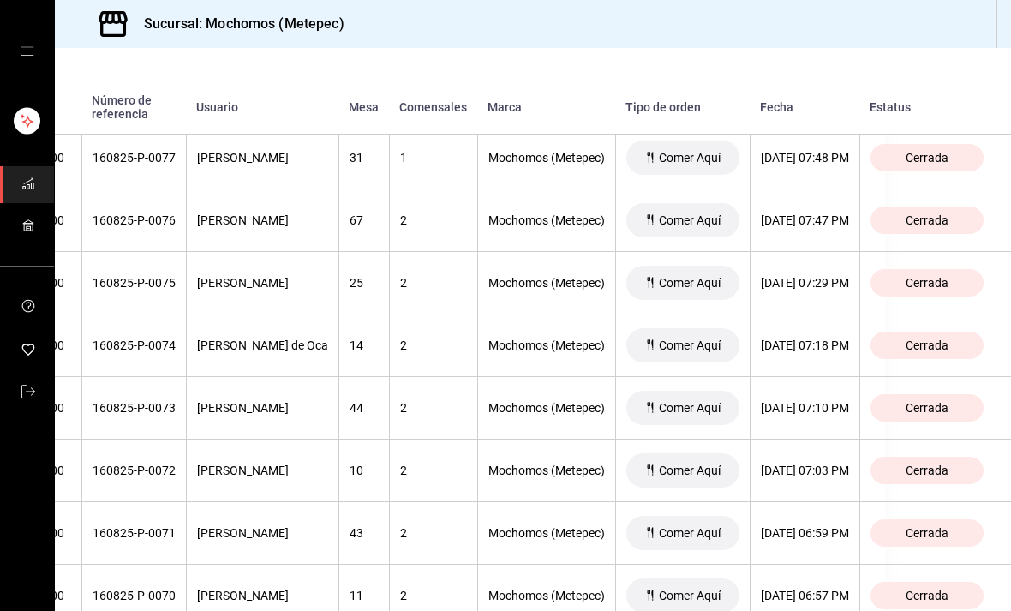
click at [825, 408] on div "[DATE] 07:10 PM" at bounding box center [805, 408] width 88 height 14
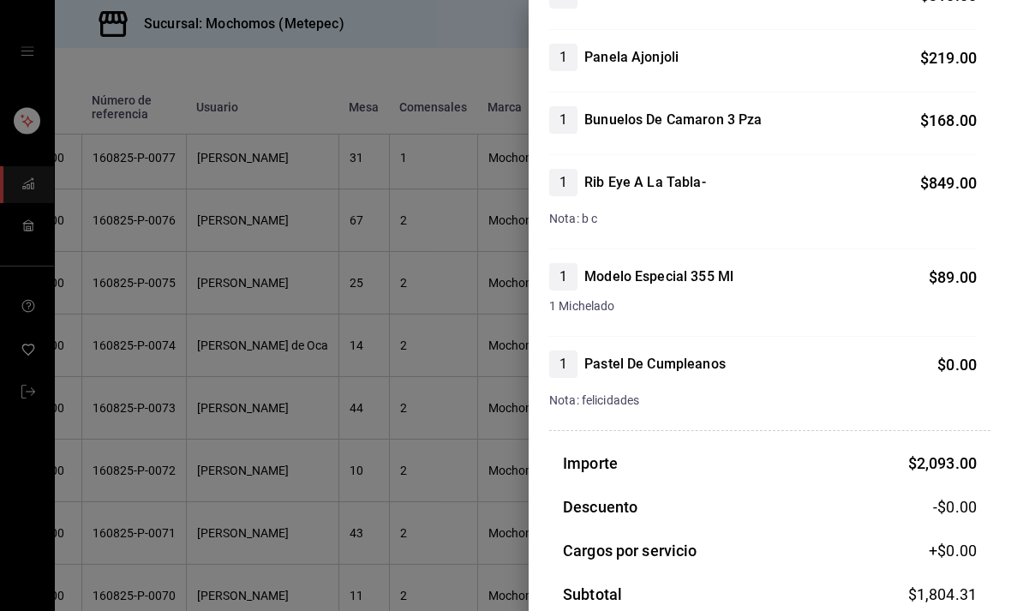
scroll to position [348, 0]
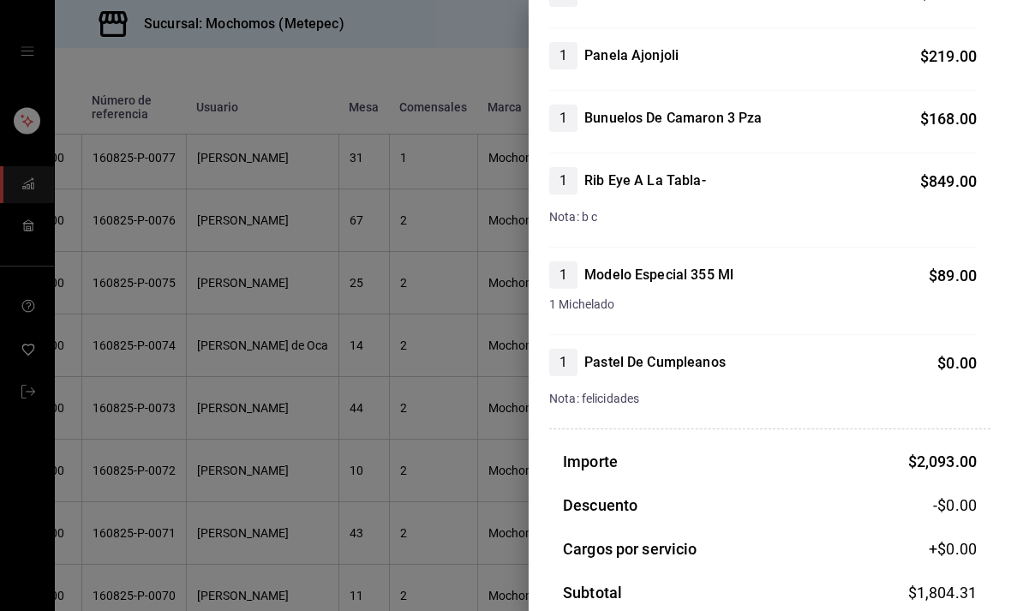
click at [114, 517] on div at bounding box center [505, 305] width 1011 height 611
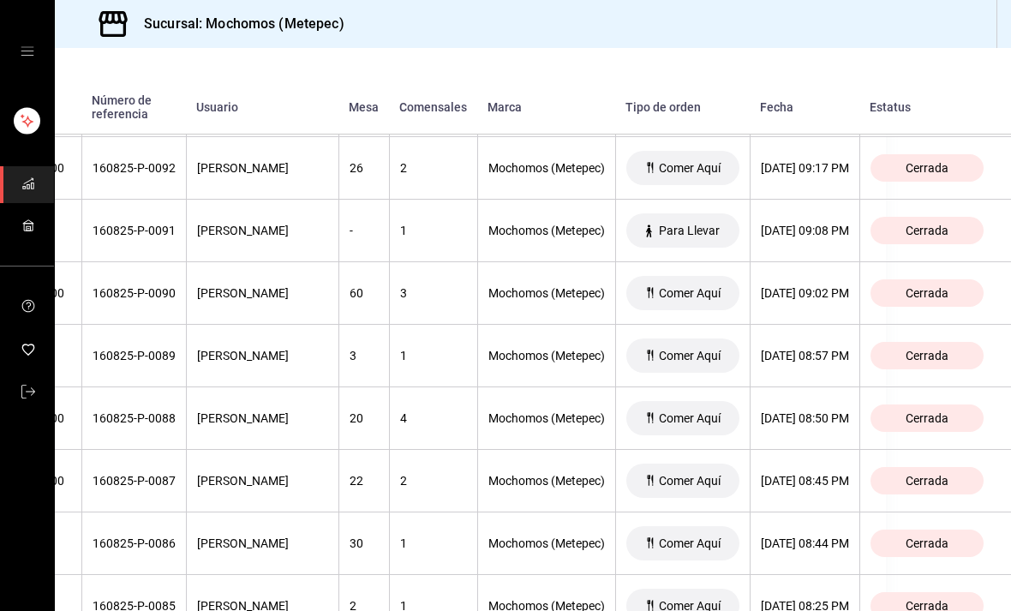
scroll to position [1080, 194]
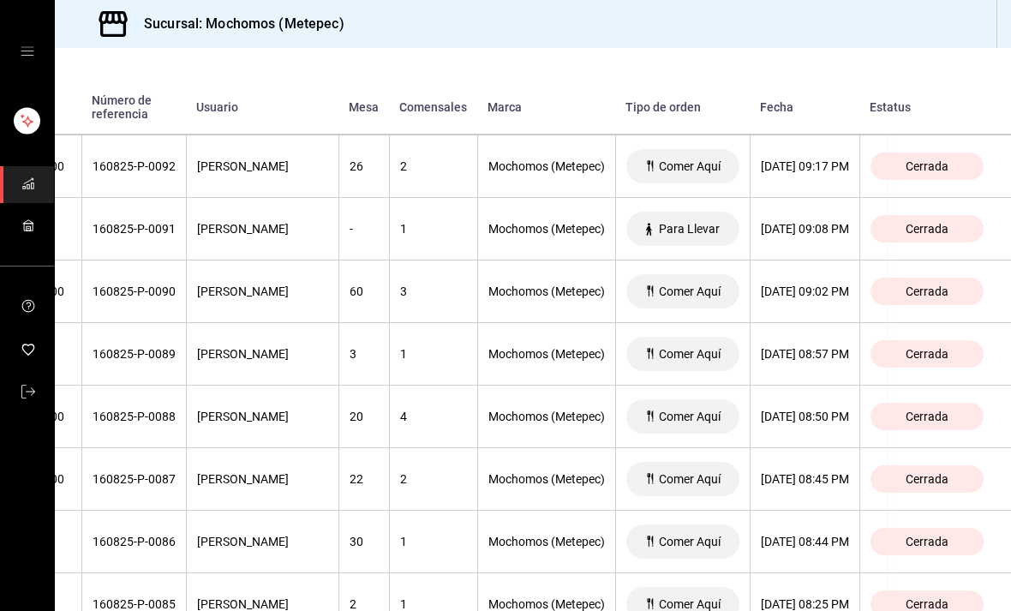
click at [828, 290] on div "[DATE] 09:02 PM" at bounding box center [805, 291] width 88 height 14
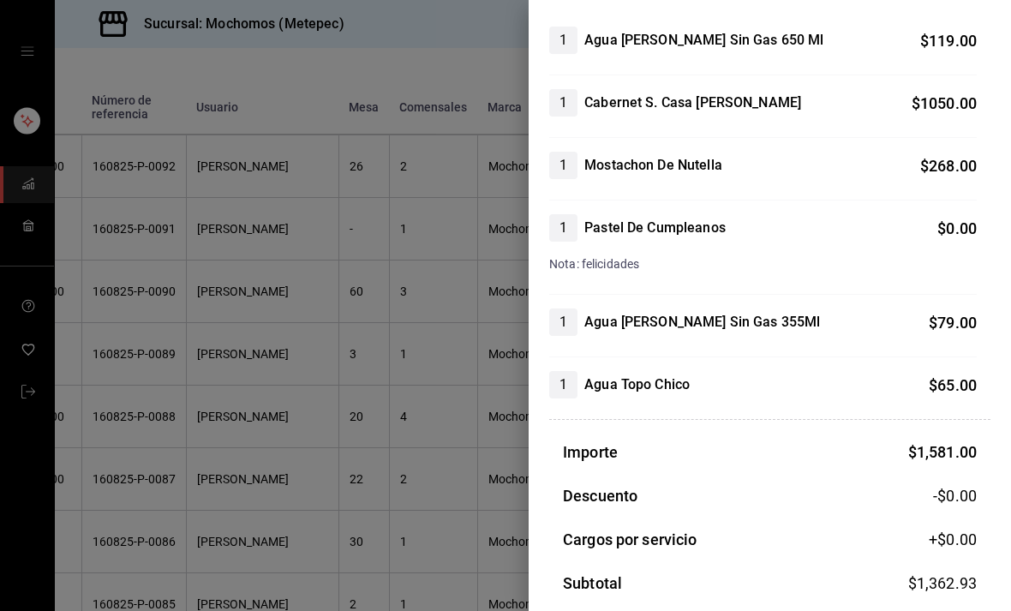
scroll to position [177, 0]
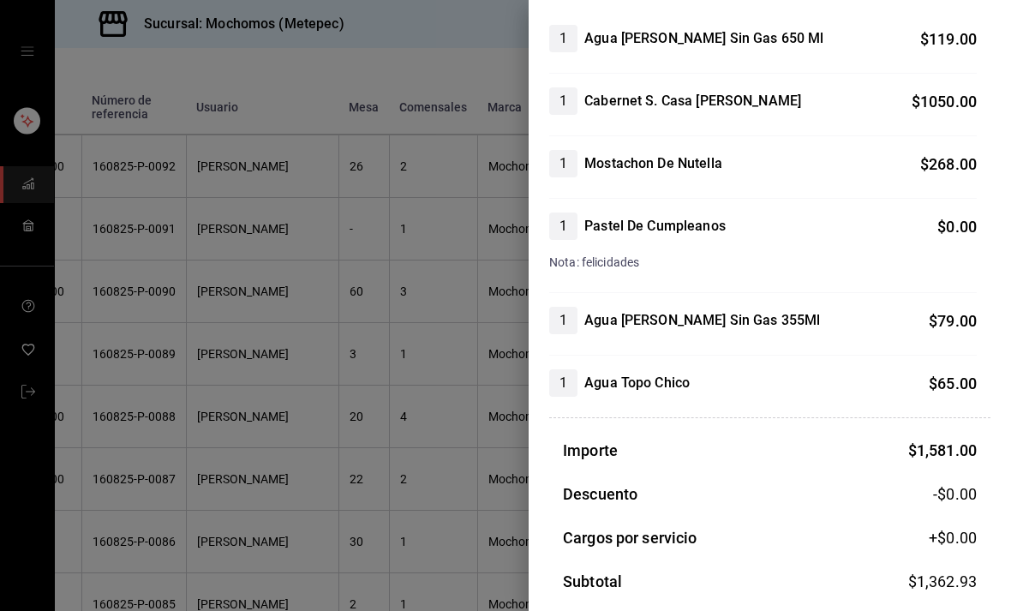
click at [195, 459] on div at bounding box center [505, 305] width 1011 height 611
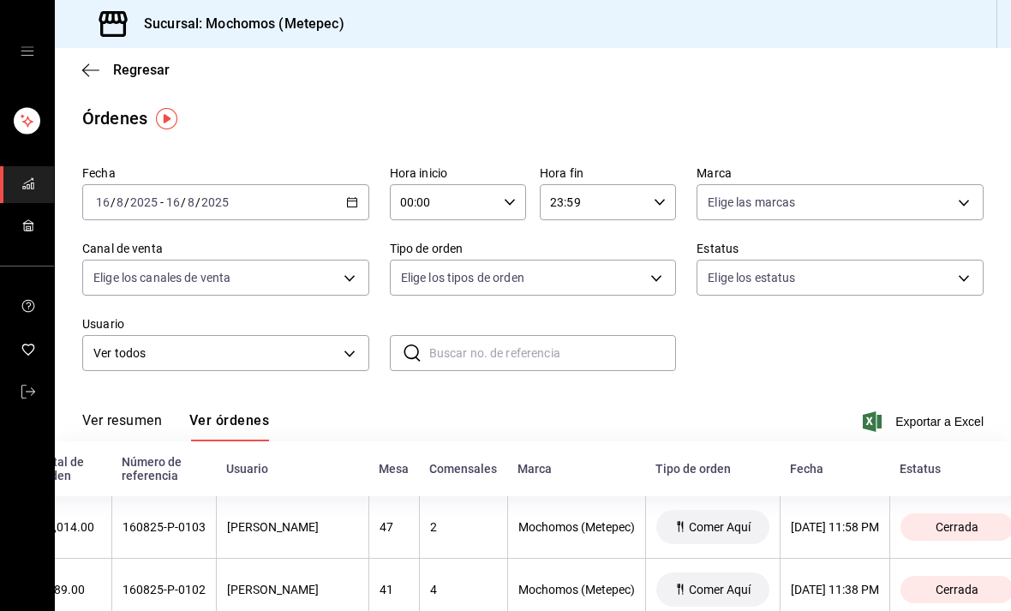
scroll to position [0, 0]
click at [351, 203] on icon "button" at bounding box center [352, 202] width 12 height 12
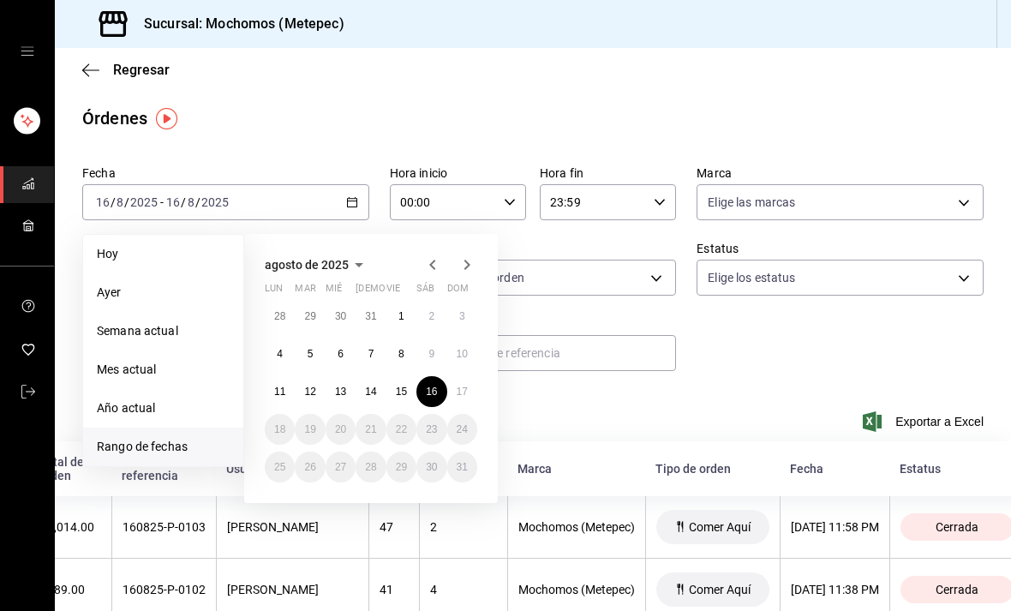
click at [281, 391] on abbr "11" at bounding box center [279, 391] width 11 height 12
click at [284, 389] on abbr "11" at bounding box center [279, 391] width 11 height 12
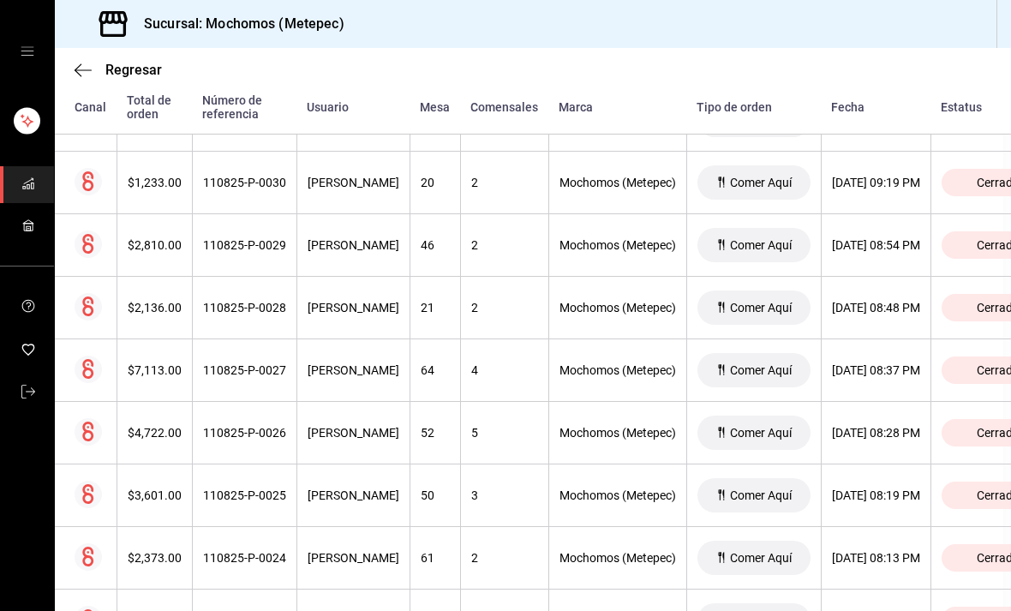
scroll to position [444, 12]
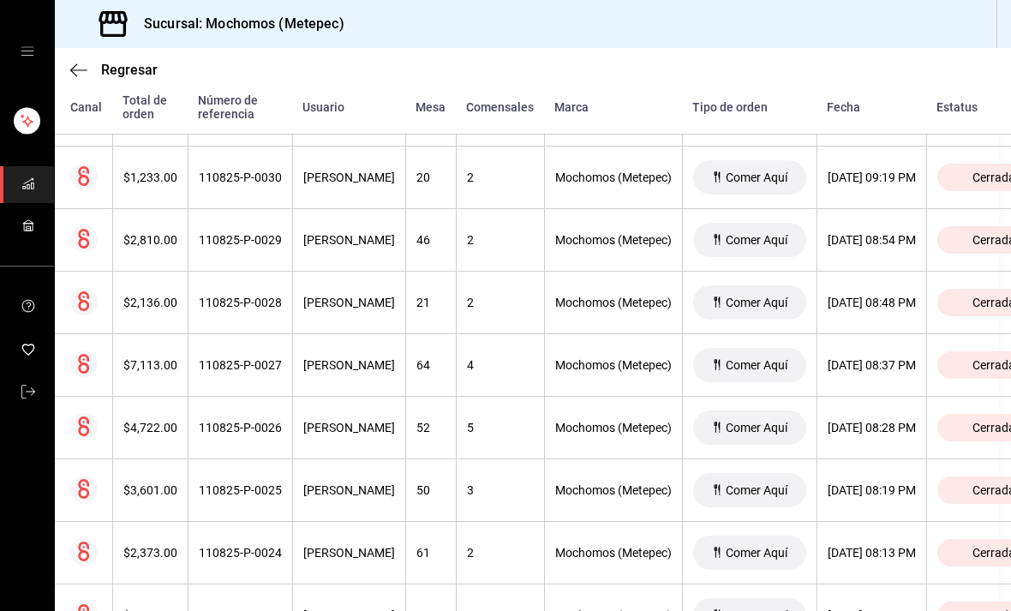
click at [916, 365] on div "[DATE] 08:37 PM" at bounding box center [871, 365] width 88 height 14
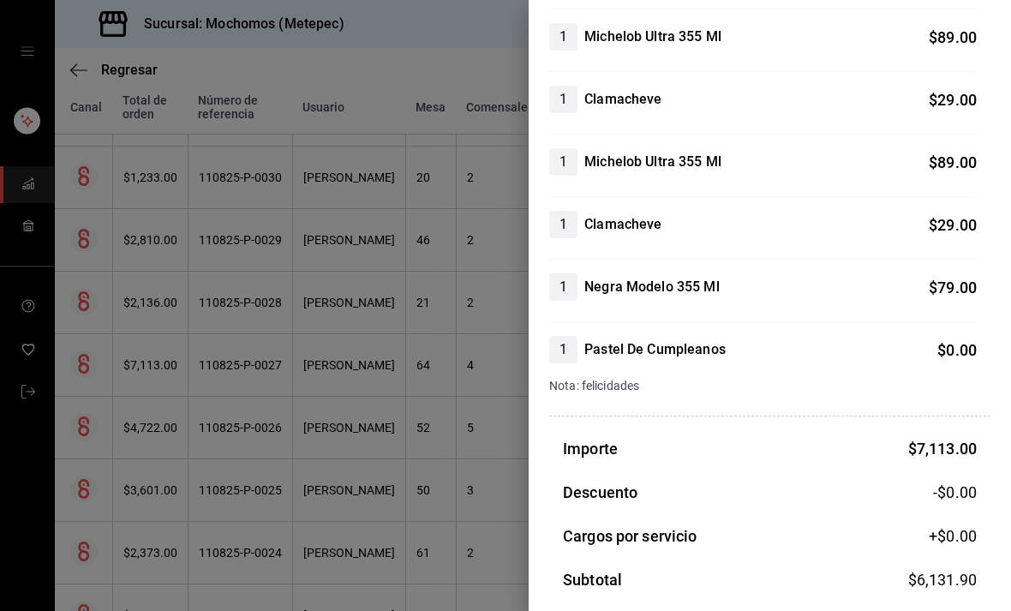
scroll to position [1514, 0]
